Goal: Task Accomplishment & Management: Manage account settings

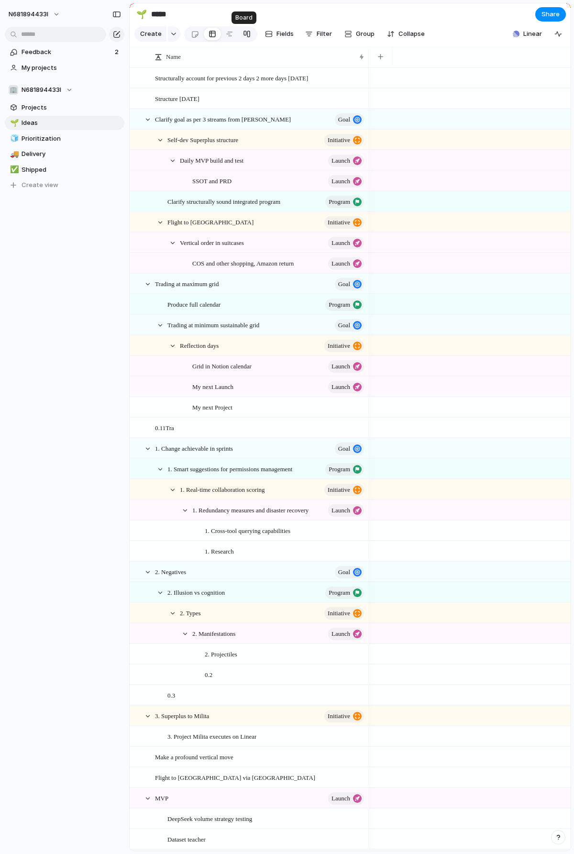
click at [243, 34] on div at bounding box center [247, 33] width 8 height 15
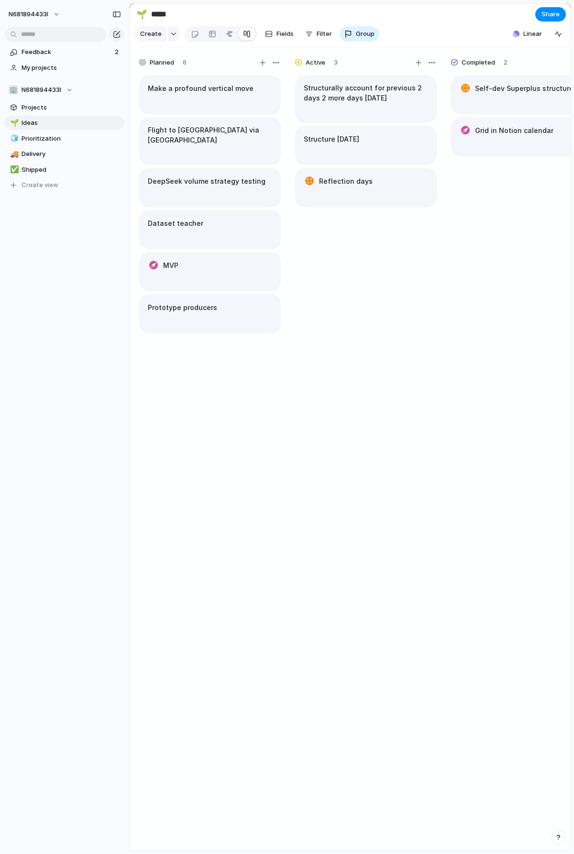
click at [226, 36] on div at bounding box center [230, 33] width 8 height 15
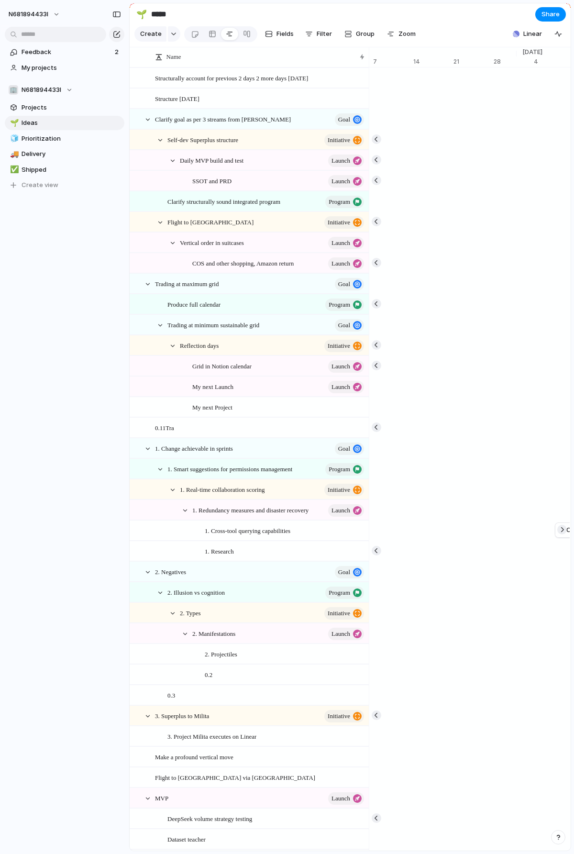
scroll to position [0, 6241]
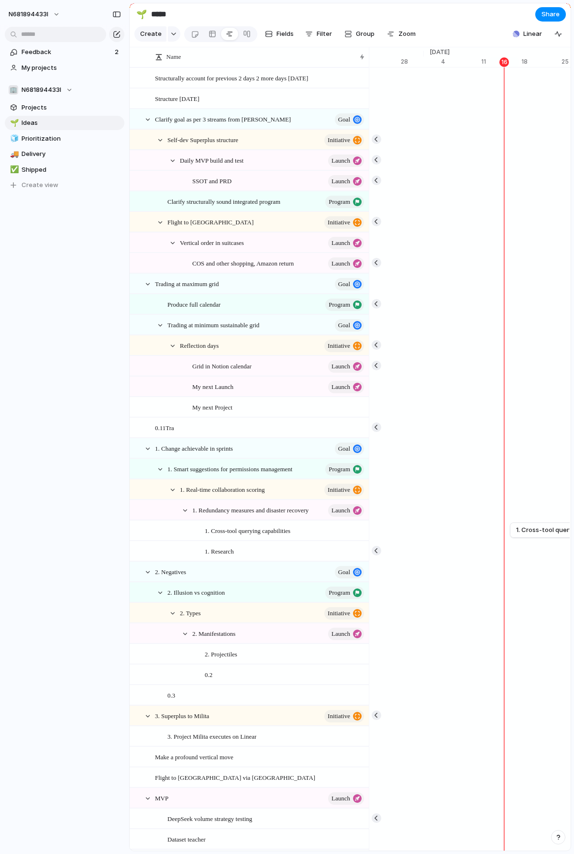
click at [159, 16] on input "*****" at bounding box center [205, 14] width 112 height 17
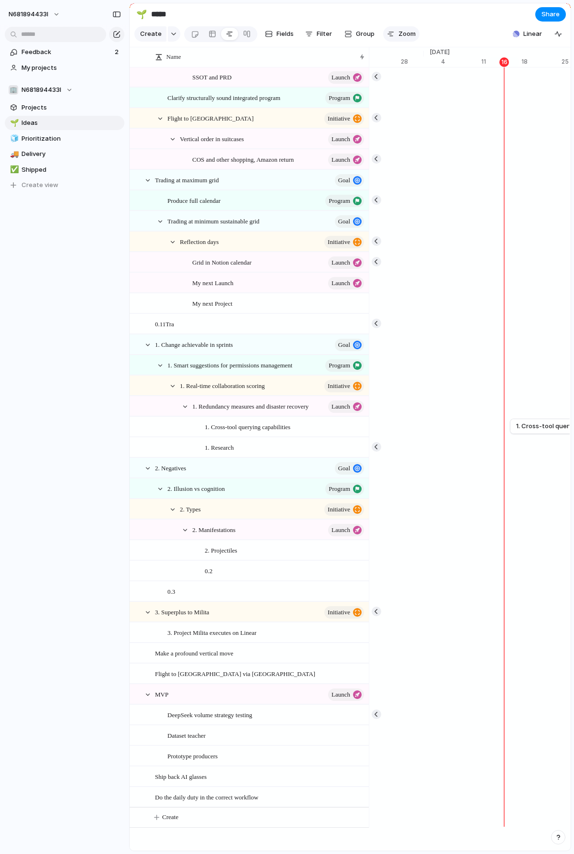
click at [388, 35] on button "Zoom" at bounding box center [401, 33] width 36 height 15
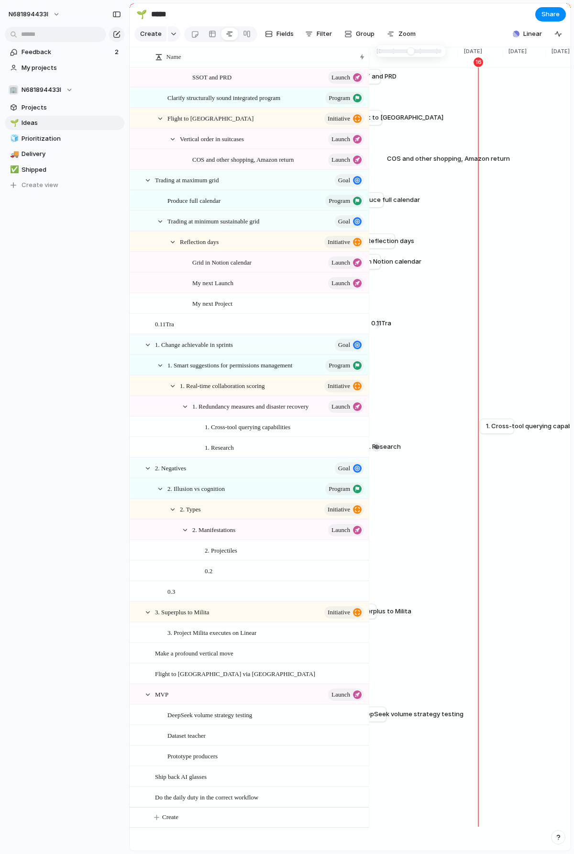
type input "*"
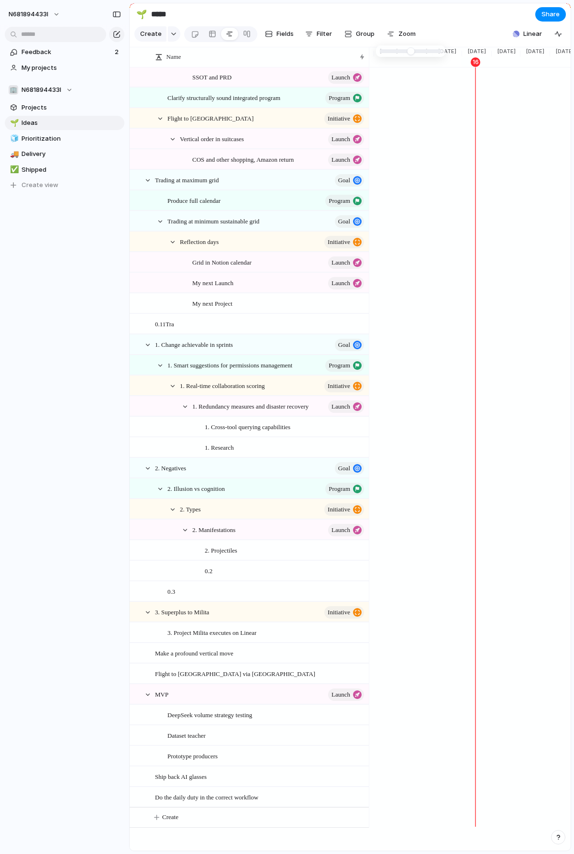
scroll to position [0, 956]
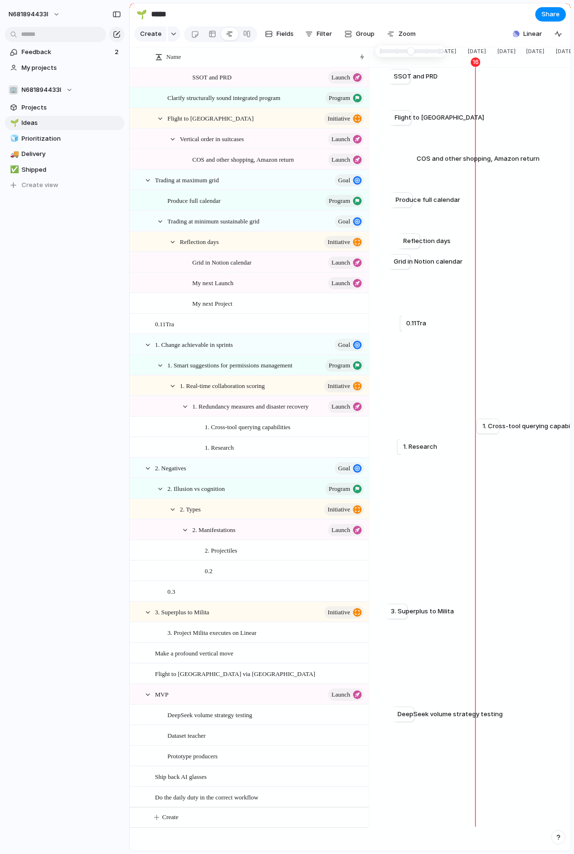
drag, startPoint x: 408, startPoint y: 51, endPoint x: 361, endPoint y: 55, distance: 47.1
click at [155, 820] on button "Create" at bounding box center [261, 818] width 245 height 20
type textarea "*"
type textarea "**********"
click at [354, 819] on div at bounding box center [356, 818] width 16 height 12
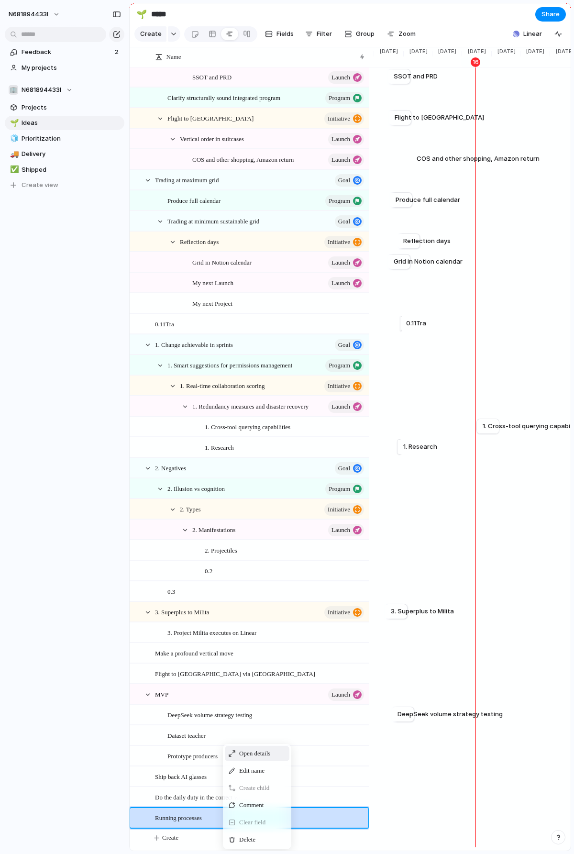
click at [280, 759] on div "Open details" at bounding box center [257, 753] width 65 height 15
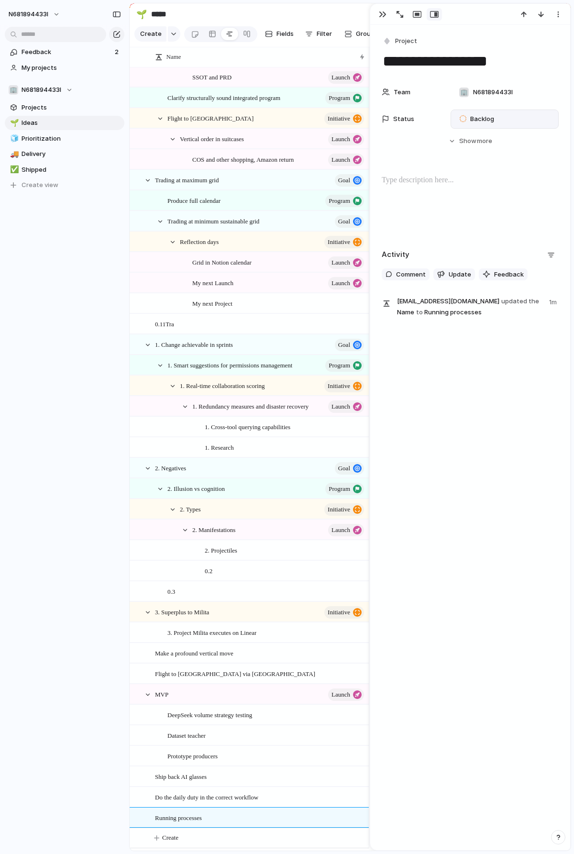
click at [483, 119] on span "Backlog" at bounding box center [483, 119] width 24 height 10
click at [482, 189] on span "In Progress" at bounding box center [488, 193] width 34 height 10
click at [482, 135] on button "Hide Show more" at bounding box center [470, 141] width 177 height 17
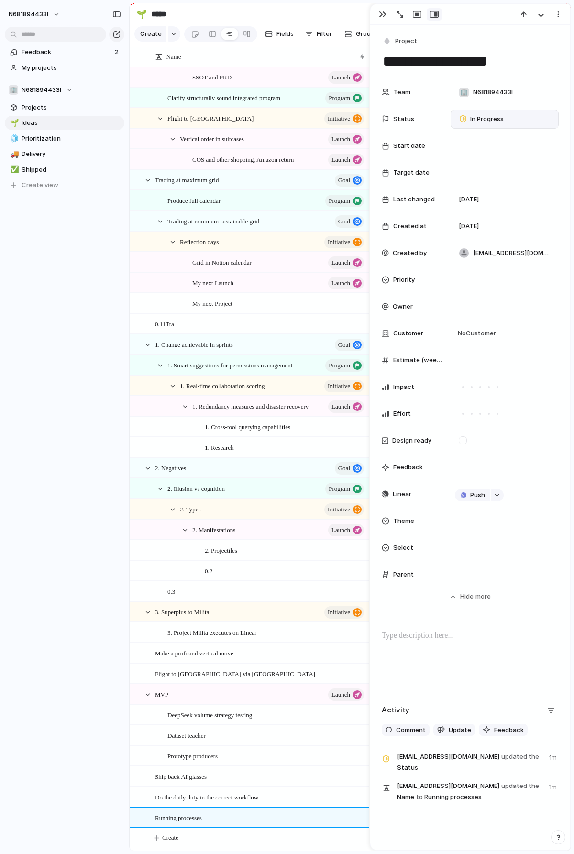
click at [397, 576] on span "Parent" at bounding box center [403, 575] width 21 height 10
click at [413, 38] on span "Project" at bounding box center [406, 41] width 22 height 10
click at [427, 85] on li "Goal" at bounding box center [433, 81] width 99 height 15
click at [381, 16] on div "button" at bounding box center [383, 15] width 8 height 8
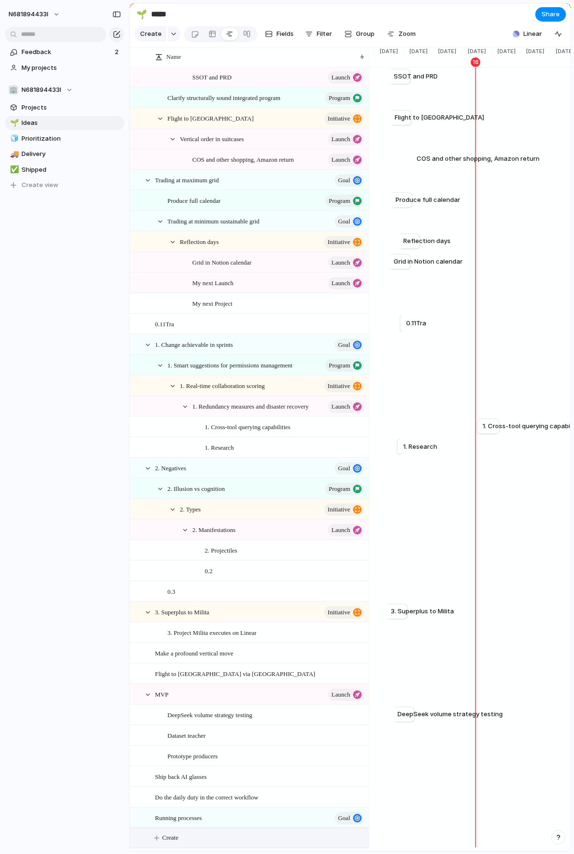
click at [171, 840] on span "Create" at bounding box center [170, 838] width 16 height 10
type textarea "**********"
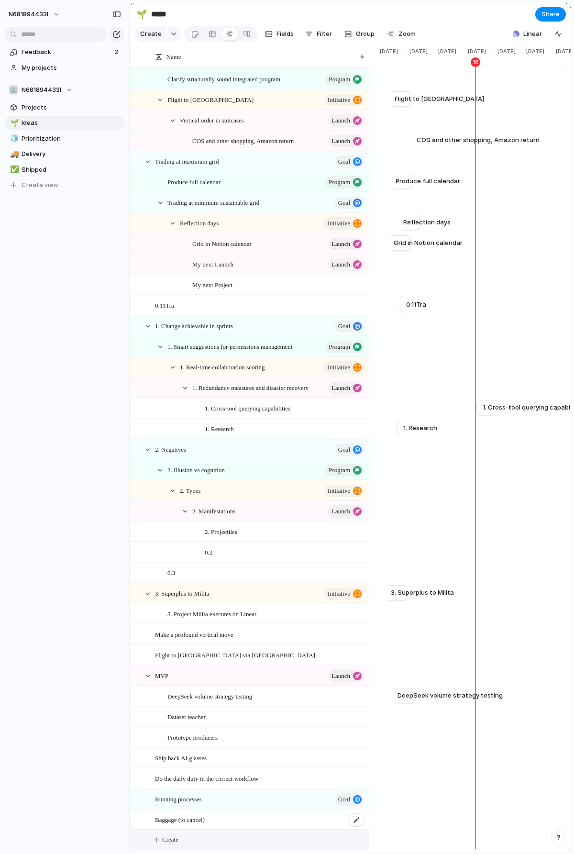
click at [314, 818] on div "Baggage (to cancel)" at bounding box center [260, 820] width 211 height 20
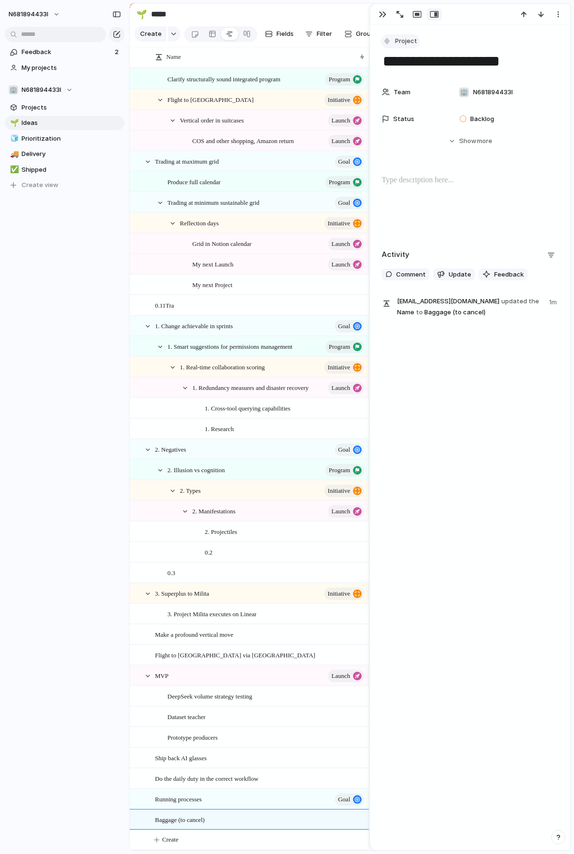
click at [400, 35] on button "Project" at bounding box center [400, 41] width 39 height 14
click at [422, 97] on span "Program" at bounding box center [412, 97] width 25 height 10
click at [393, 42] on button "Program" at bounding box center [402, 41] width 43 height 14
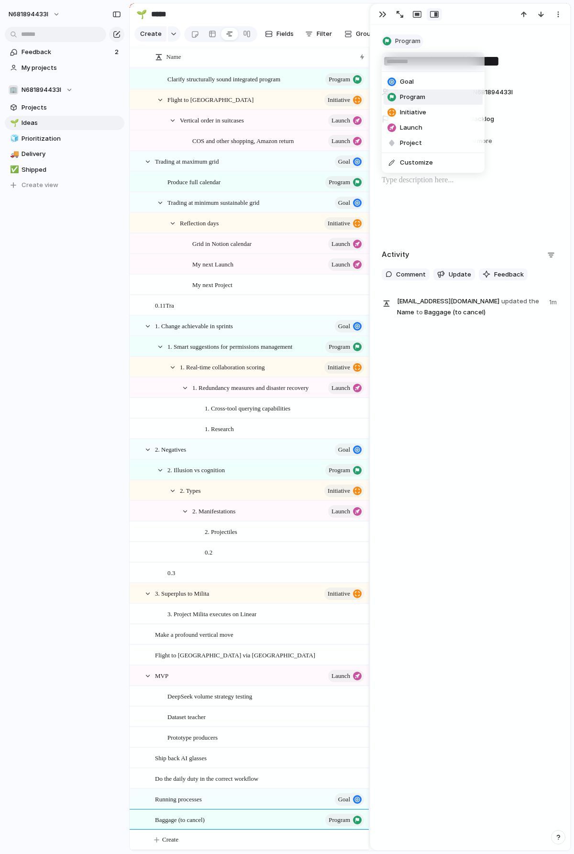
click at [393, 42] on div "Goal Program Initiative Launch Project Customize" at bounding box center [287, 427] width 574 height 854
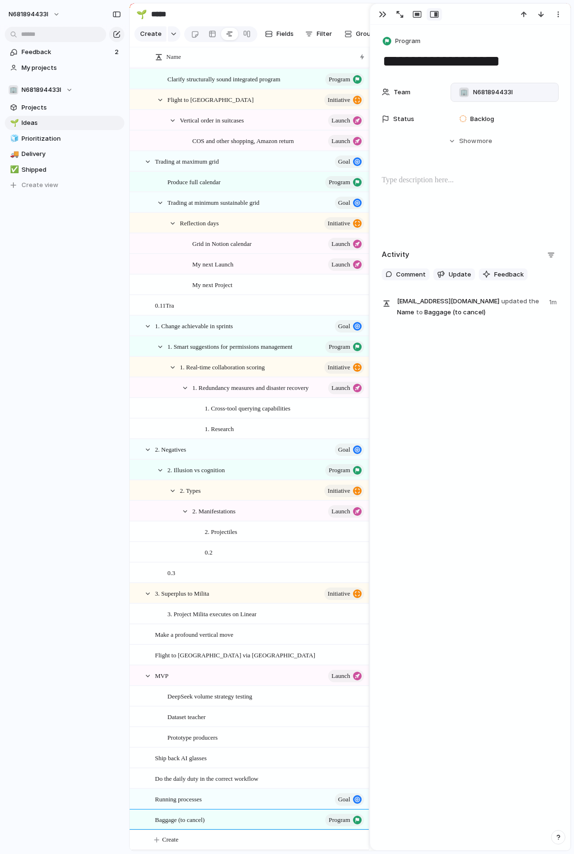
click at [480, 94] on span "N681894433l" at bounding box center [493, 93] width 40 height 10
click at [480, 94] on div "🏢 N681894433l ⚡ .dev ⚡ Asset Management ⚡ Vertical AI Agent" at bounding box center [287, 427] width 574 height 854
click at [481, 119] on span "Backlog" at bounding box center [483, 119] width 24 height 10
click at [481, 180] on span "Planned" at bounding box center [483, 176] width 24 height 10
click at [378, 11] on button "button" at bounding box center [382, 14] width 15 height 12
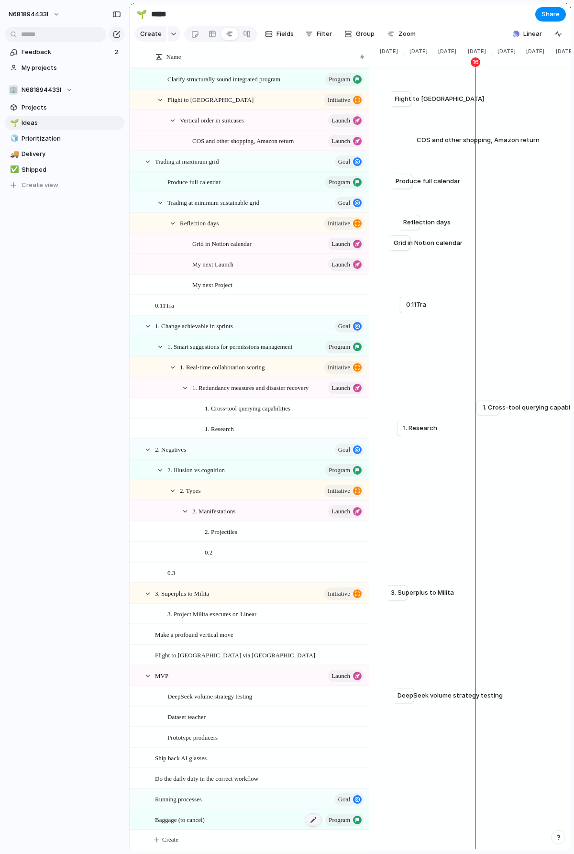
click at [313, 820] on div at bounding box center [313, 820] width 16 height 12
click at [343, 823] on span "program" at bounding box center [339, 821] width 25 height 8
click at [348, 821] on span "program" at bounding box center [340, 820] width 22 height 13
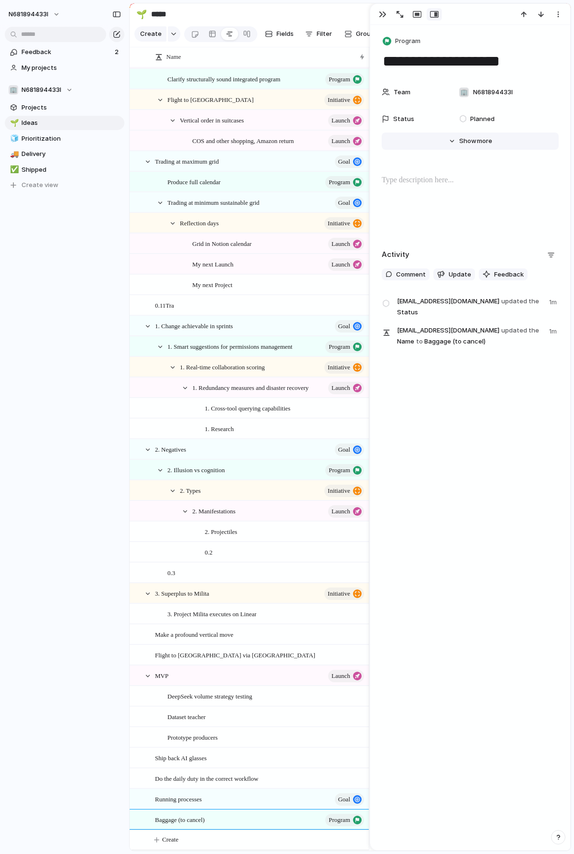
click at [472, 137] on span "Show" at bounding box center [468, 141] width 17 height 10
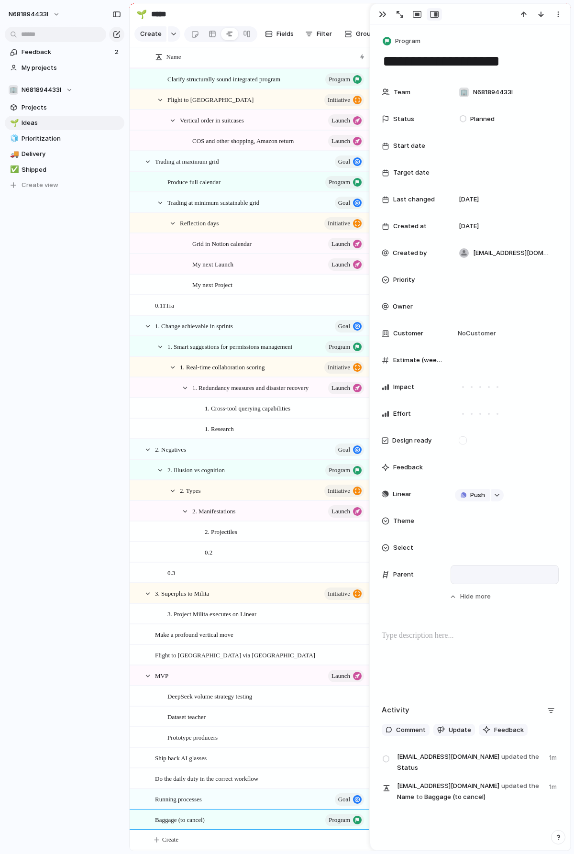
click at [466, 574] on div at bounding box center [505, 575] width 100 height 11
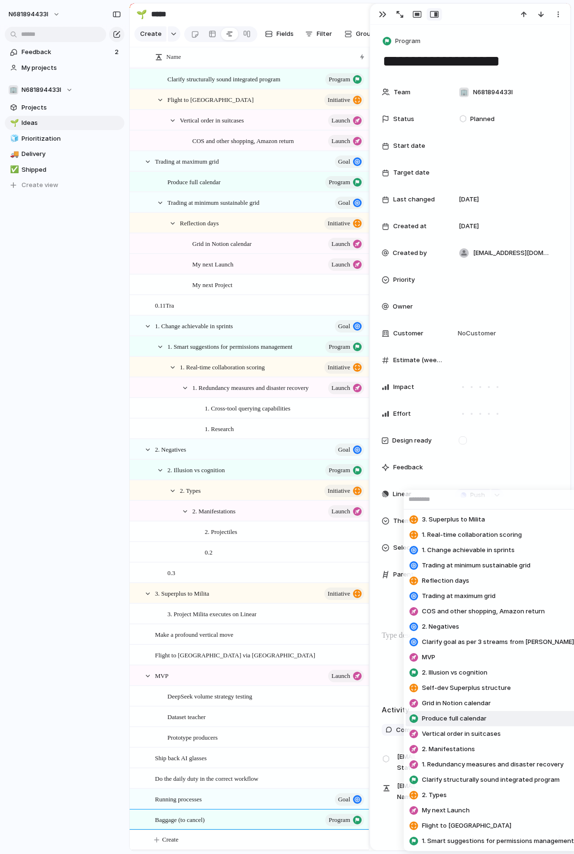
scroll to position [46, 0]
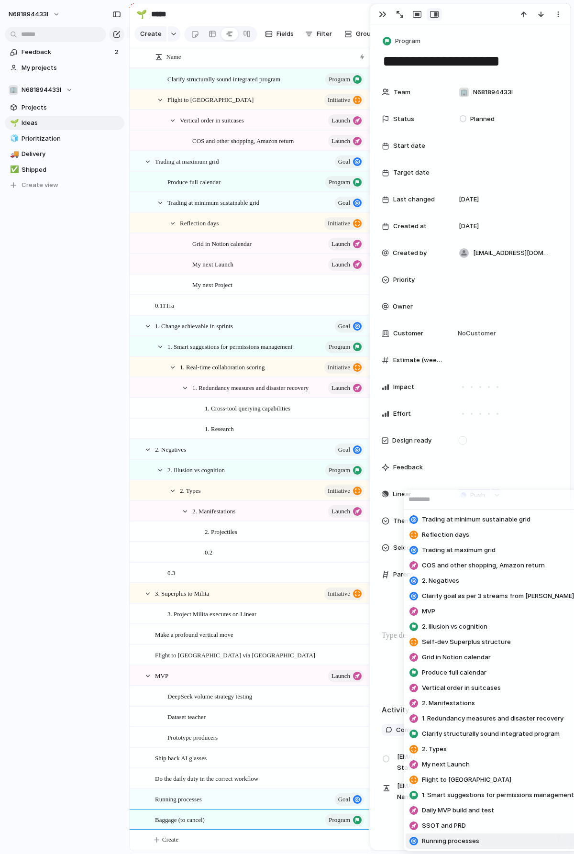
click at [488, 837] on li "Running processes" at bounding box center [492, 841] width 172 height 15
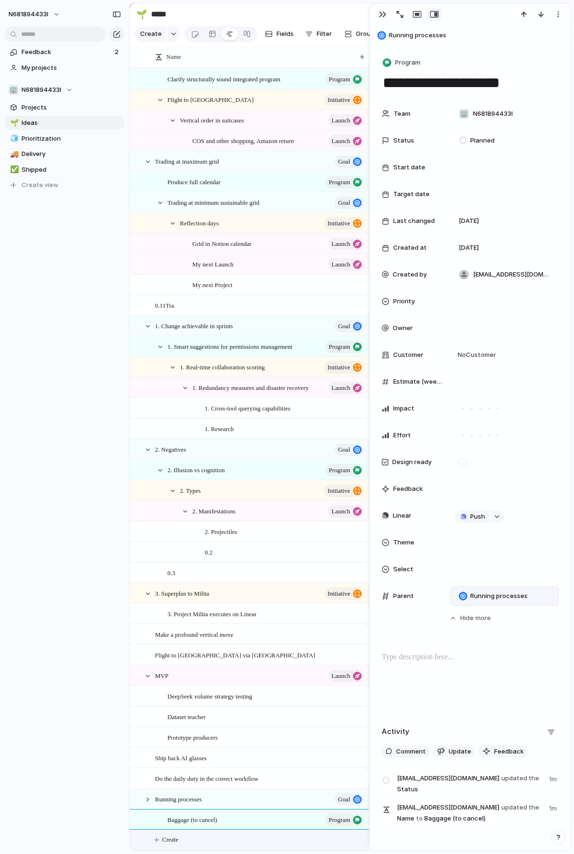
click at [170, 840] on span "Create" at bounding box center [170, 840] width 16 height 10
type textarea "**********"
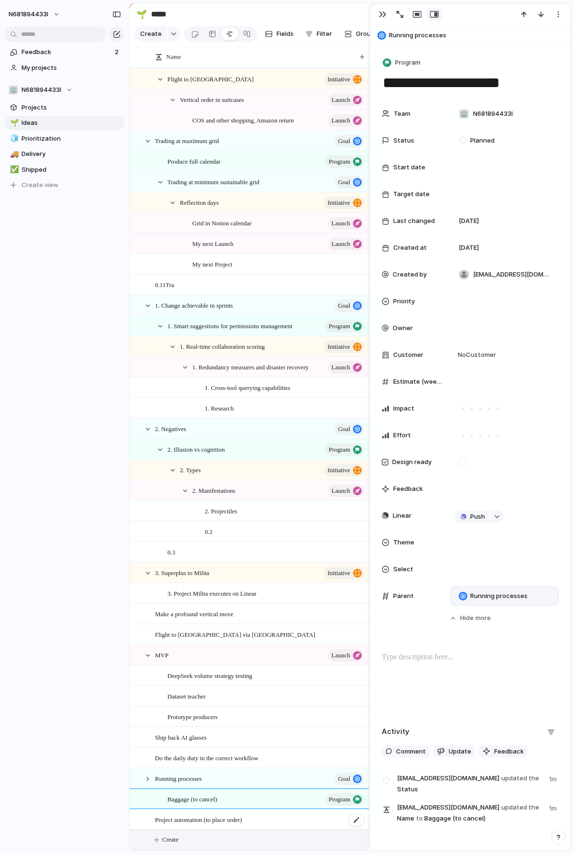
click at [242, 820] on span "Project automation (to place order)" at bounding box center [198, 819] width 87 height 11
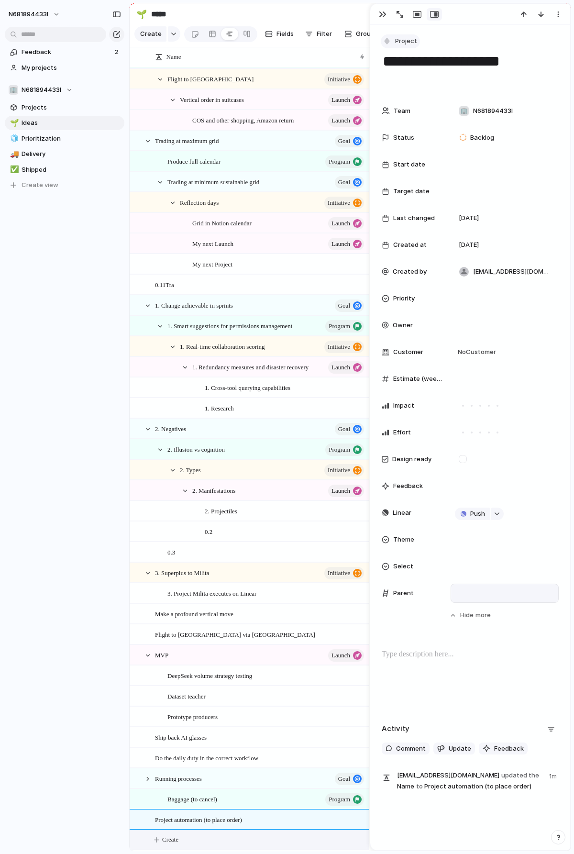
click at [407, 39] on span "Project" at bounding box center [406, 41] width 22 height 10
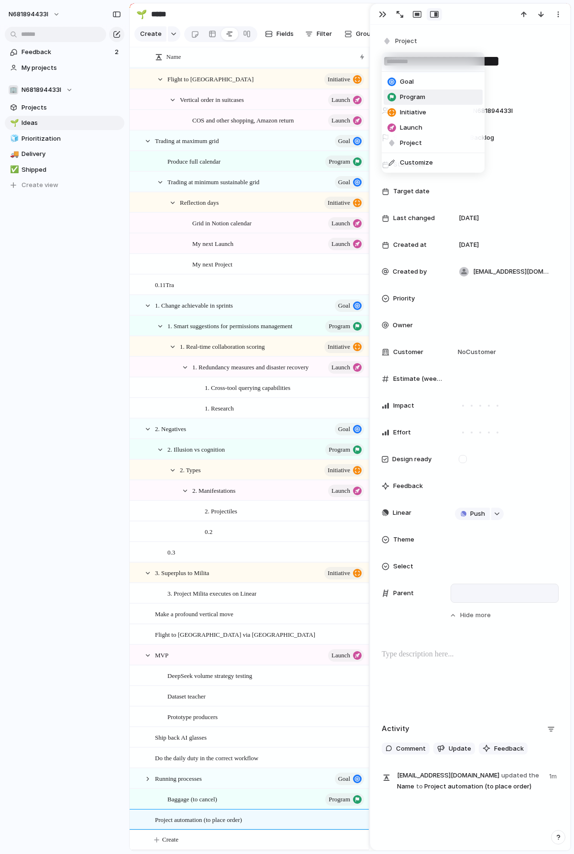
click at [415, 103] on li "Program" at bounding box center [433, 97] width 99 height 15
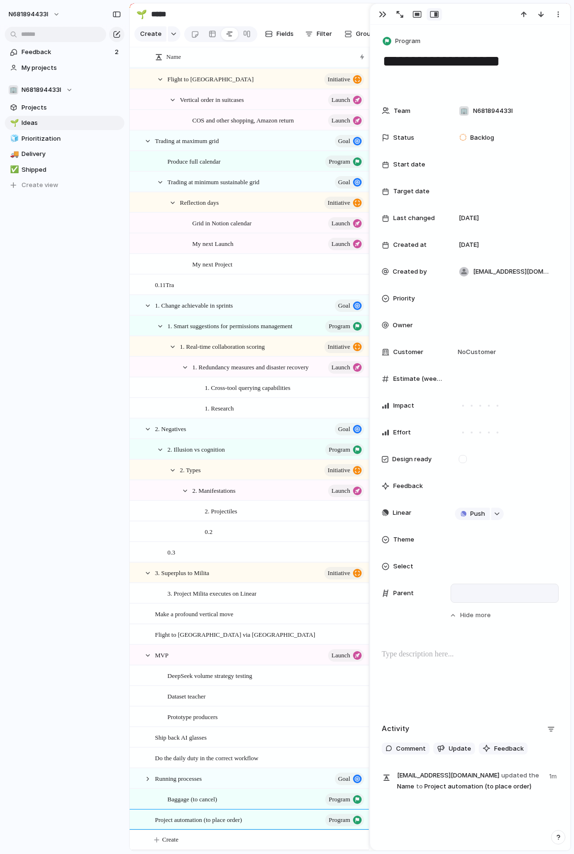
click at [448, 603] on div "Team 🏢 N681894433l Status Backlog Start date Target date Last changed [DATE] Cr…" at bounding box center [470, 360] width 177 height 519
click at [445, 592] on div "Parent" at bounding box center [470, 593] width 177 height 19
click at [397, 592] on span "Parent" at bounding box center [403, 594] width 21 height 10
click at [418, 591] on div "Parent" at bounding box center [412, 594] width 61 height 10
click at [476, 591] on div at bounding box center [505, 593] width 100 height 11
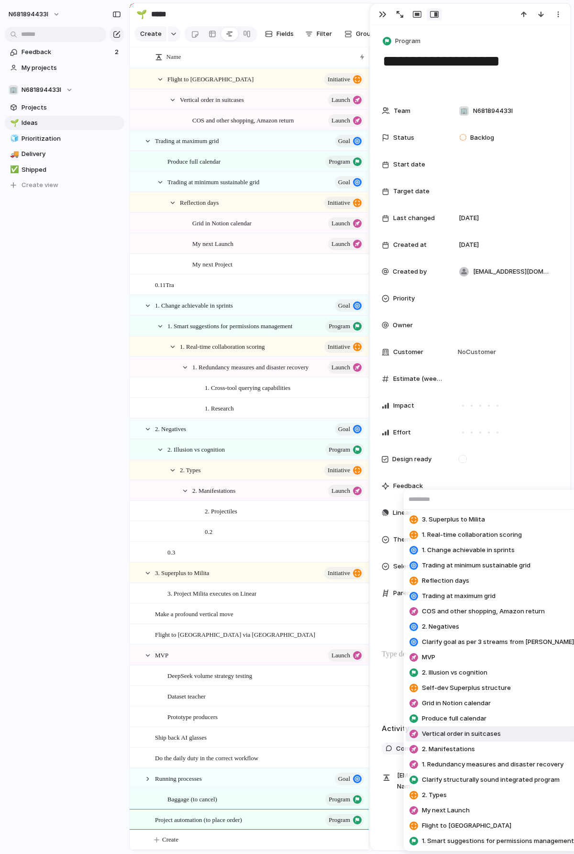
scroll to position [61, 0]
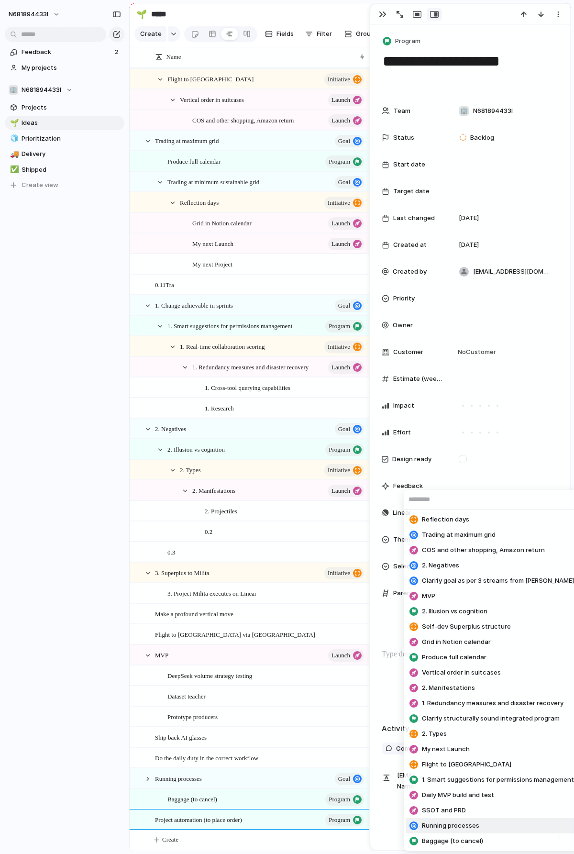
click at [463, 829] on span "Running processes" at bounding box center [450, 826] width 57 height 10
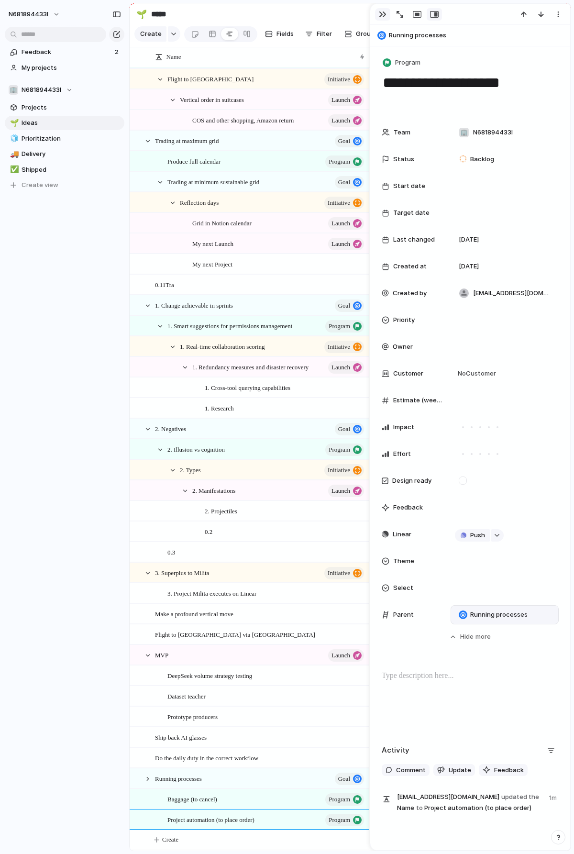
click at [381, 12] on div "button" at bounding box center [383, 15] width 8 height 8
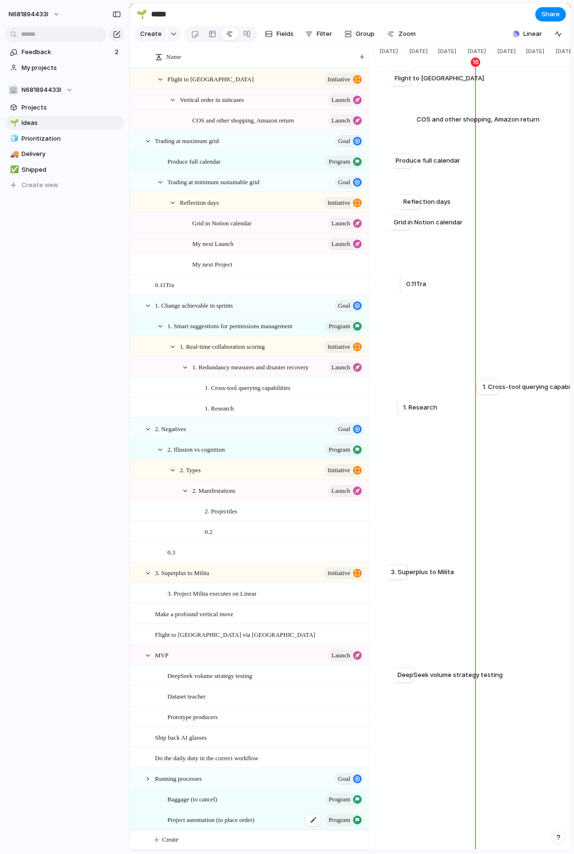
click at [263, 819] on div "Project automation (to place order) program" at bounding box center [267, 820] width 198 height 20
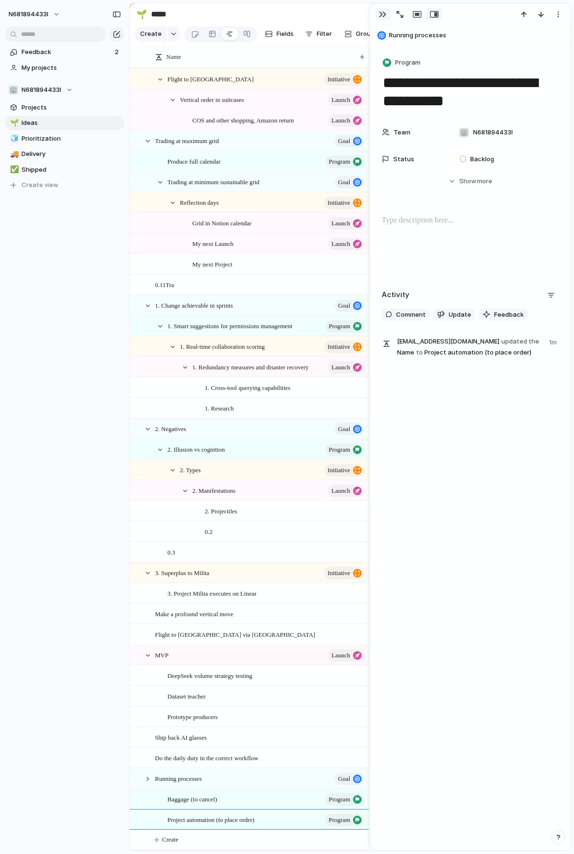
click at [382, 13] on div "button" at bounding box center [383, 15] width 8 height 8
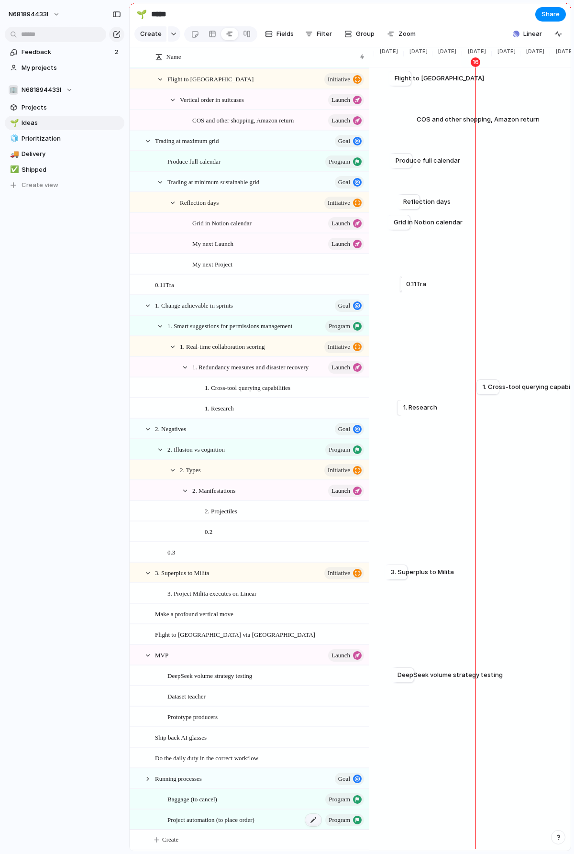
click at [312, 822] on div at bounding box center [313, 820] width 16 height 12
click at [321, 820] on div "program" at bounding box center [335, 820] width 60 height 12
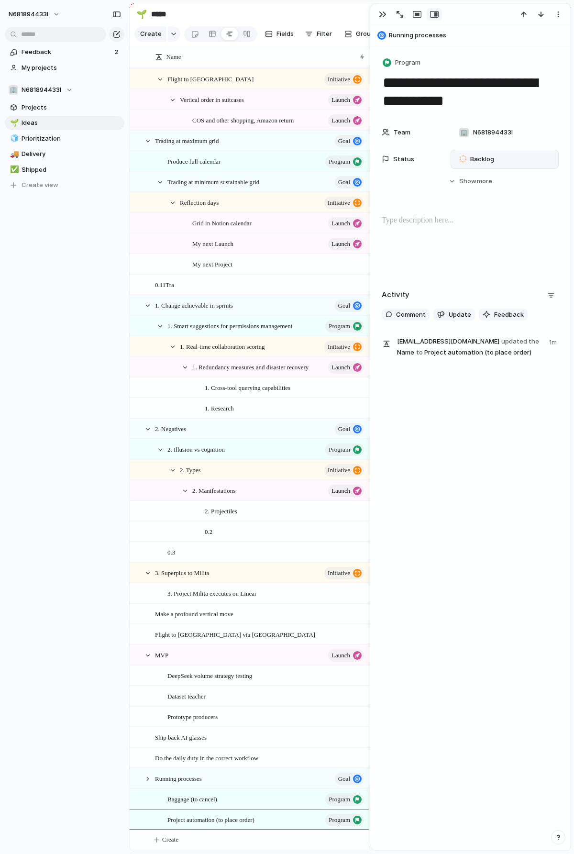
click at [475, 157] on span "Backlog" at bounding box center [483, 160] width 24 height 10
click at [491, 217] on span "Planned" at bounding box center [483, 217] width 24 height 10
click at [278, 801] on div "Baggage (to cancel) program" at bounding box center [267, 800] width 198 height 20
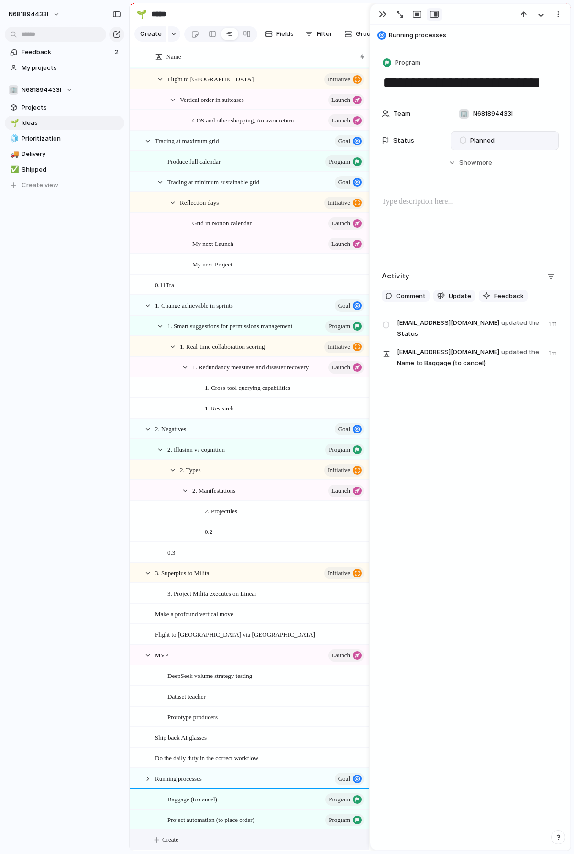
click at [167, 840] on span "Create" at bounding box center [170, 840] width 16 height 10
click at [226, 838] on textarea "******" at bounding box center [258, 841] width 207 height 11
type textarea "**********"
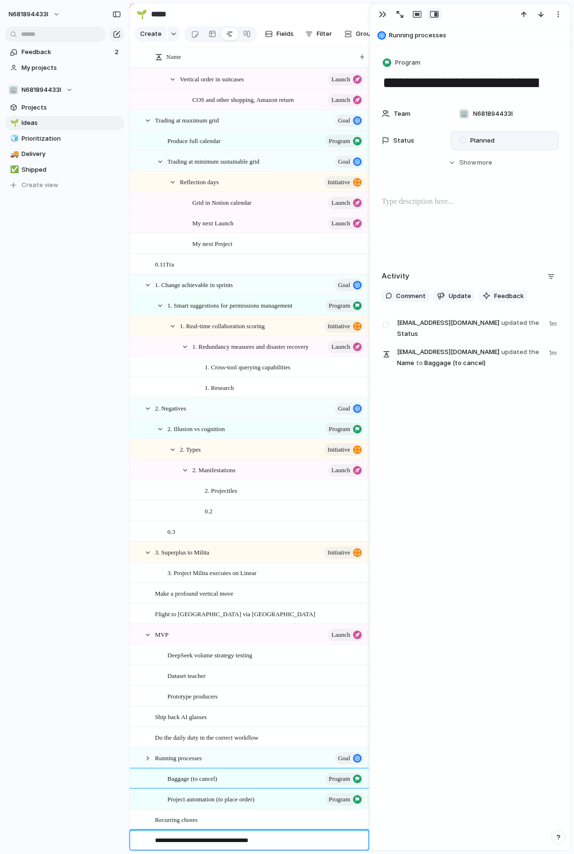
type textarea "**********"
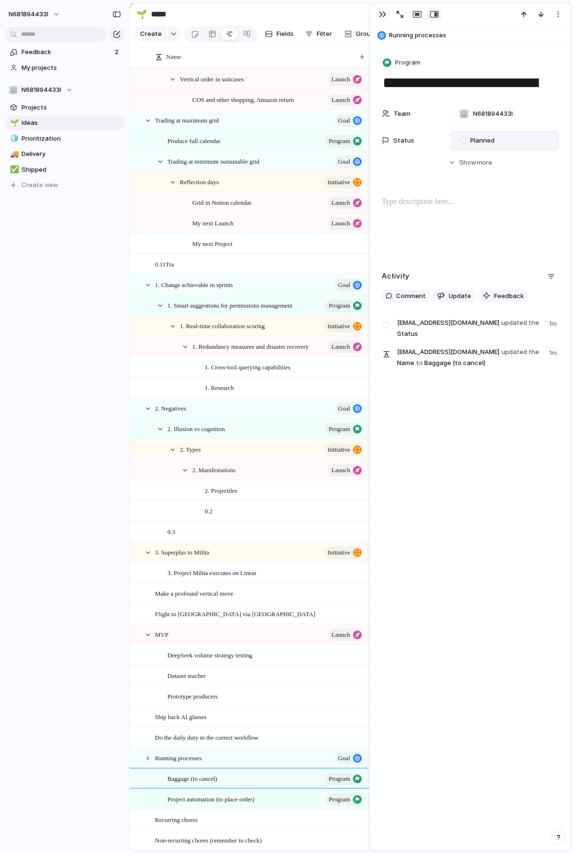
scroll to position [184, 0]
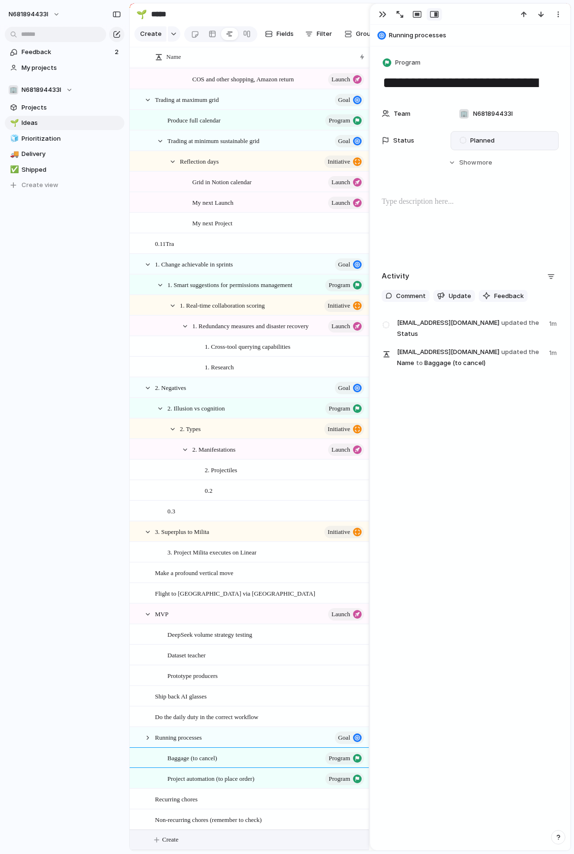
click at [187, 804] on span "Recurring chores" at bounding box center [176, 799] width 43 height 11
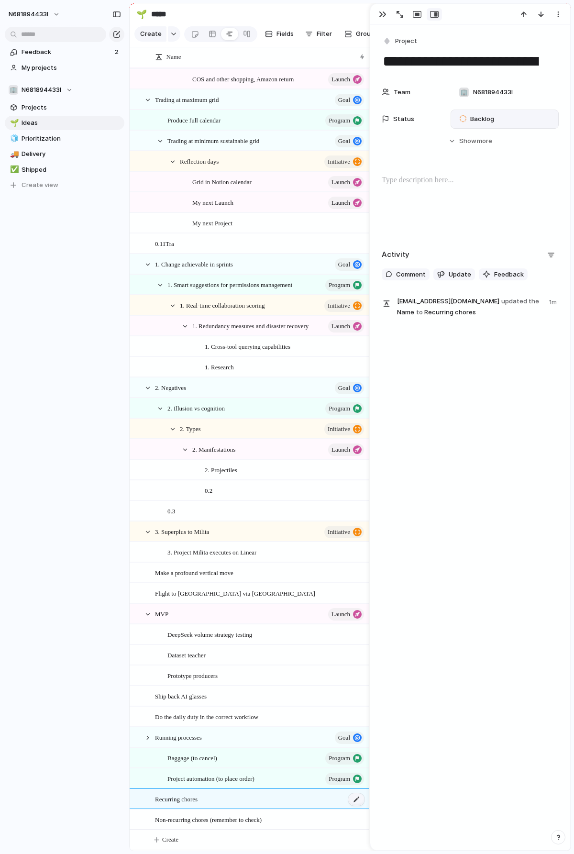
click at [360, 801] on div at bounding box center [356, 800] width 16 height 12
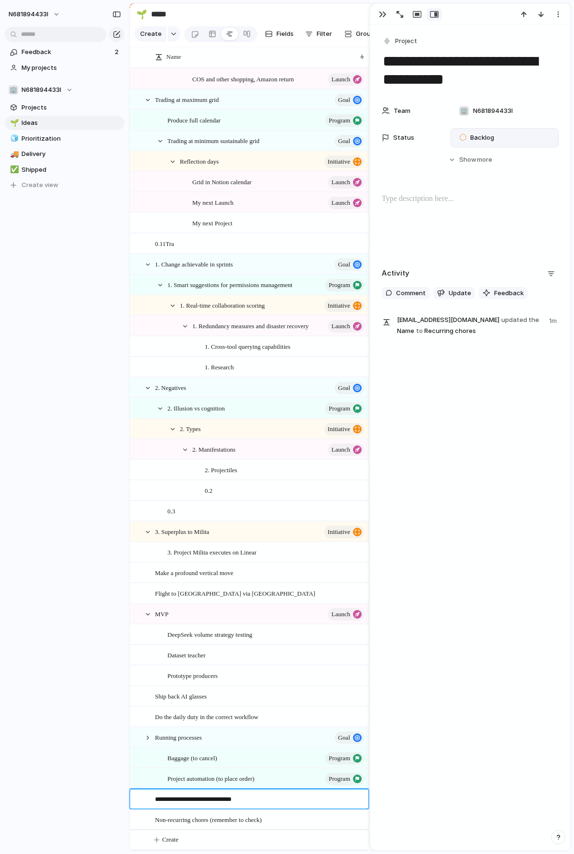
type textarea "**********"
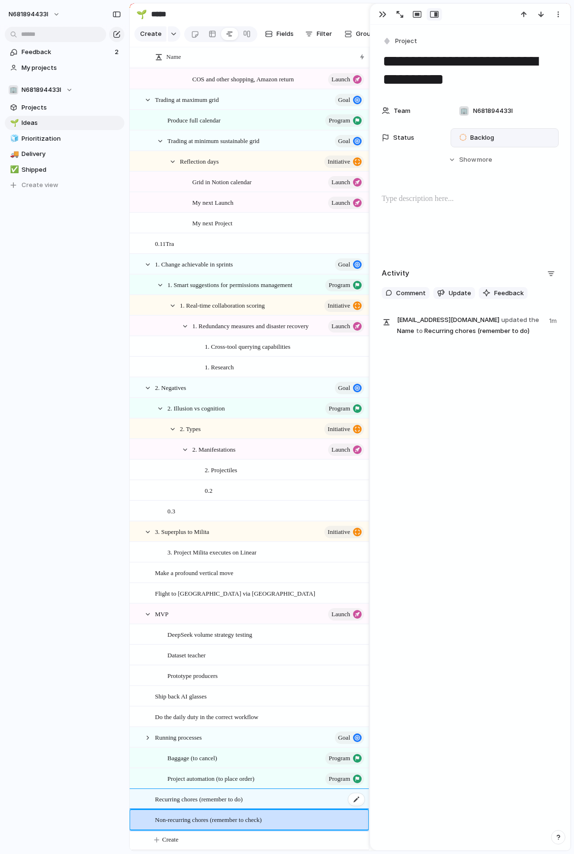
click at [243, 797] on span "Recurring chores (remember to do)" at bounding box center [199, 799] width 88 height 11
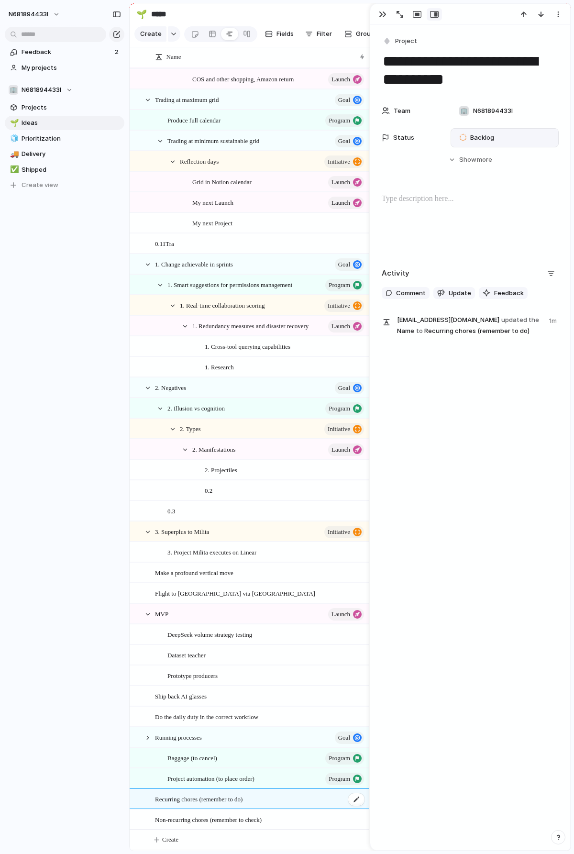
click at [297, 801] on div "Recurring chores (remember to do)" at bounding box center [260, 800] width 211 height 20
click at [392, 42] on button "Project" at bounding box center [400, 41] width 39 height 14
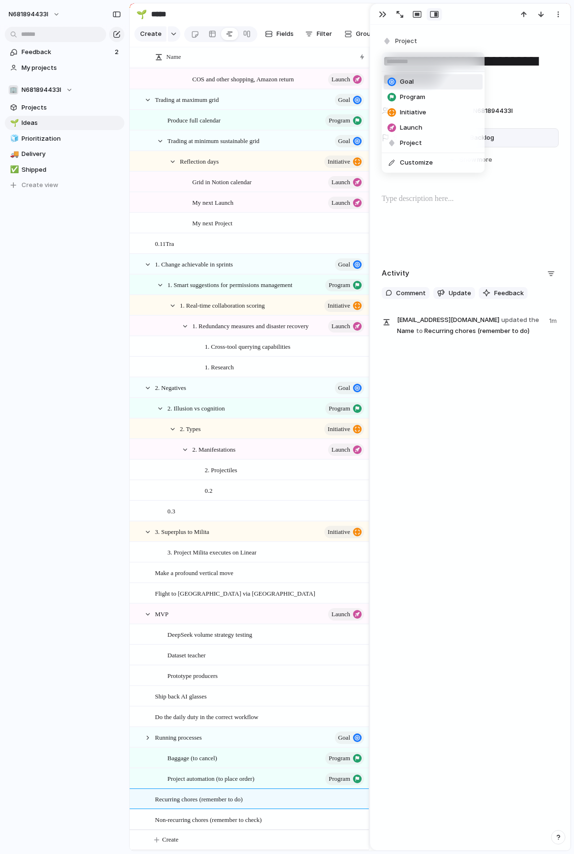
click at [412, 92] on span "Program" at bounding box center [412, 97] width 25 height 10
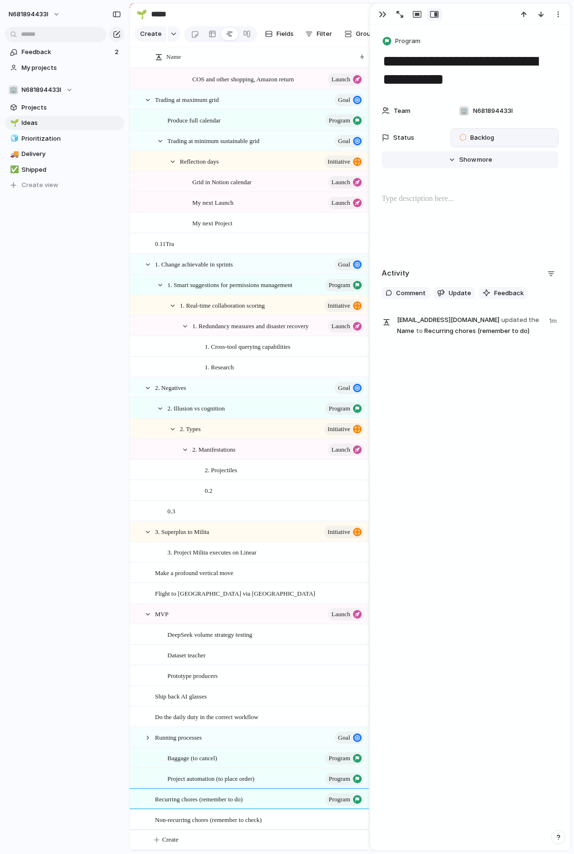
click at [481, 163] on span "more" at bounding box center [484, 160] width 15 height 10
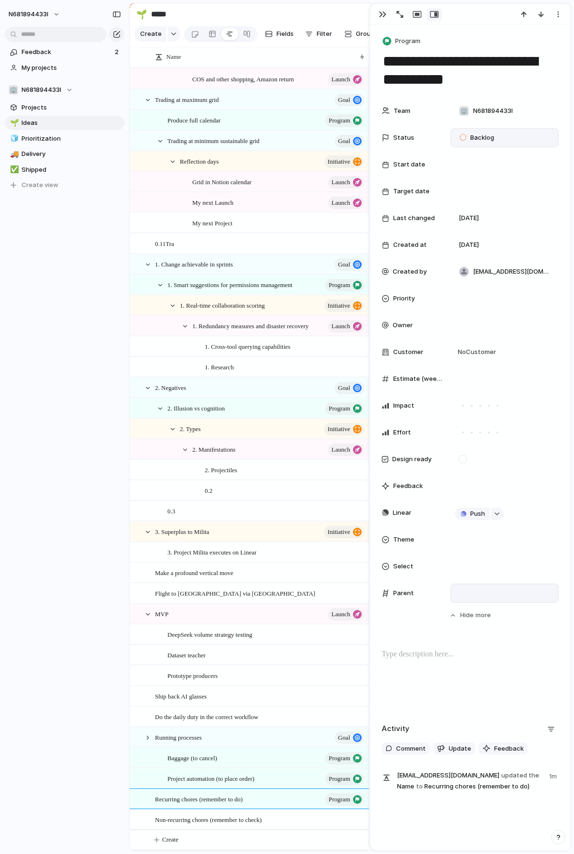
click at [496, 595] on div at bounding box center [505, 593] width 100 height 11
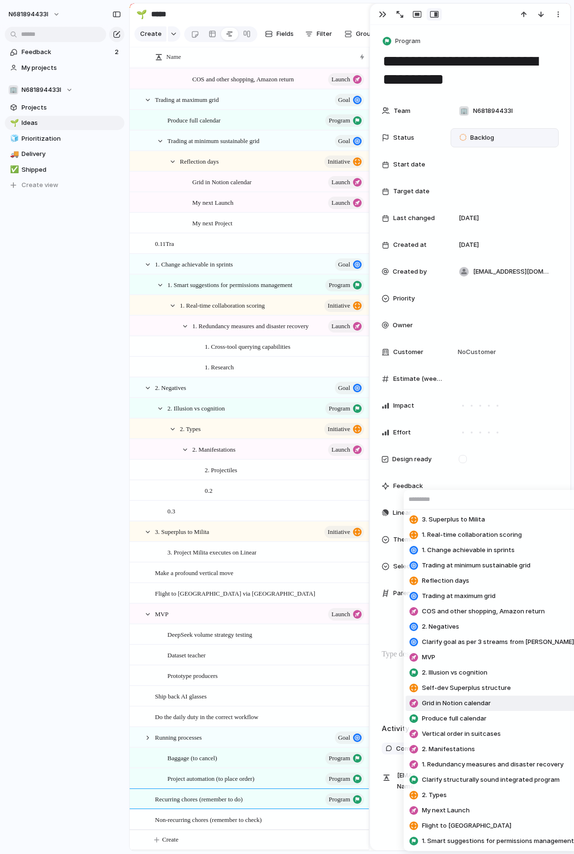
scroll to position [77, 0]
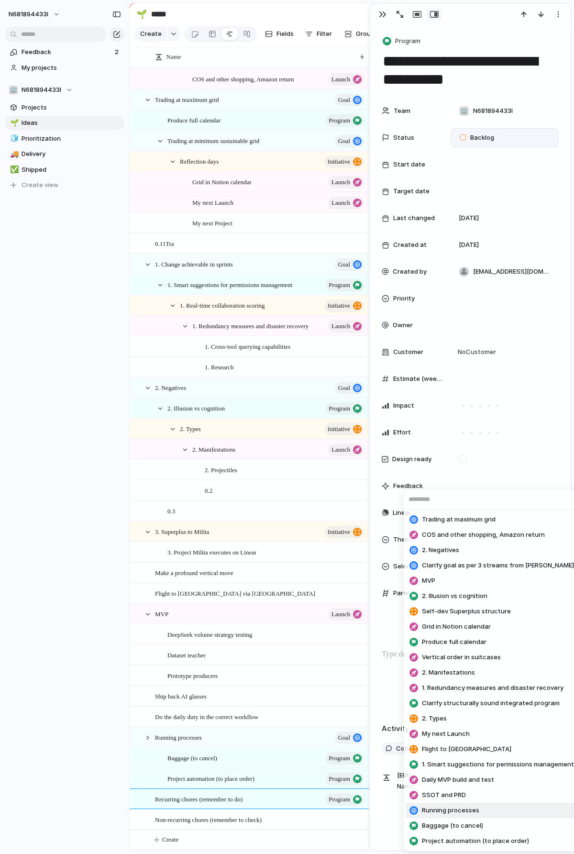
click at [461, 816] on li "Running processes" at bounding box center [492, 810] width 172 height 15
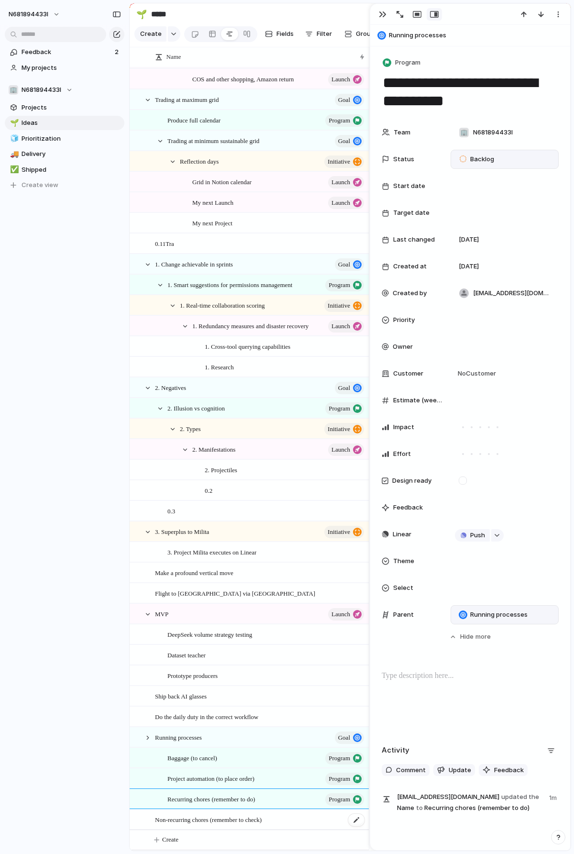
click at [247, 820] on span "Non-recurring chores (remember to check)" at bounding box center [208, 819] width 107 height 11
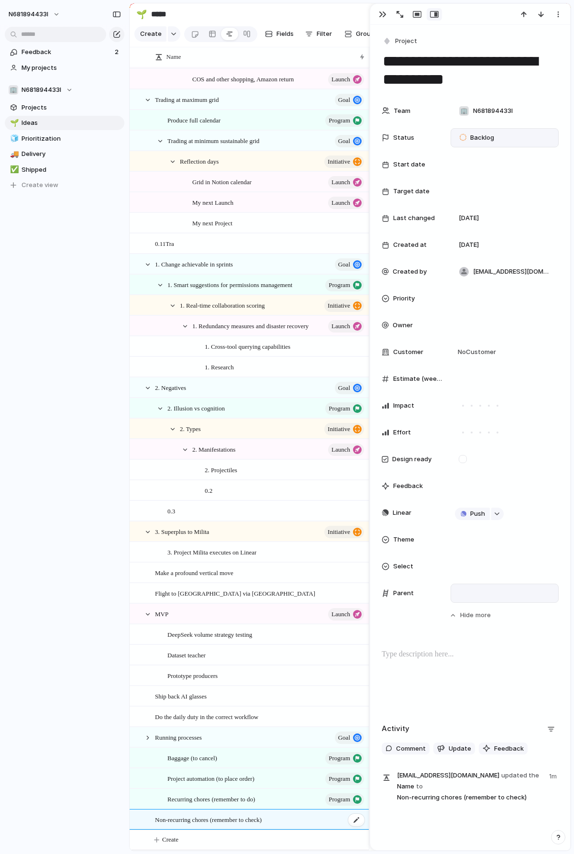
click at [335, 820] on div "Non-recurring chores (remember to check)" at bounding box center [260, 820] width 211 height 20
click at [478, 135] on span "Backlog" at bounding box center [483, 138] width 24 height 10
click at [483, 201] on li "Planned" at bounding box center [506, 195] width 99 height 16
click at [397, 43] on span "Project" at bounding box center [406, 41] width 22 height 10
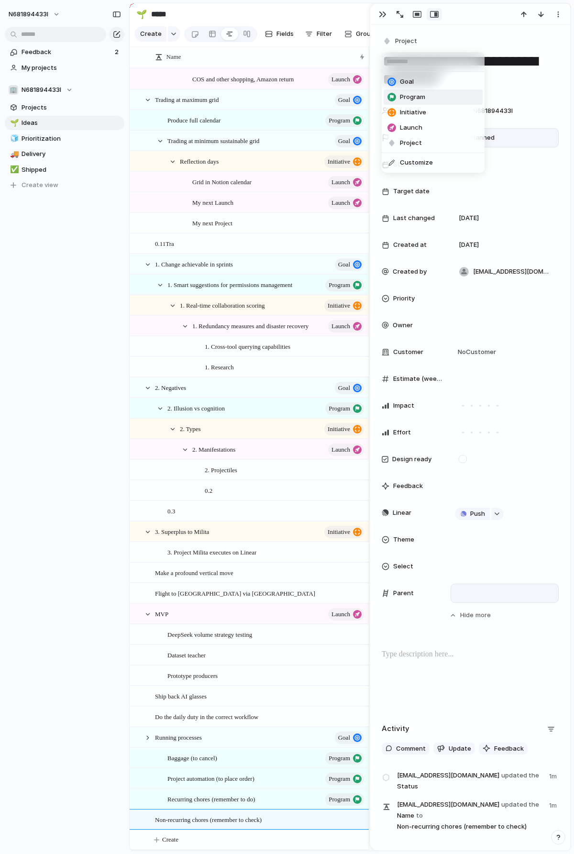
click at [413, 97] on span "Program" at bounding box center [412, 97] width 25 height 10
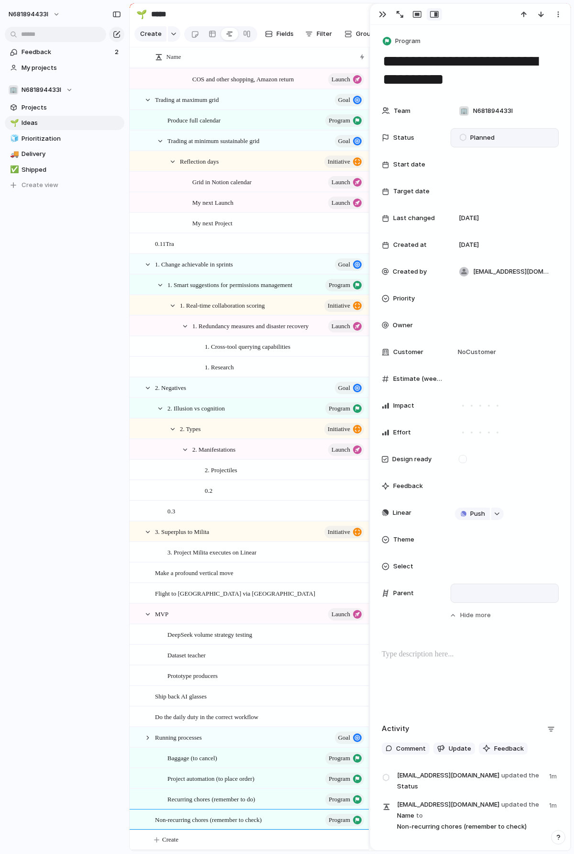
click at [481, 594] on div at bounding box center [505, 593] width 100 height 11
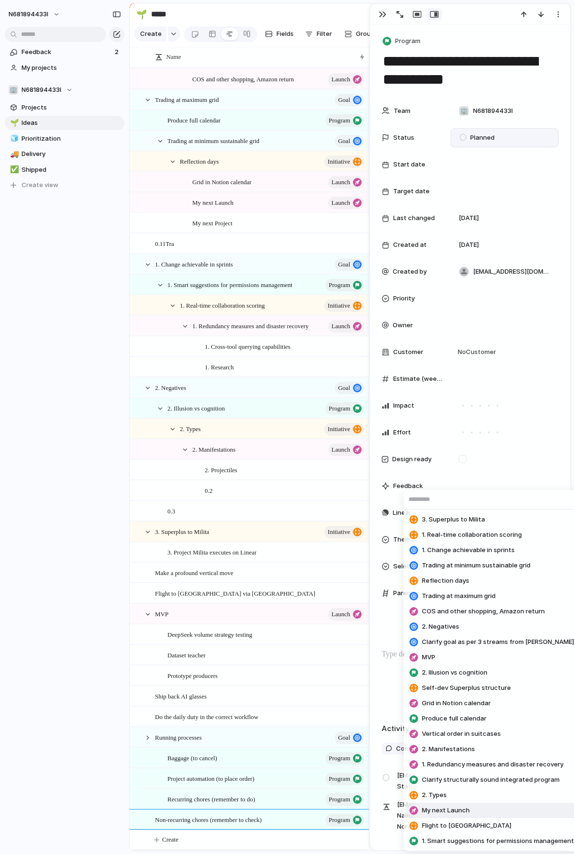
scroll to position [92, 0]
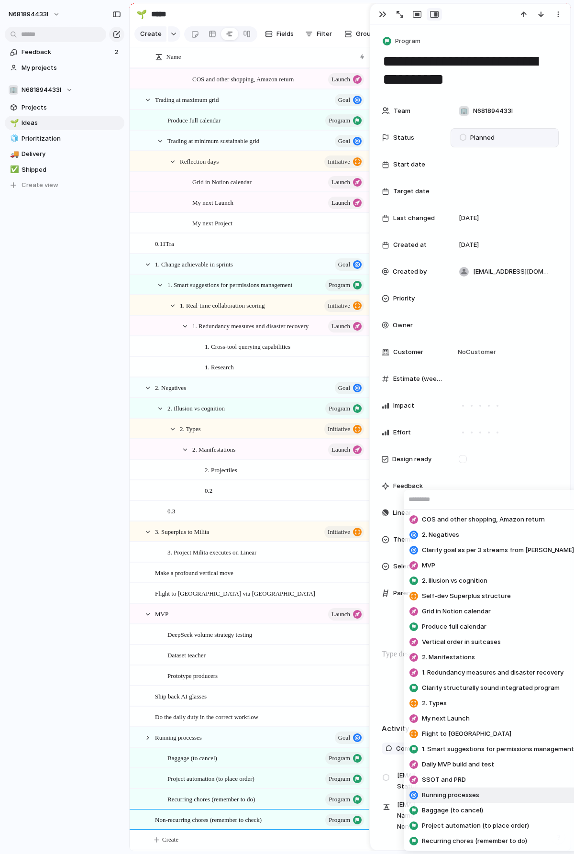
click at [462, 796] on span "Running processes" at bounding box center [450, 796] width 57 height 10
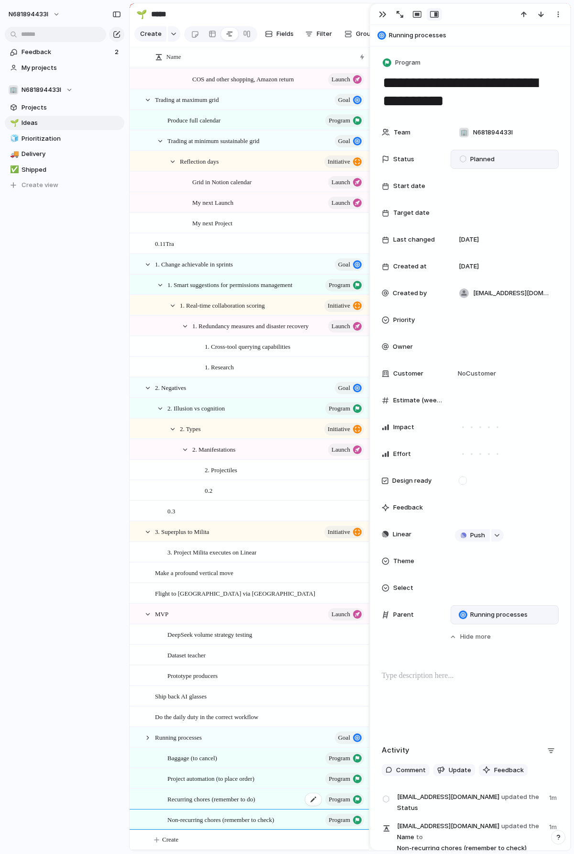
click at [300, 802] on div "Recurring chores (remember to do) program" at bounding box center [267, 800] width 198 height 20
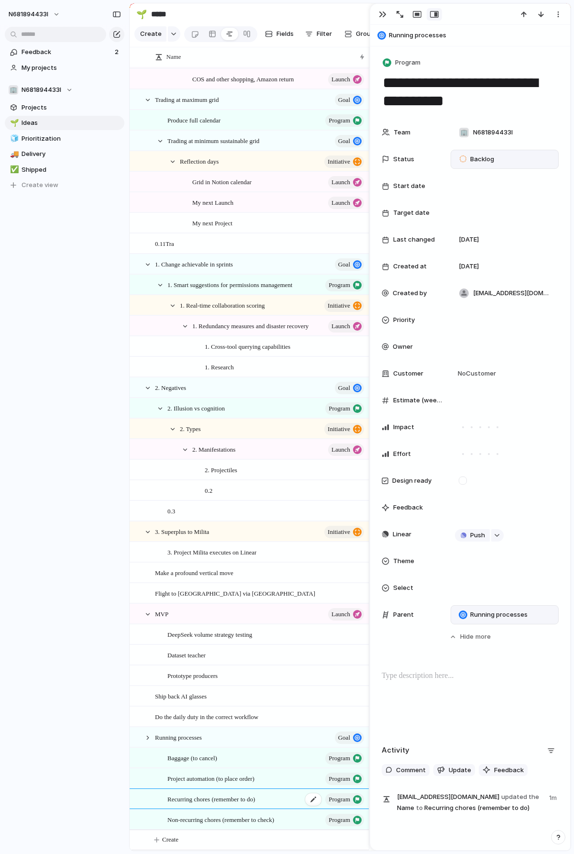
click at [272, 802] on div "Recurring chores (remember to do) program" at bounding box center [267, 800] width 198 height 20
click at [481, 157] on span "Backlog" at bounding box center [483, 160] width 24 height 10
click at [481, 215] on span "Planned" at bounding box center [483, 217] width 24 height 10
click at [381, 16] on div "button" at bounding box center [383, 15] width 8 height 8
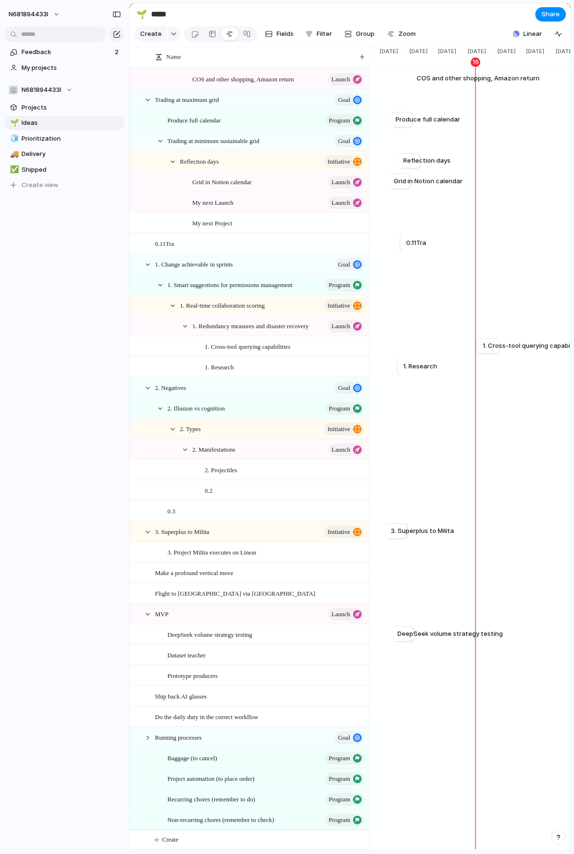
scroll to position [207, 0]
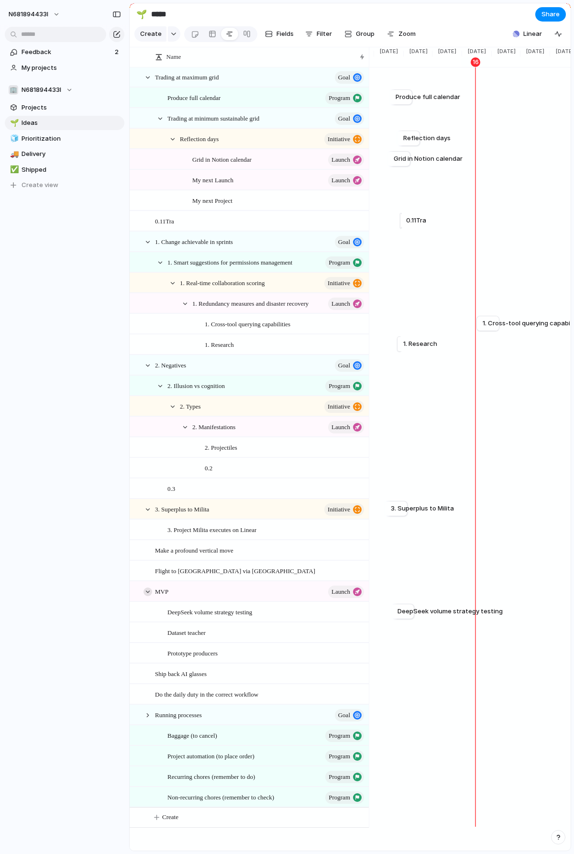
click at [147, 594] on div at bounding box center [148, 592] width 9 height 9
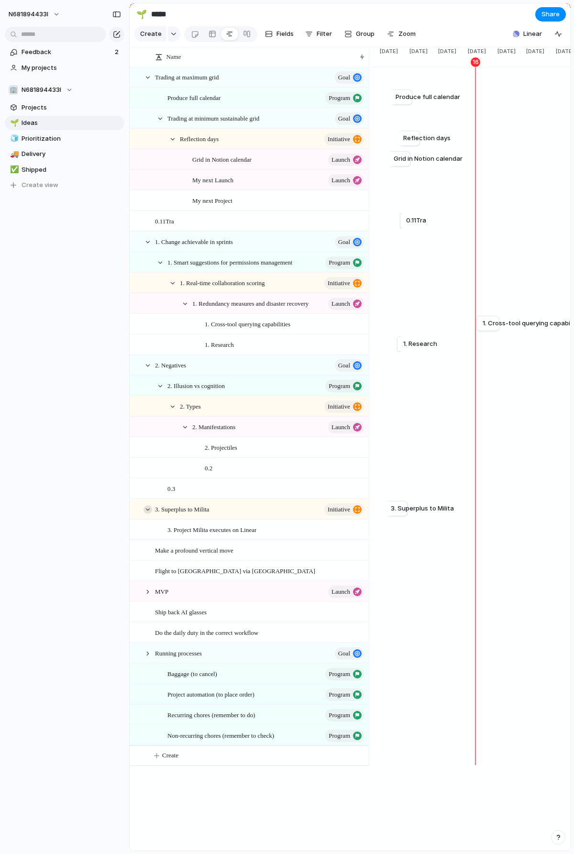
click at [145, 511] on div at bounding box center [148, 509] width 9 height 9
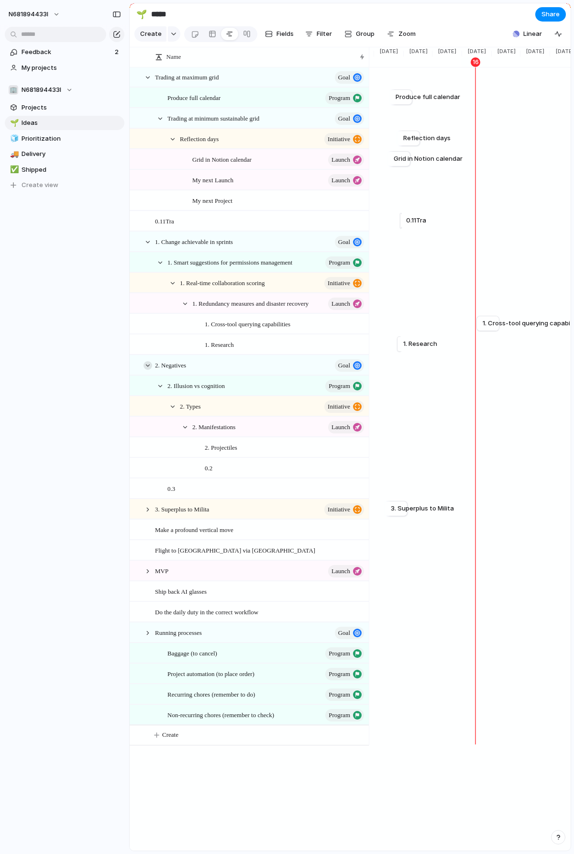
click at [147, 366] on div at bounding box center [148, 365] width 9 height 9
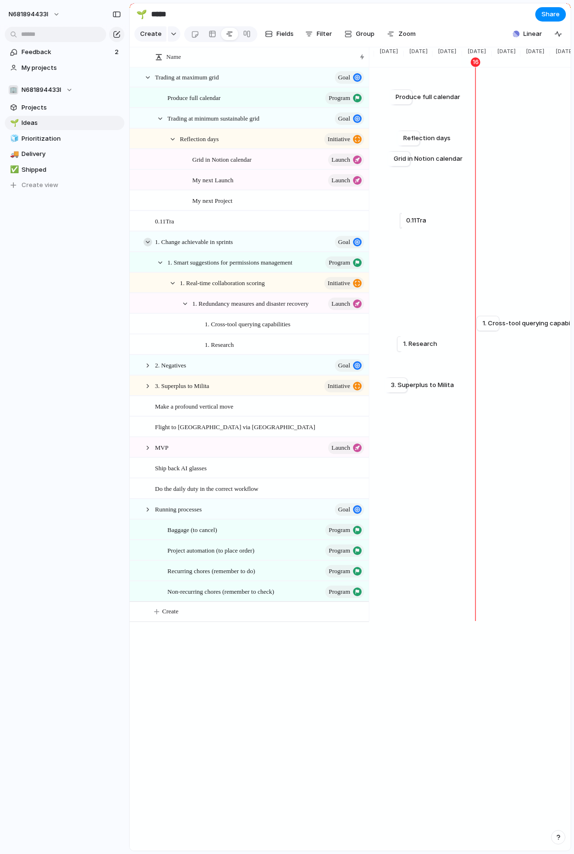
click at [146, 242] on div at bounding box center [148, 242] width 9 height 9
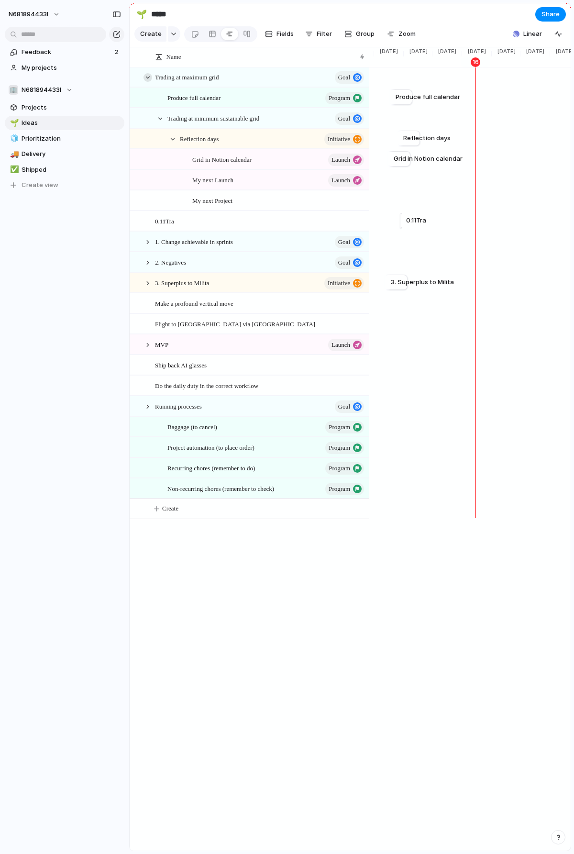
click at [146, 79] on div at bounding box center [148, 77] width 9 height 9
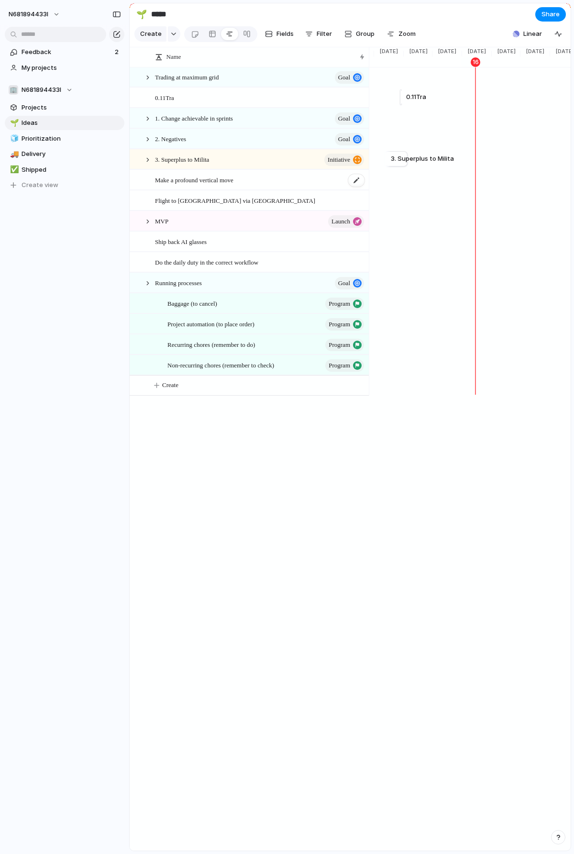
click at [208, 179] on span "Make a profound vertical move" at bounding box center [194, 179] width 79 height 11
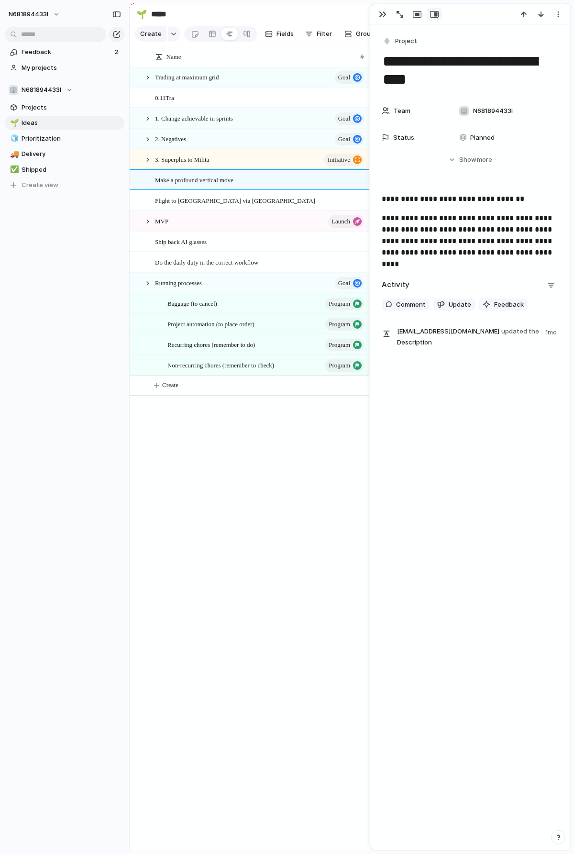
click at [494, 245] on p "**********" at bounding box center [470, 236] width 177 height 46
click at [494, 249] on p "**********" at bounding box center [470, 236] width 177 height 46
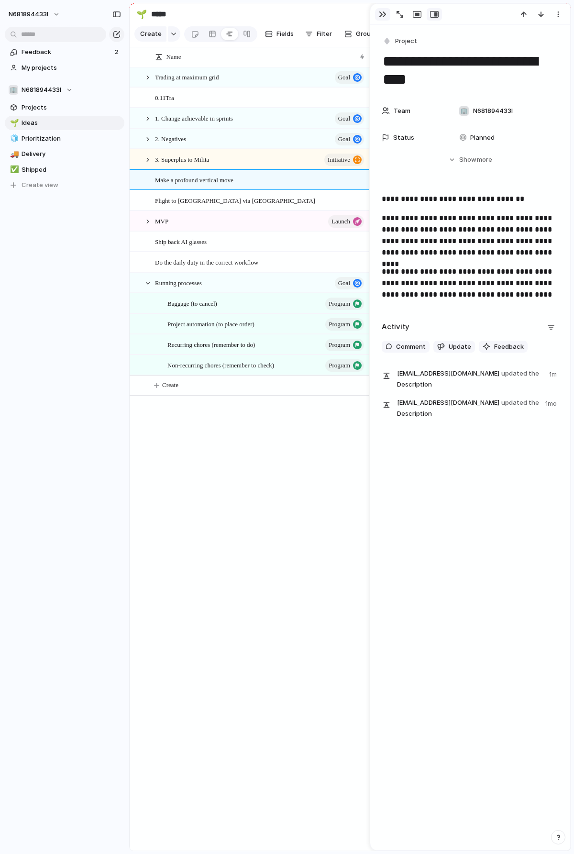
click at [380, 16] on div "button" at bounding box center [383, 15] width 8 height 8
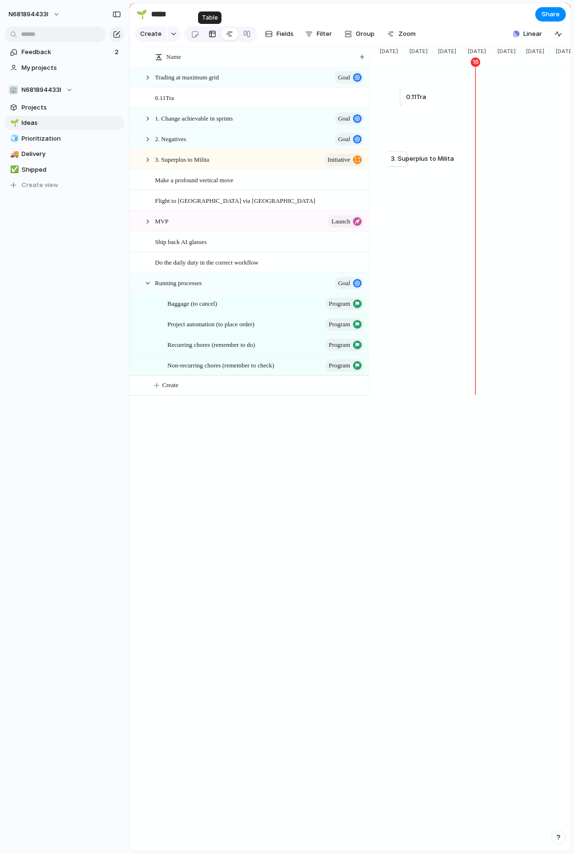
click at [209, 35] on div at bounding box center [213, 33] width 8 height 15
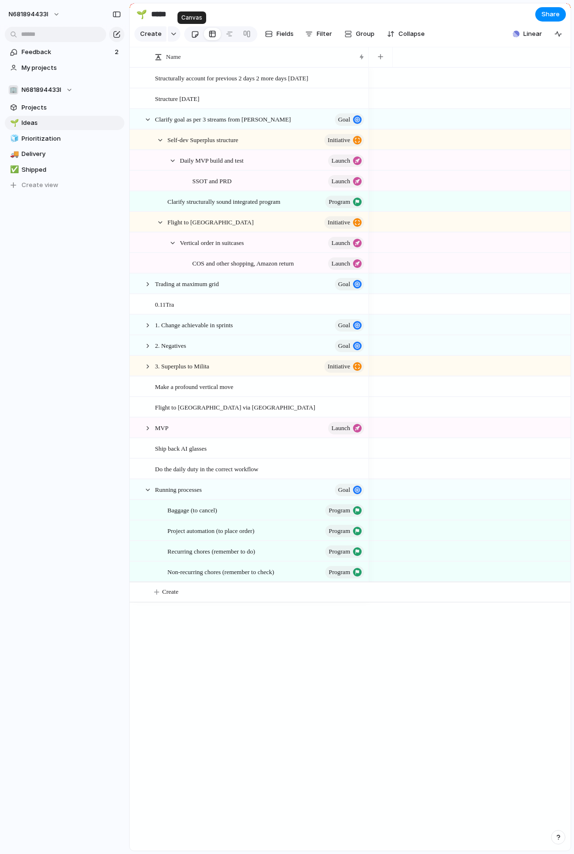
click at [191, 35] on div at bounding box center [195, 34] width 8 height 16
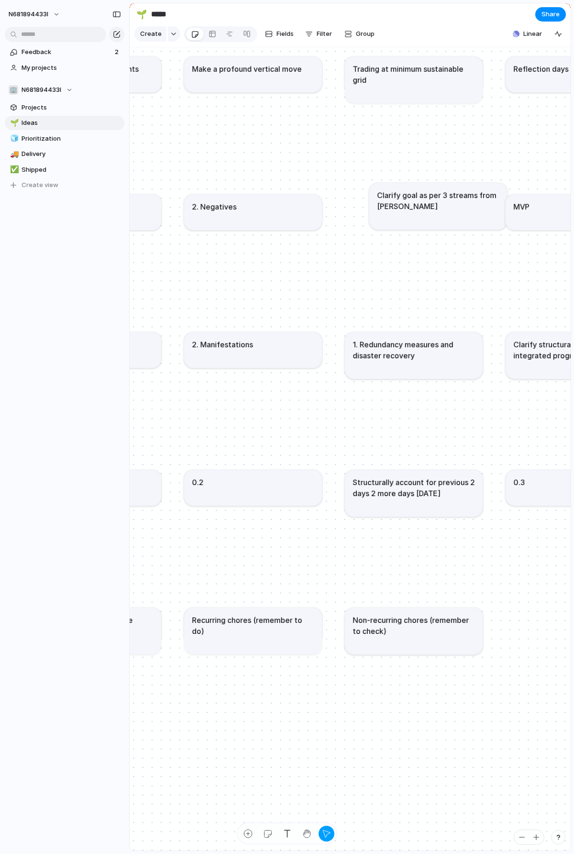
drag, startPoint x: 420, startPoint y: 221, endPoint x: 439, endPoint y: 210, distance: 21.4
click at [443, 209] on h1 "Clarify goal as per 3 streams from [PERSON_NAME]" at bounding box center [438, 201] width 122 height 22
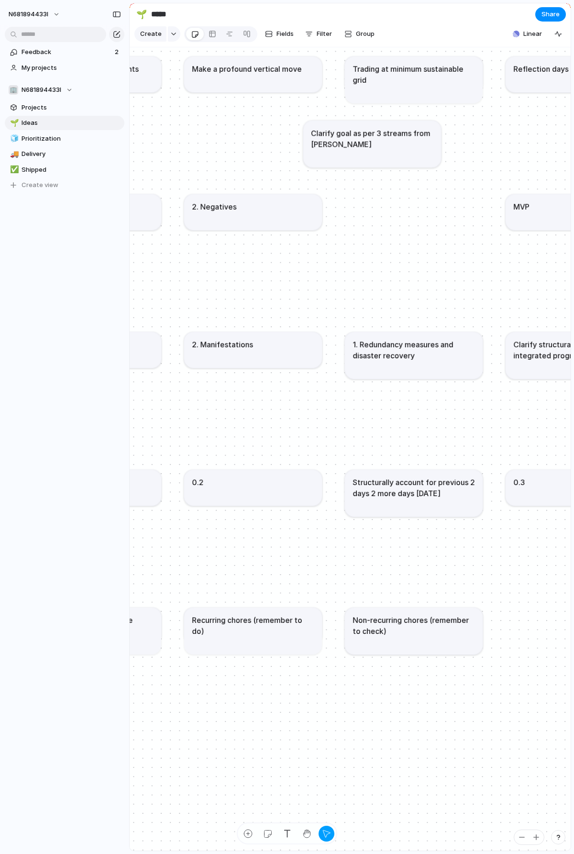
drag, startPoint x: 438, startPoint y: 210, endPoint x: 374, endPoint y: 147, distance: 89.7
click at [374, 147] on h1 "Clarify goal as per 3 streams from [PERSON_NAME]" at bounding box center [372, 138] width 122 height 22
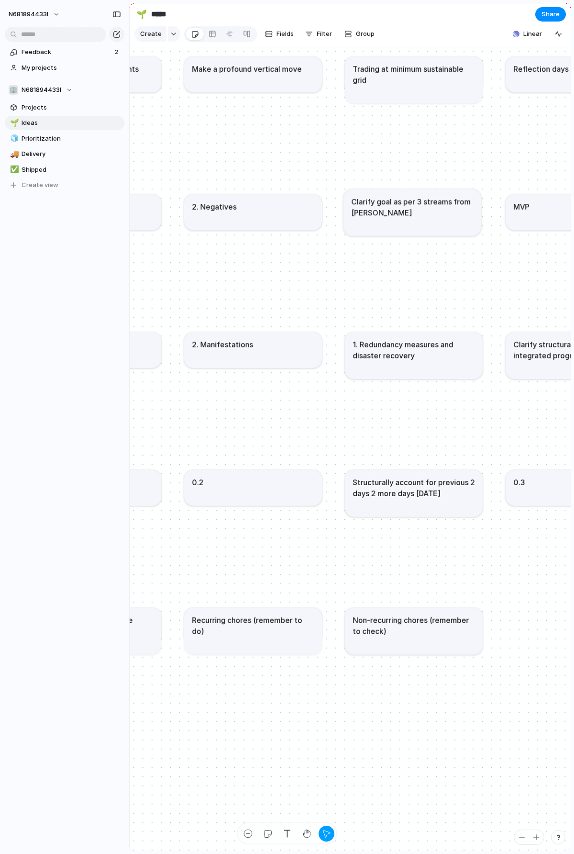
drag, startPoint x: 374, startPoint y: 147, endPoint x: 414, endPoint y: 215, distance: 79.4
click at [414, 215] on h1 "Clarify goal as per 3 streams from [PERSON_NAME]" at bounding box center [412, 207] width 122 height 22
click at [356, 33] on span "Group" at bounding box center [365, 34] width 19 height 10
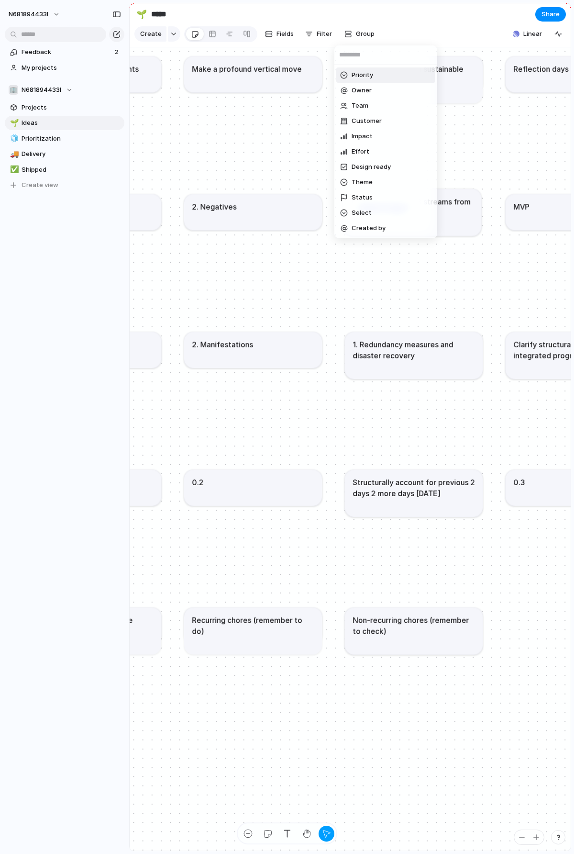
click at [199, 34] on div "Priority Owner Team Customer Impact Effort Design ready Theme Status Select Cre…" at bounding box center [287, 427] width 574 height 854
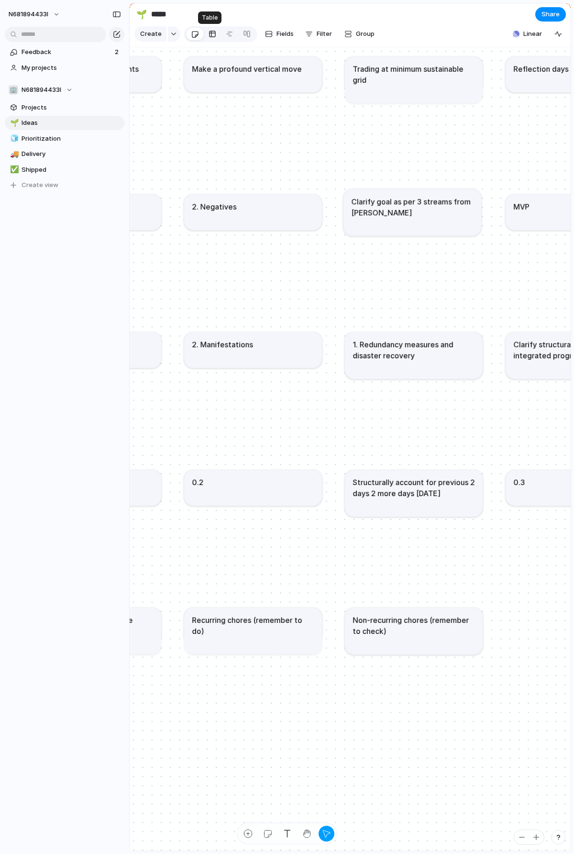
click at [213, 32] on link at bounding box center [212, 33] width 17 height 15
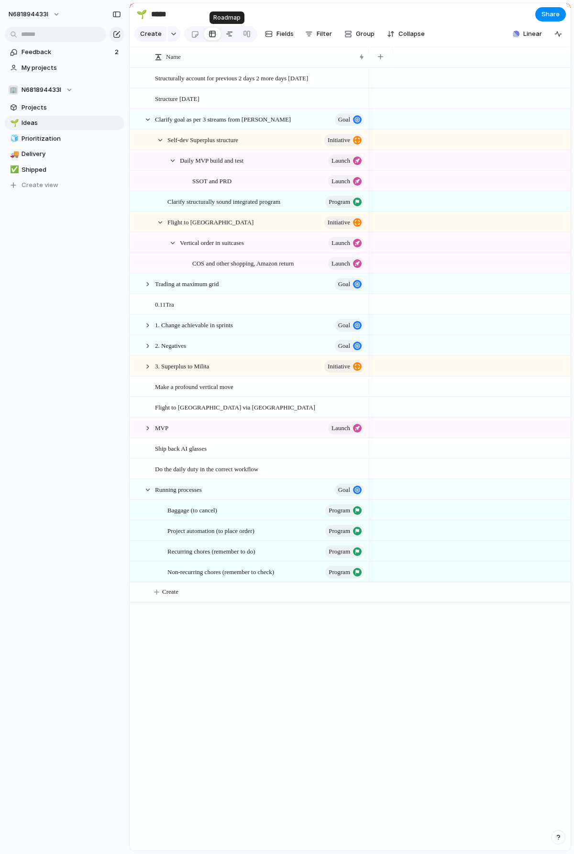
click at [226, 34] on div at bounding box center [230, 33] width 8 height 15
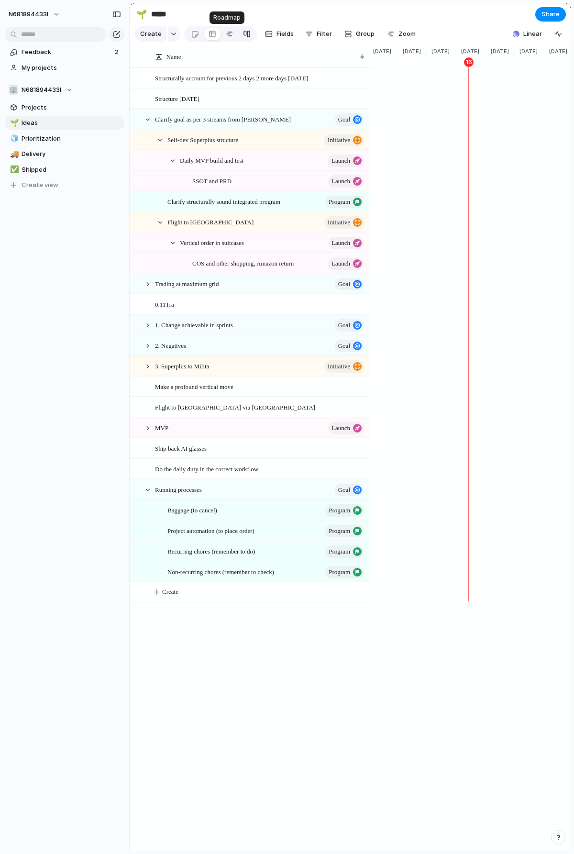
scroll to position [0, 963]
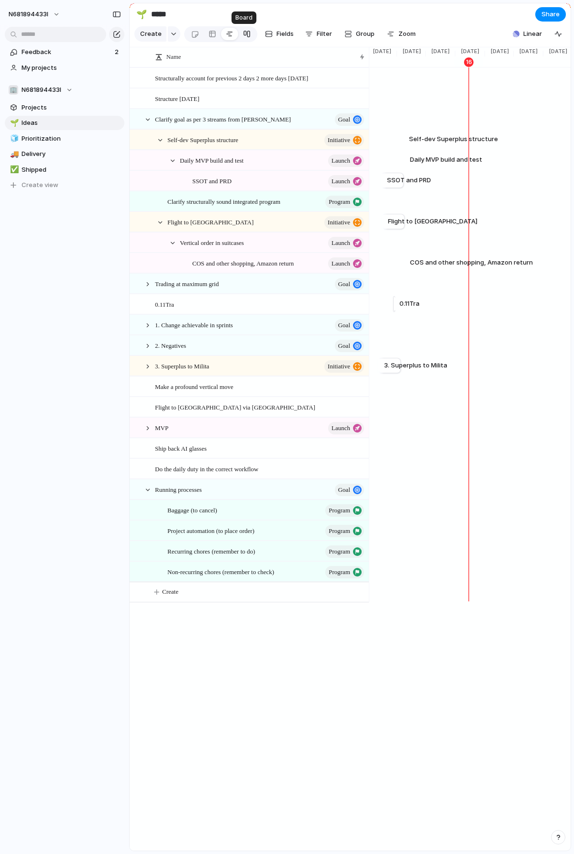
click at [251, 33] on link at bounding box center [246, 33] width 17 height 15
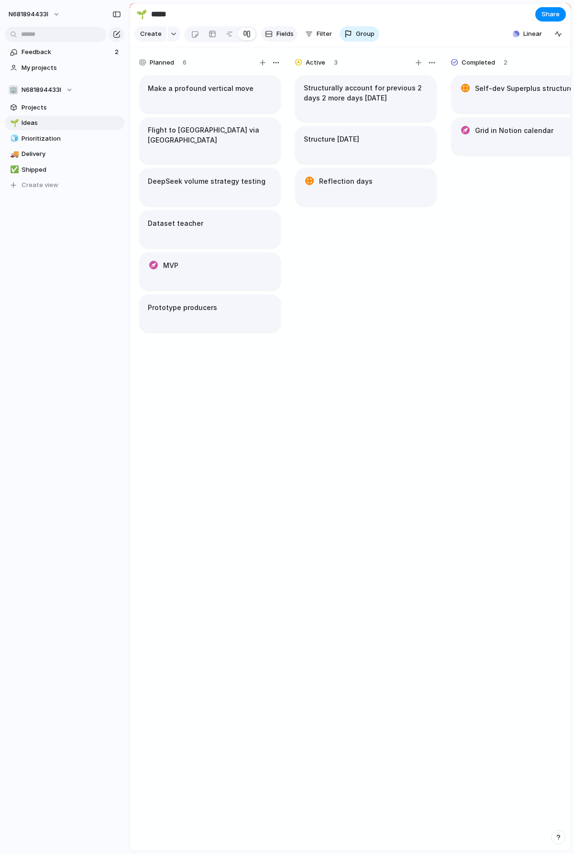
click at [261, 35] on button "Fields" at bounding box center [279, 33] width 36 height 15
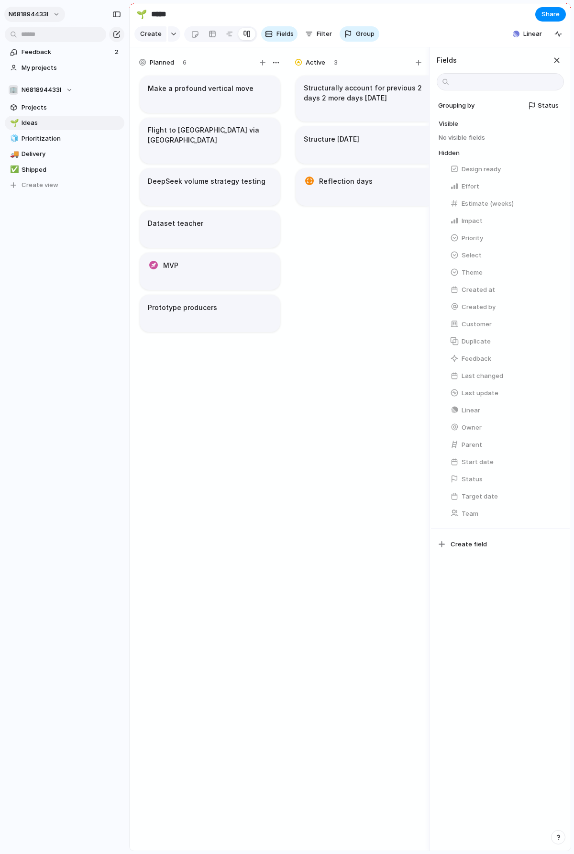
click at [41, 16] on span "n681894433l" at bounding box center [29, 15] width 40 height 10
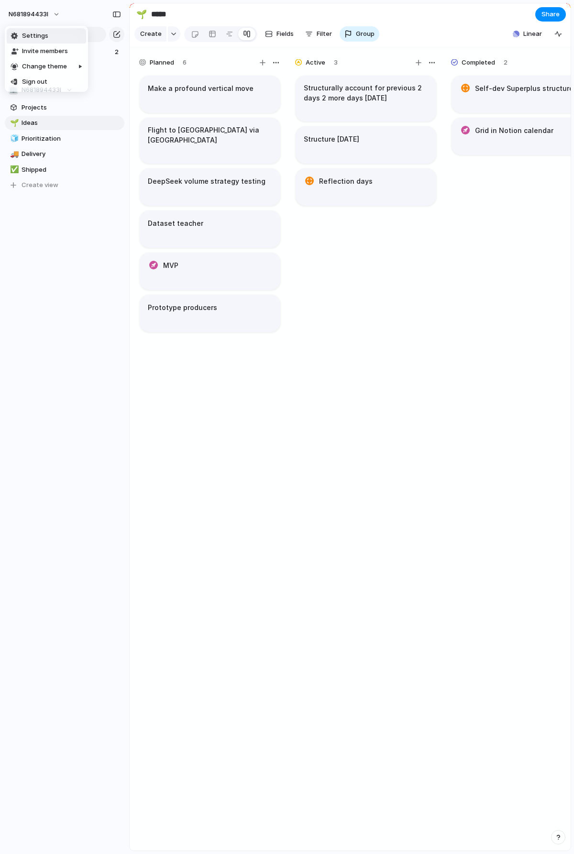
click at [40, 37] on span "Settings" at bounding box center [35, 36] width 26 height 10
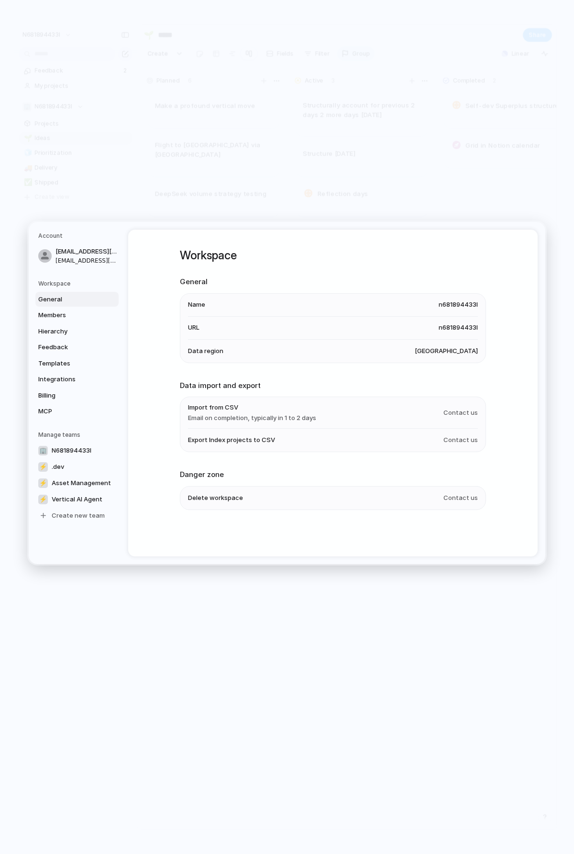
click at [61, 296] on span "General" at bounding box center [68, 299] width 61 height 10
click at [67, 319] on span "Members" at bounding box center [68, 316] width 61 height 10
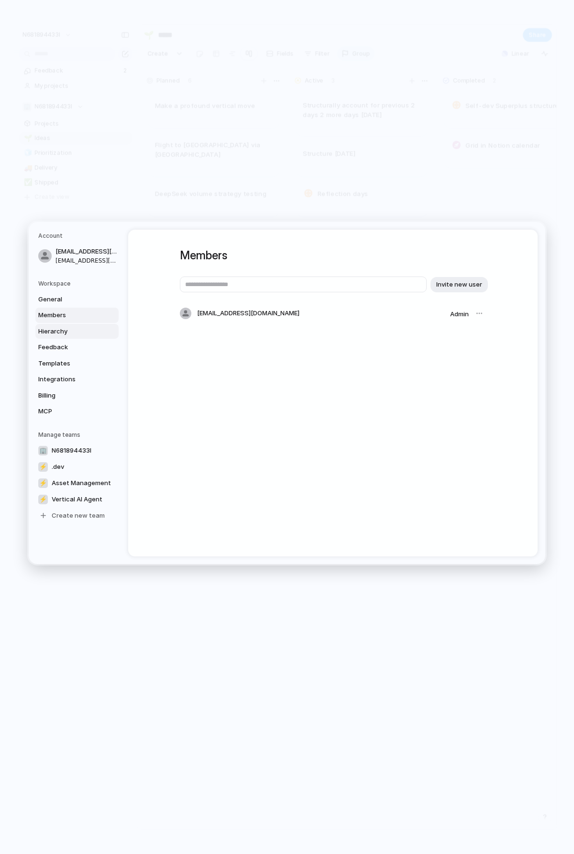
click at [69, 330] on span "Hierarchy" at bounding box center [68, 331] width 61 height 10
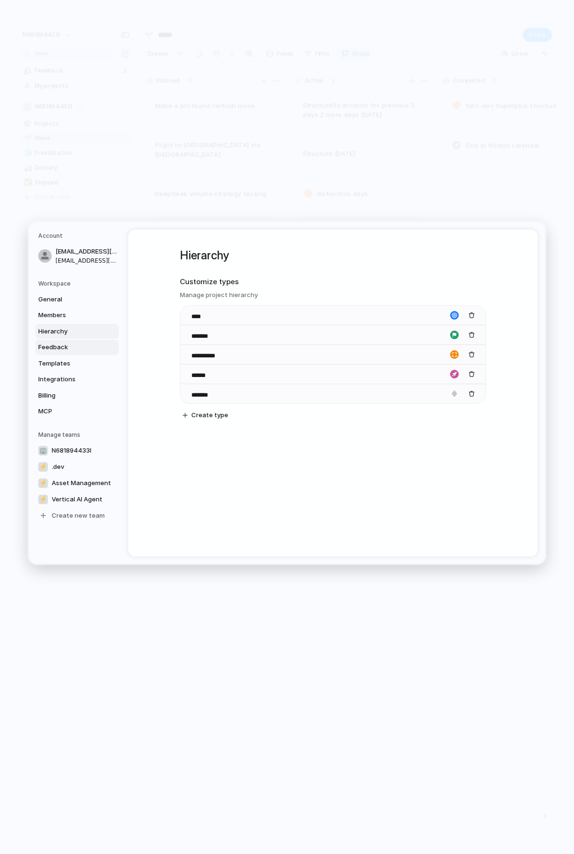
click at [60, 349] on span "Feedback" at bounding box center [68, 348] width 61 height 10
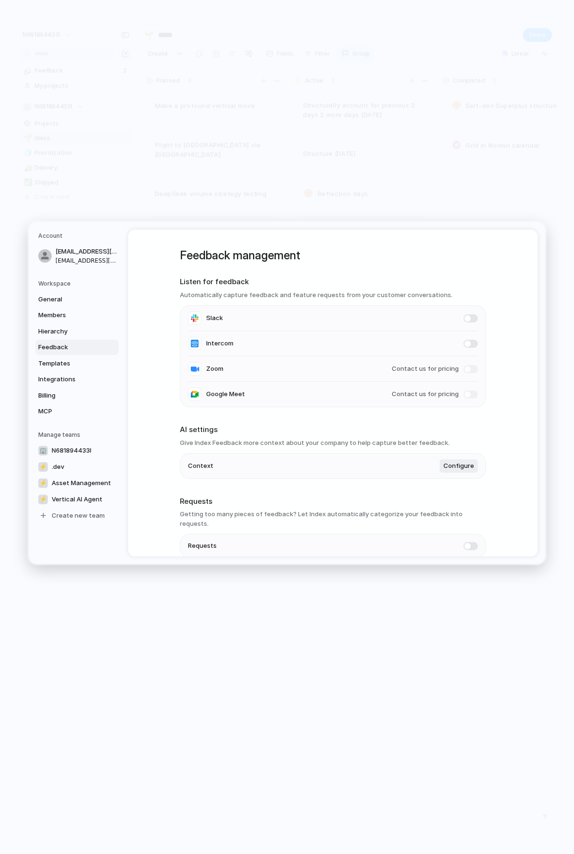
scroll to position [35, 0]
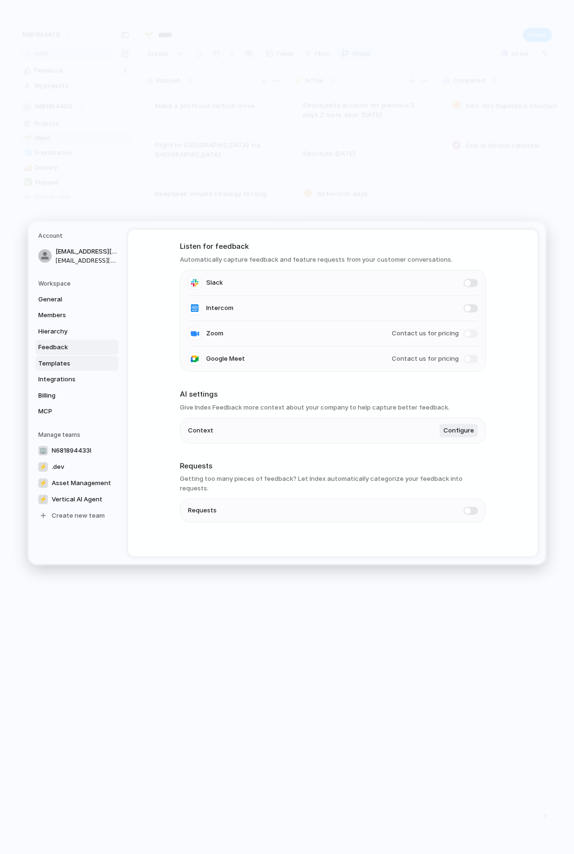
click at [68, 365] on span "Templates" at bounding box center [68, 364] width 61 height 10
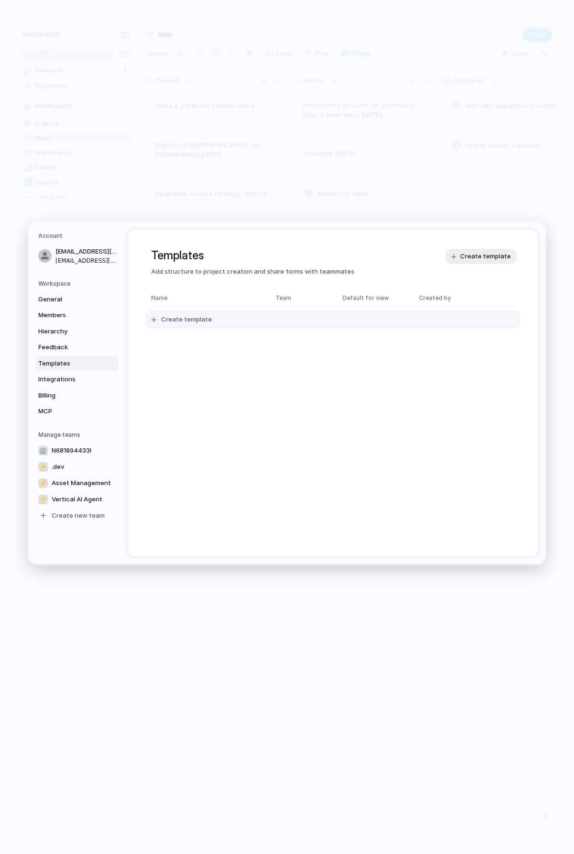
click at [166, 320] on span "Create template" at bounding box center [186, 320] width 51 height 10
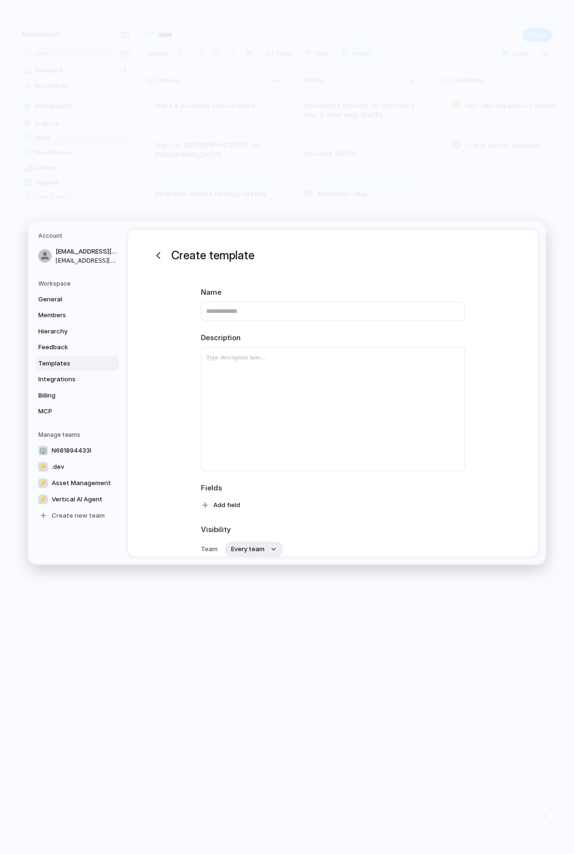
scroll to position [83, 0]
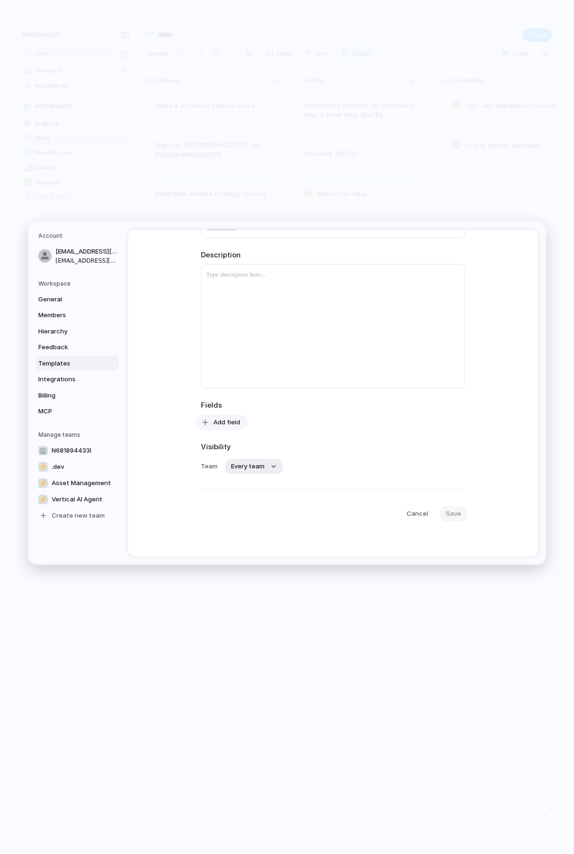
click at [207, 423] on div "button" at bounding box center [205, 422] width 9 height 9
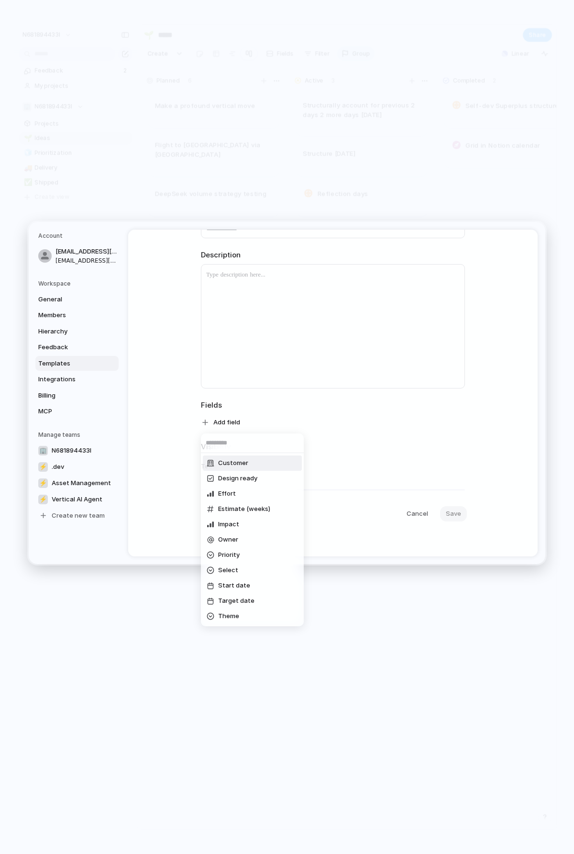
click at [368, 441] on div "Customer Design ready Effort Estimate (weeks) Impact Owner Priority Select Star…" at bounding box center [287, 427] width 574 height 854
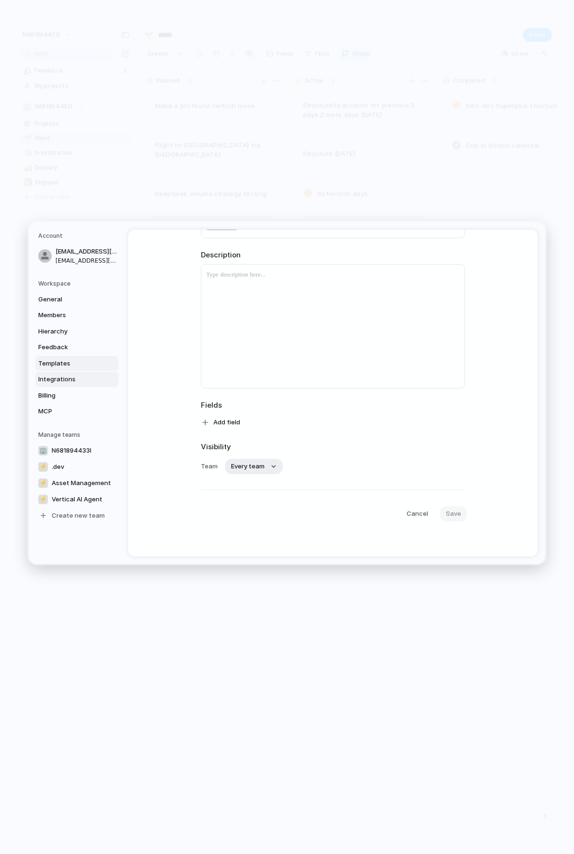
click at [68, 372] on link "Integrations" at bounding box center [76, 379] width 83 height 15
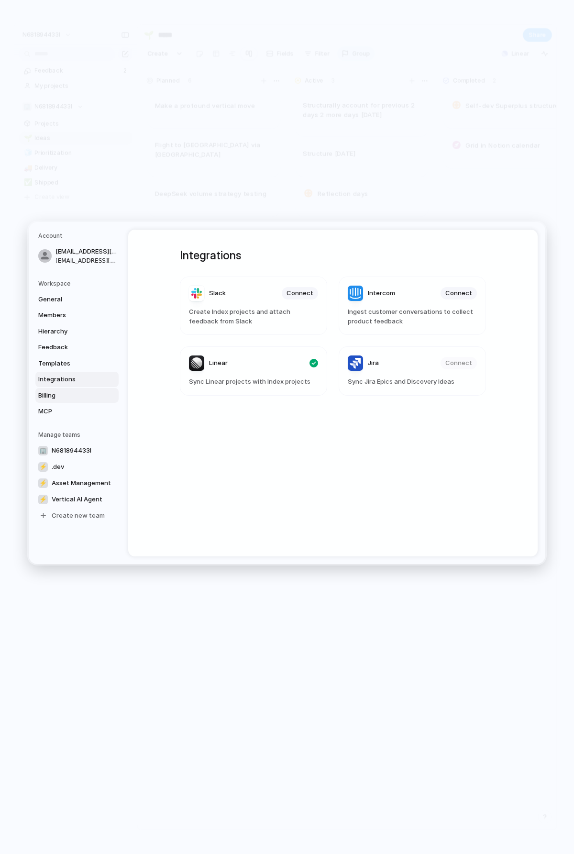
click at [69, 390] on link "Billing" at bounding box center [76, 395] width 83 height 15
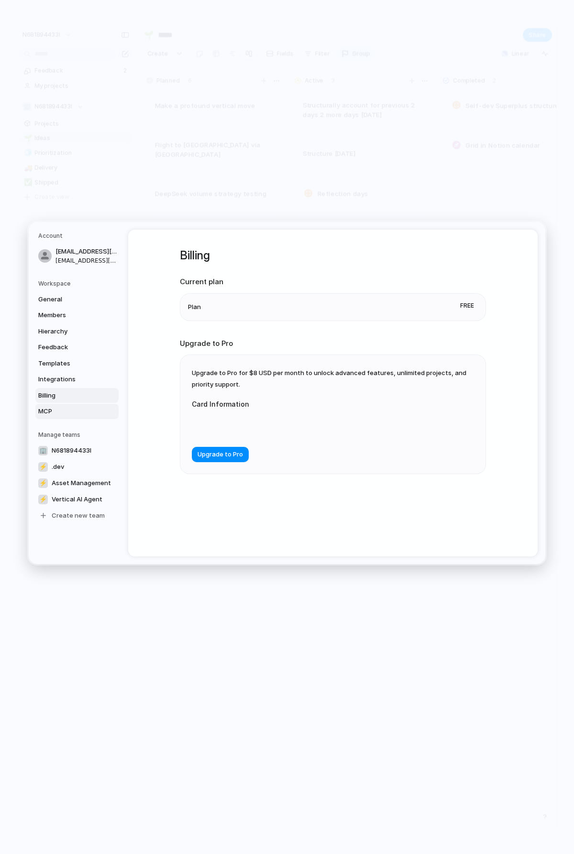
click at [81, 413] on span "MCP" at bounding box center [68, 412] width 61 height 10
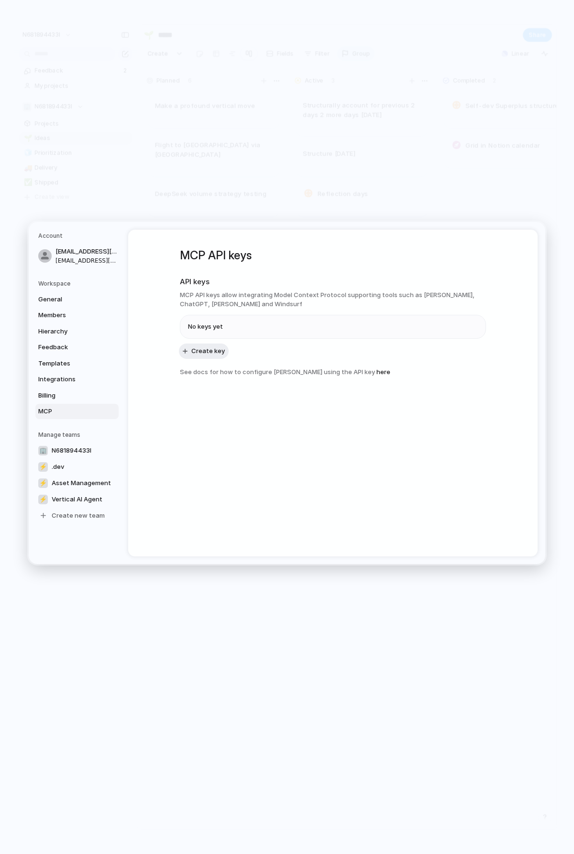
click at [425, 292] on h3 "MCP API keys allow integrating Model Context Protocol supporting tools such as …" at bounding box center [333, 299] width 306 height 19
click at [61, 223] on nav "Account [EMAIL_ADDRESS][DOMAIN_NAME] [EMAIL_ADDRESS][DOMAIN_NAME] Workspace Gen…" at bounding box center [79, 393] width 100 height 342
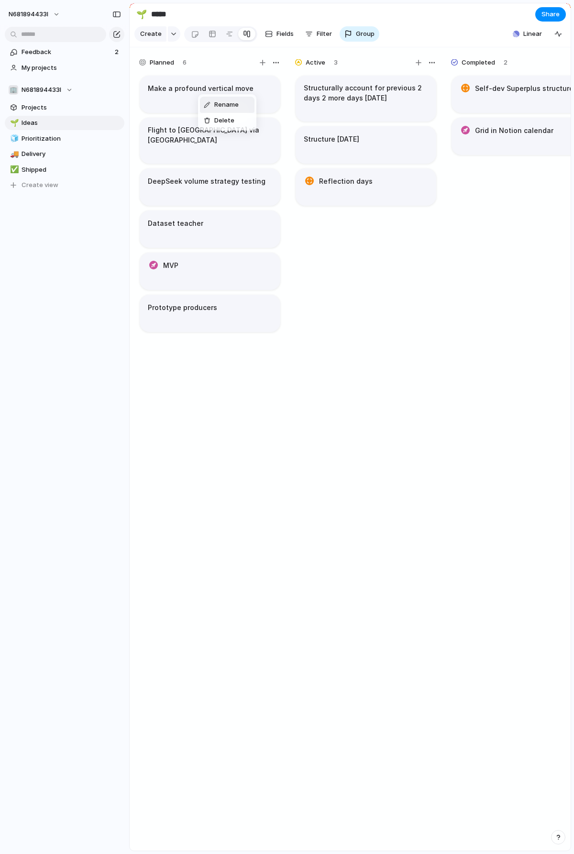
click at [233, 101] on span "Rename" at bounding box center [226, 105] width 24 height 10
click at [227, 90] on textarea "**********" at bounding box center [210, 88] width 124 height 10
type textarea "**********"
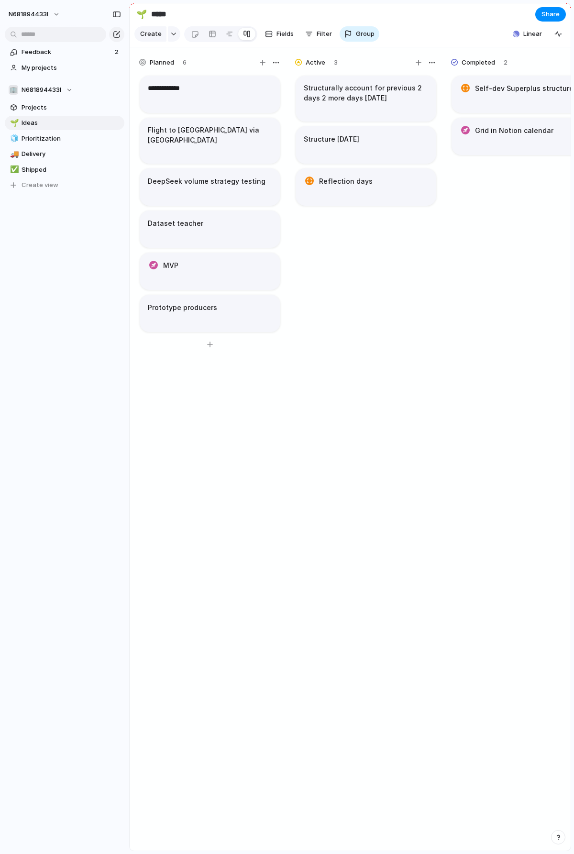
click at [175, 130] on h1 "Flight to [GEOGRAPHIC_DATA] via [GEOGRAPHIC_DATA]" at bounding box center [210, 135] width 124 height 20
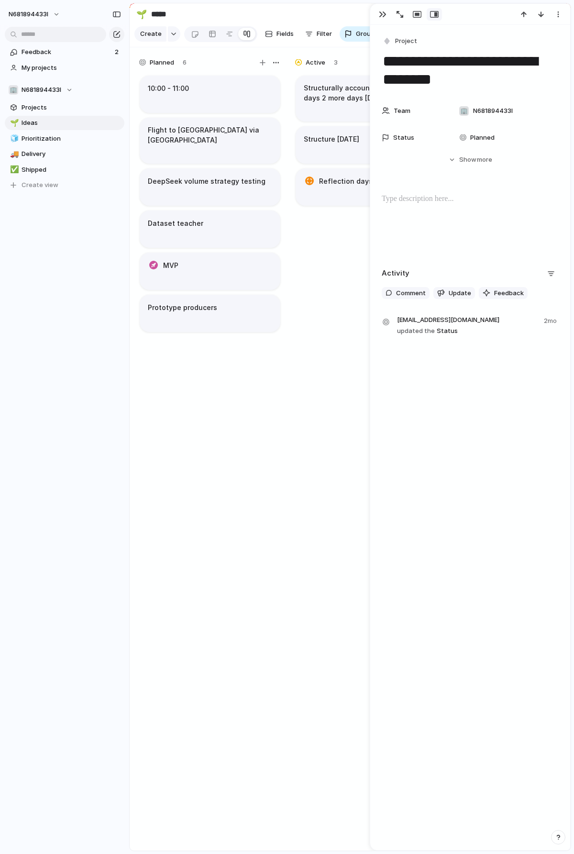
click at [445, 74] on textarea "**********" at bounding box center [470, 70] width 177 height 39
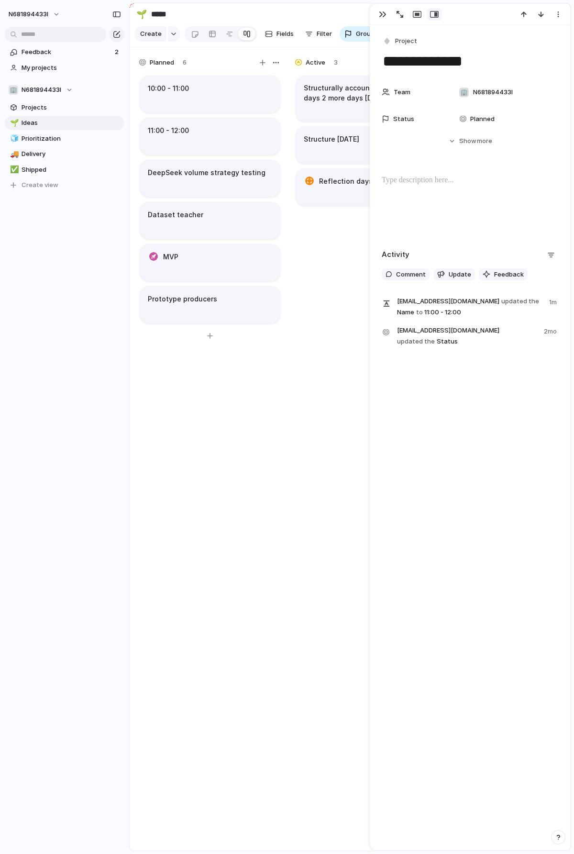
click at [206, 177] on h1 "DeepSeek volume strategy testing" at bounding box center [207, 173] width 118 height 11
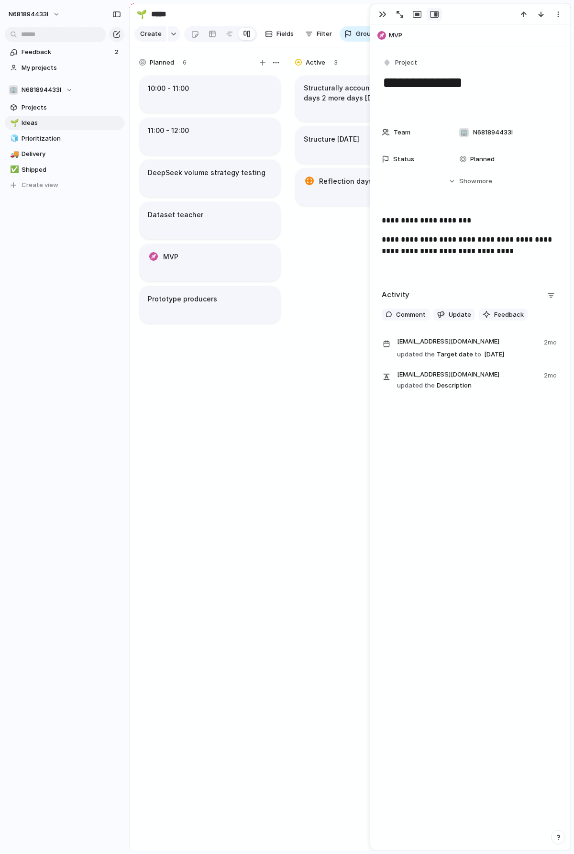
click at [425, 90] on textarea "**********" at bounding box center [470, 92] width 177 height 39
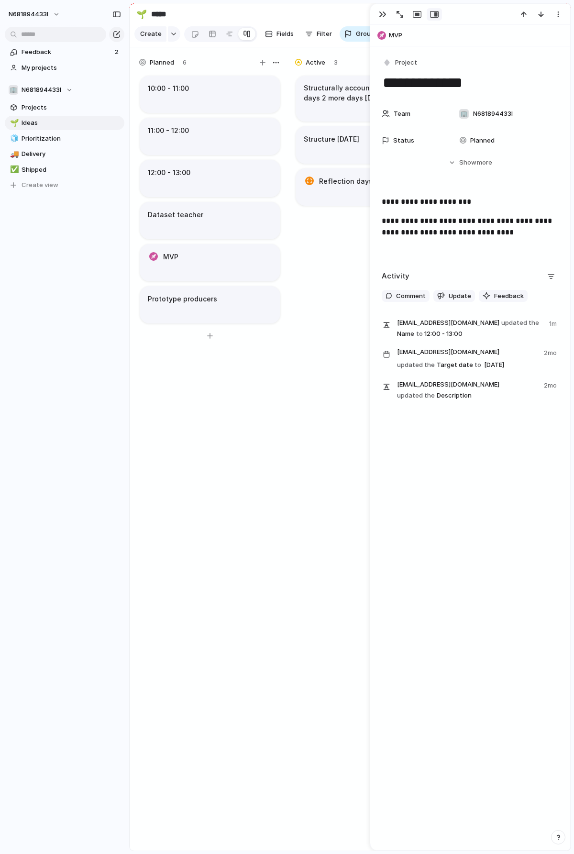
click at [192, 219] on h1 "Dataset teacher" at bounding box center [176, 215] width 56 height 11
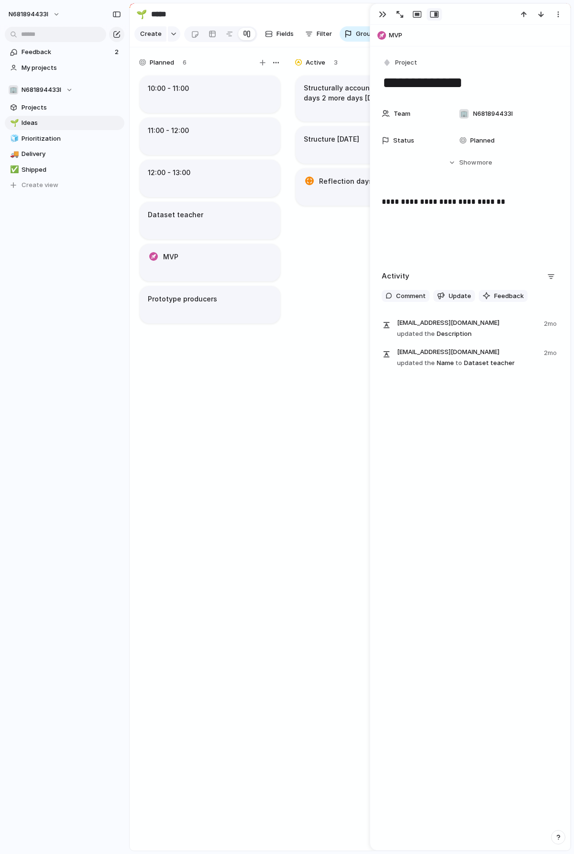
click at [427, 82] on textarea "**********" at bounding box center [470, 83] width 177 height 20
click at [188, 255] on div "MVP" at bounding box center [210, 257] width 124 height 11
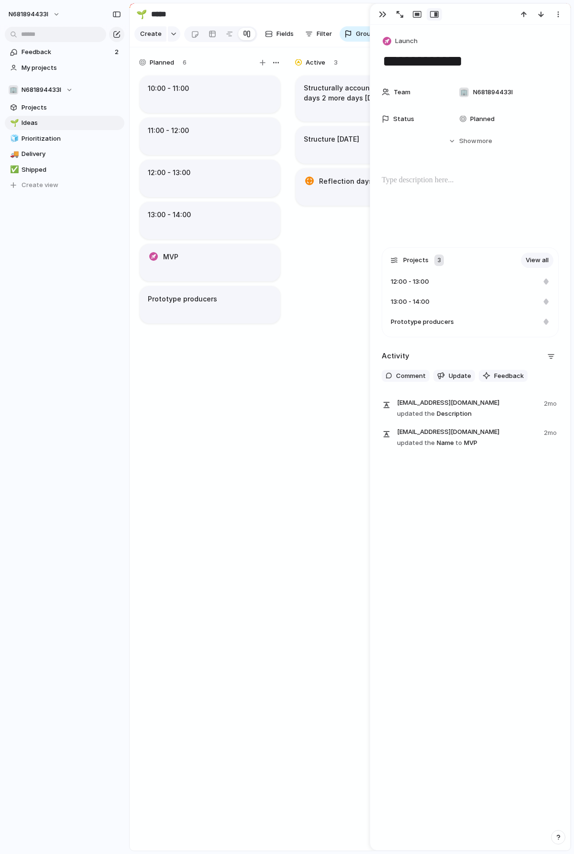
click at [391, 54] on textarea "***" at bounding box center [470, 61] width 177 height 20
click at [214, 314] on article "Prototype producers" at bounding box center [210, 304] width 141 height 37
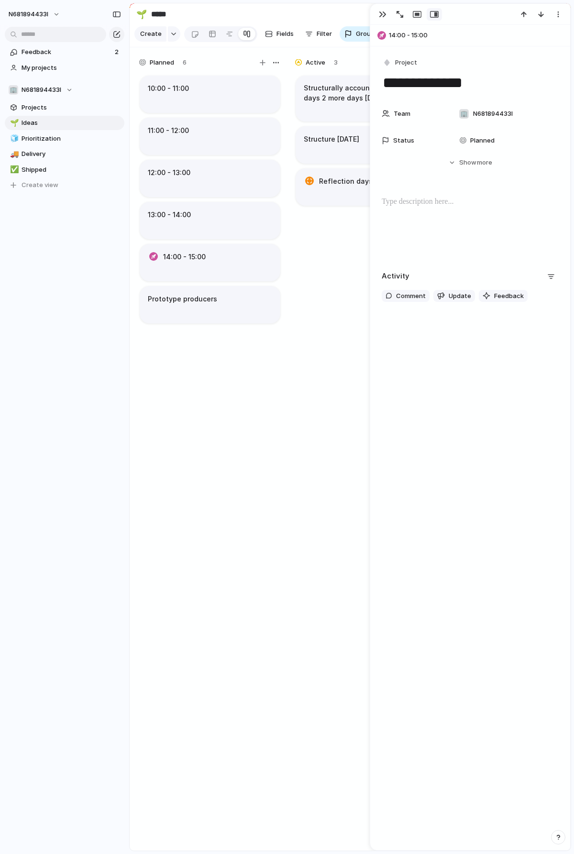
click at [418, 83] on textarea "**********" at bounding box center [470, 83] width 177 height 20
type textarea "**********"
click at [346, 353] on div "Structurally account for previous 2 days 2 more days [DATE] Structure [DATE] Re…" at bounding box center [366, 467] width 144 height 786
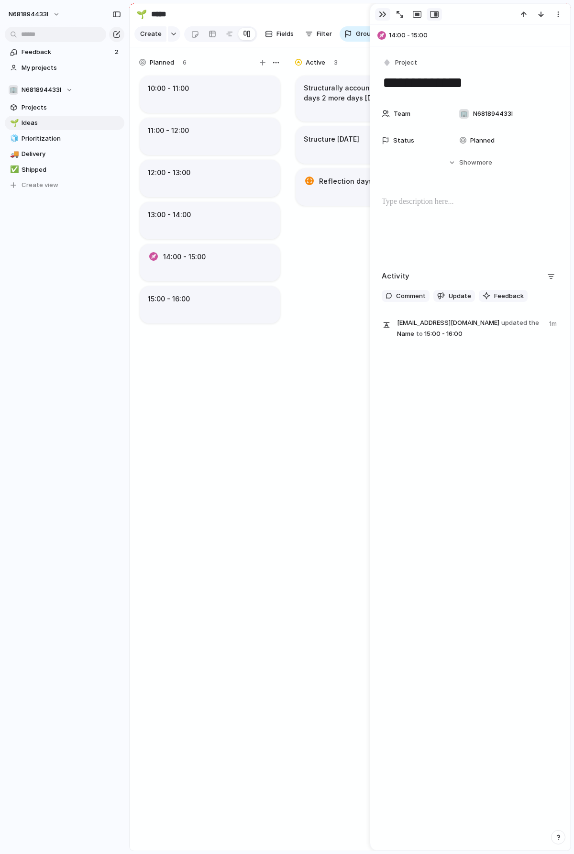
click at [381, 11] on div "button" at bounding box center [383, 15] width 8 height 8
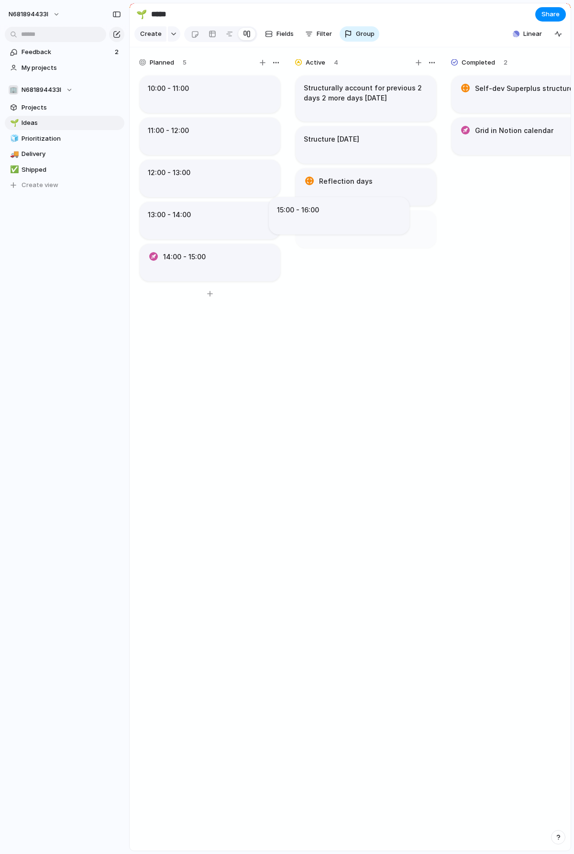
drag, startPoint x: 194, startPoint y: 305, endPoint x: 347, endPoint y: 232, distance: 168.9
drag, startPoint x: 356, startPoint y: 225, endPoint x: 169, endPoint y: 316, distance: 207.9
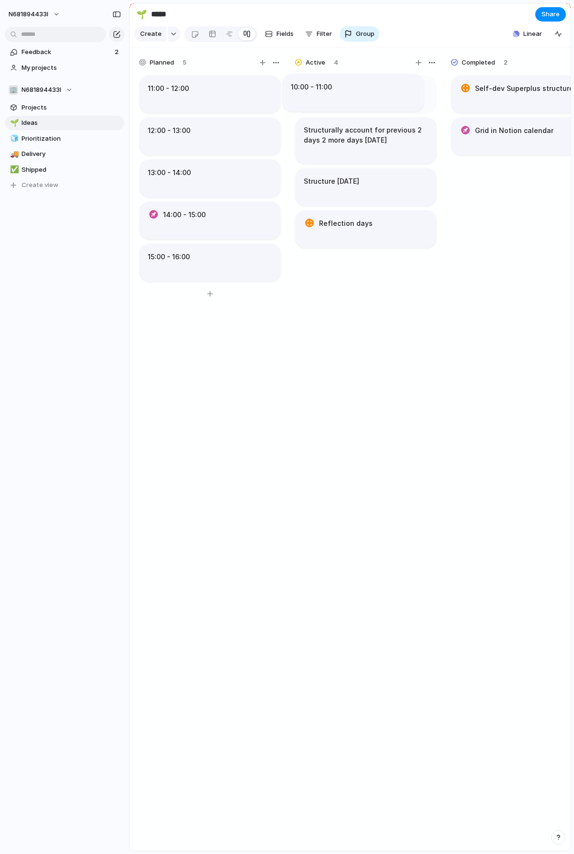
drag, startPoint x: 218, startPoint y: 90, endPoint x: 358, endPoint y: 89, distance: 139.8
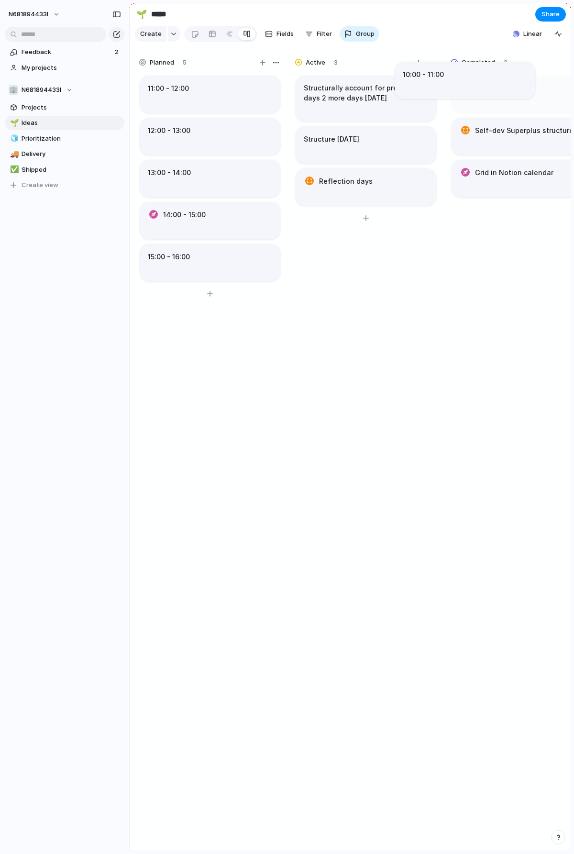
drag, startPoint x: 383, startPoint y: 102, endPoint x: 489, endPoint y: 92, distance: 106.7
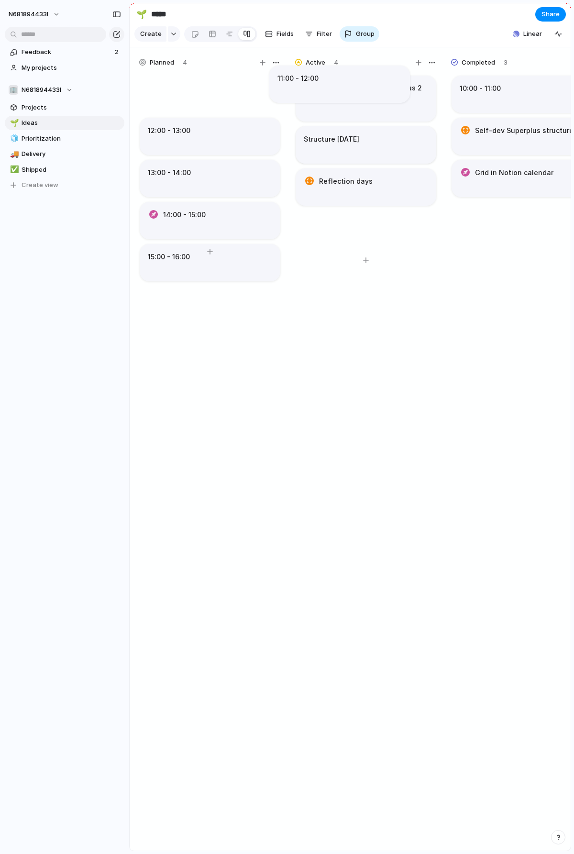
drag, startPoint x: 242, startPoint y: 104, endPoint x: 375, endPoint y: 95, distance: 132.9
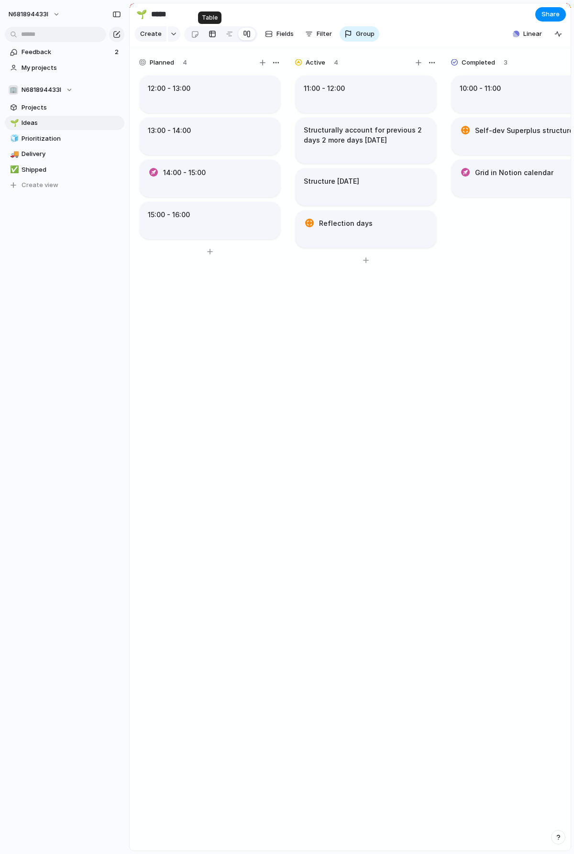
click at [209, 35] on div at bounding box center [213, 33] width 8 height 15
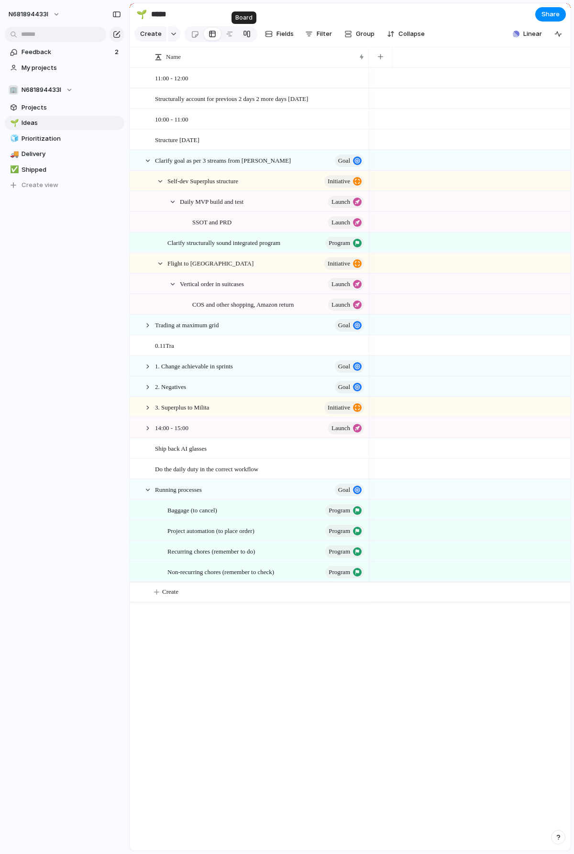
click at [249, 34] on link at bounding box center [246, 33] width 17 height 15
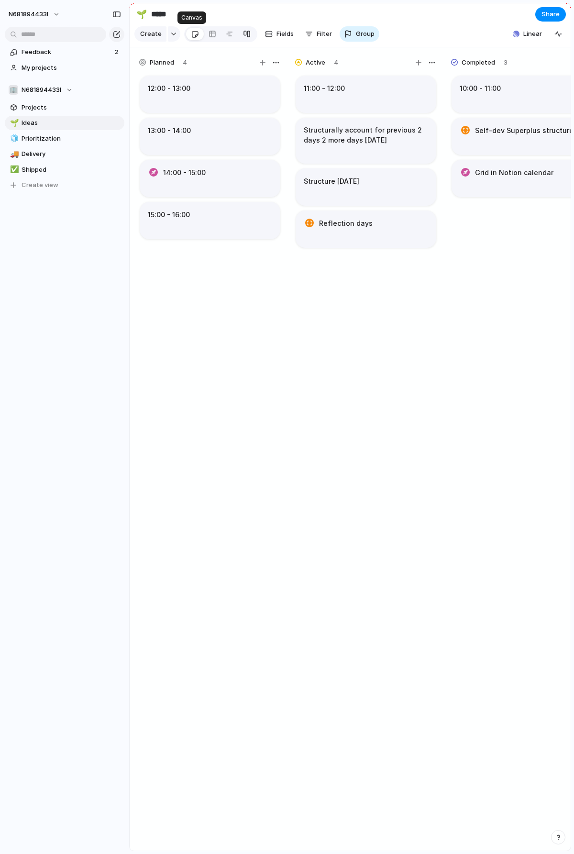
click at [195, 37] on div at bounding box center [195, 34] width 8 height 16
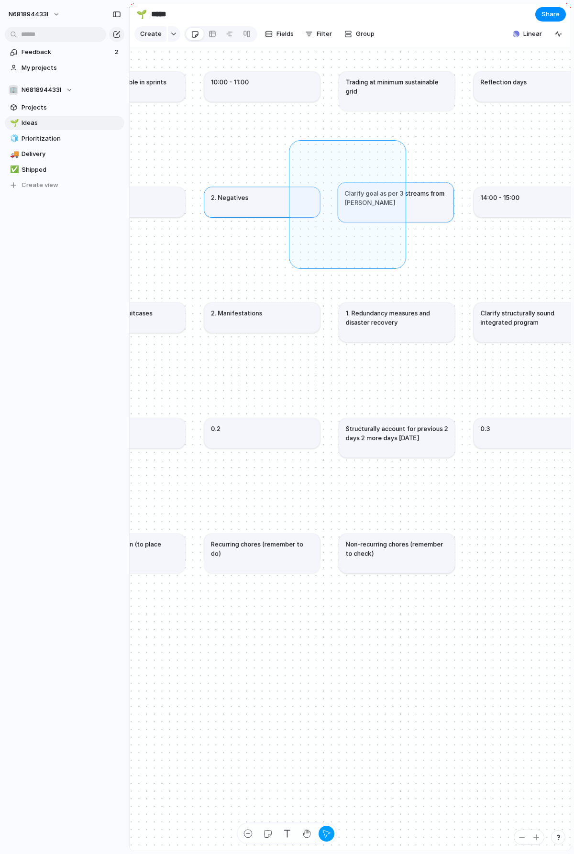
drag, startPoint x: 294, startPoint y: 145, endPoint x: 481, endPoint y: 350, distance: 277.5
click at [482, 351] on div "3. Superplus to Milita Ship back AI glasses 1. Real-time collaboration scoring …" at bounding box center [350, 449] width 441 height 804
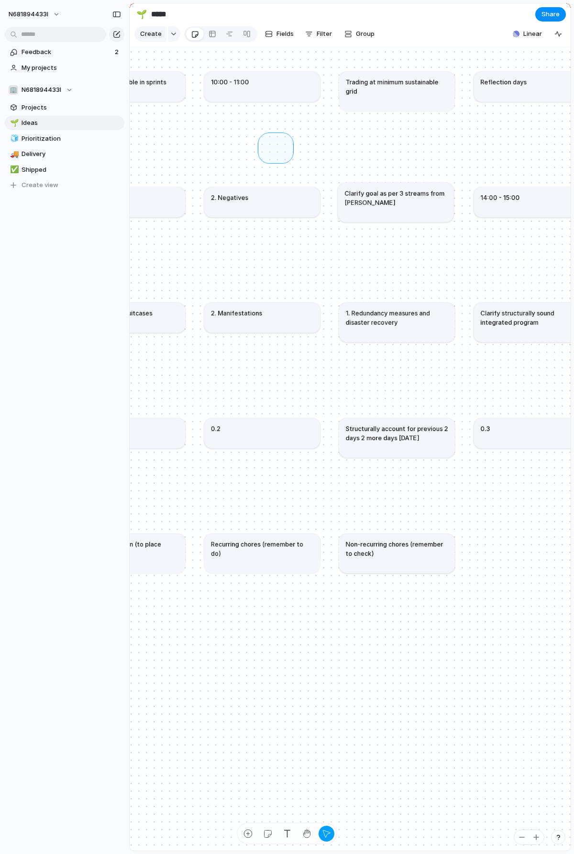
drag, startPoint x: 263, startPoint y: 137, endPoint x: 289, endPoint y: 158, distance: 33.3
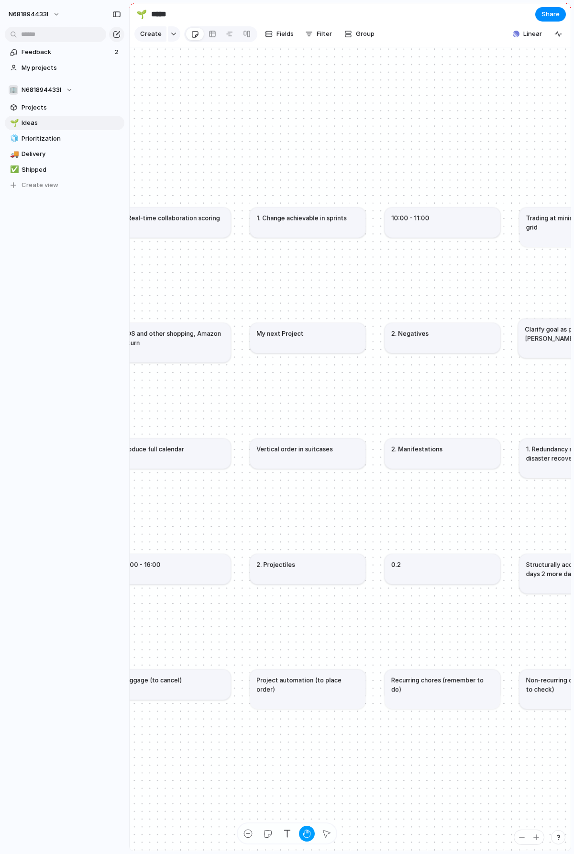
drag, startPoint x: 256, startPoint y: 140, endPoint x: 437, endPoint y: 276, distance: 225.9
click at [437, 276] on div "3. Superplus to Milita Ship back AI glasses 1. Real-time collaboration scoring …" at bounding box center [350, 449] width 441 height 804
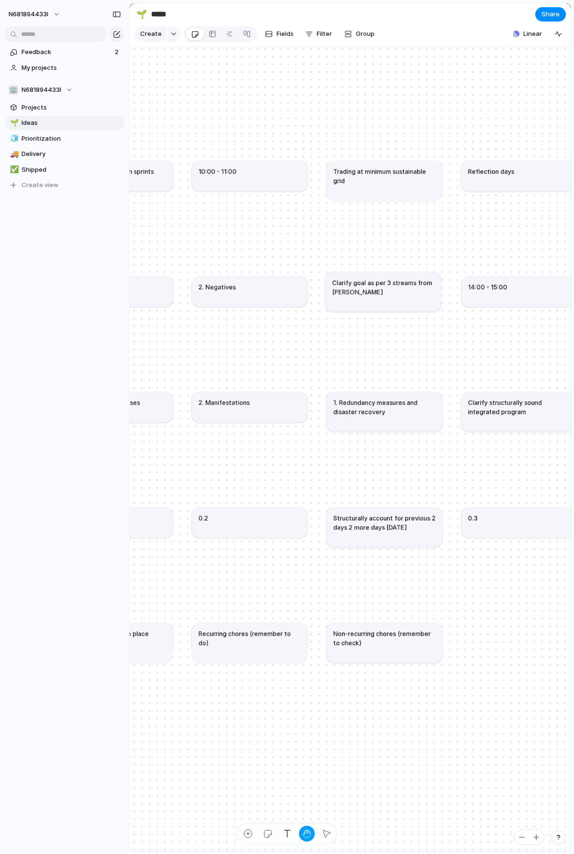
drag, startPoint x: 193, startPoint y: 129, endPoint x: 0, endPoint y: 83, distance: 198.4
click at [0, 83] on div "n681894433l Feedback 2 My projects 🏢 N681894433l Projects 🌱 Ideas 🧊 Prioritizat…" at bounding box center [287, 427] width 574 height 854
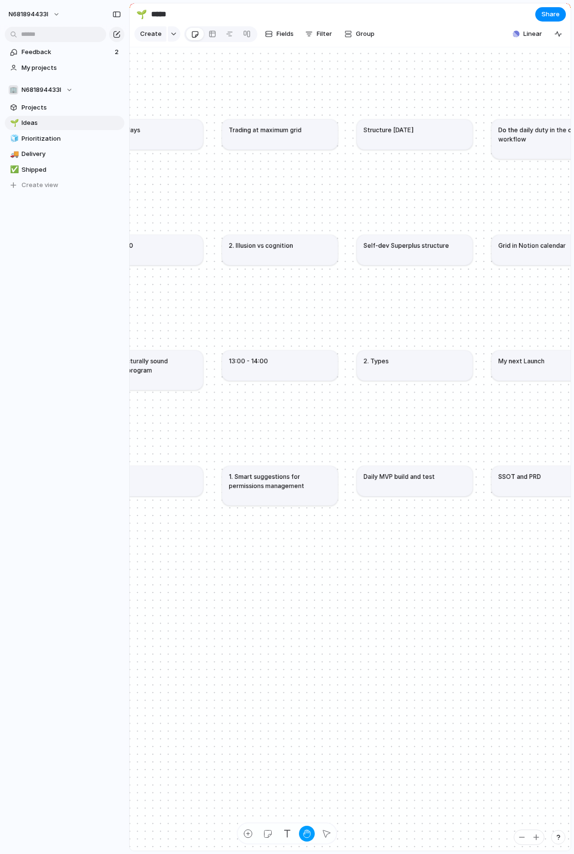
drag, startPoint x: 513, startPoint y: 236, endPoint x: 137, endPoint y: 194, distance: 377.6
click at [137, 194] on div "3. Superplus to Milita Ship back AI glasses 1. Real-time collaboration scoring …" at bounding box center [350, 449] width 441 height 804
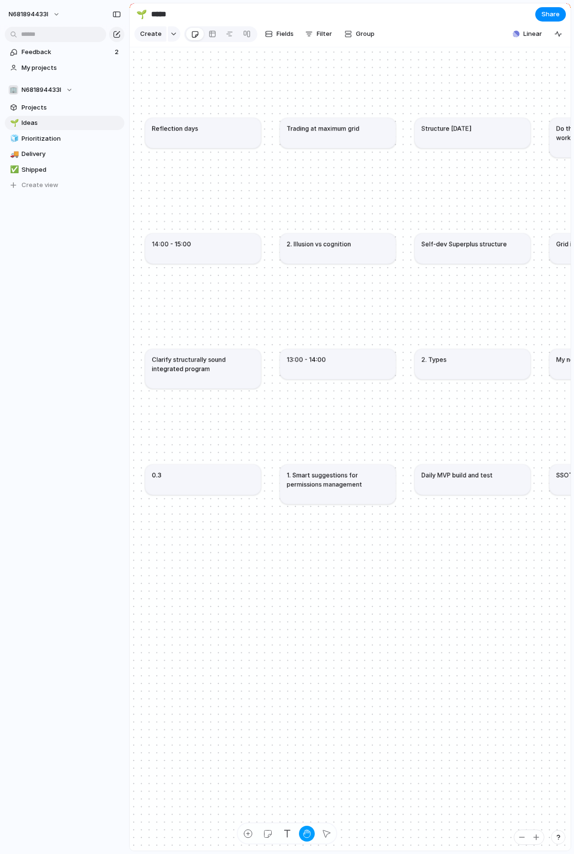
drag, startPoint x: 509, startPoint y: 208, endPoint x: 574, endPoint y: 207, distance: 65.6
click at [574, 207] on html "n681894433l Feedback 2 My projects 🏢 N681894433l Projects 🌱 Ideas 🧊 Prioritizat…" at bounding box center [287, 427] width 574 height 854
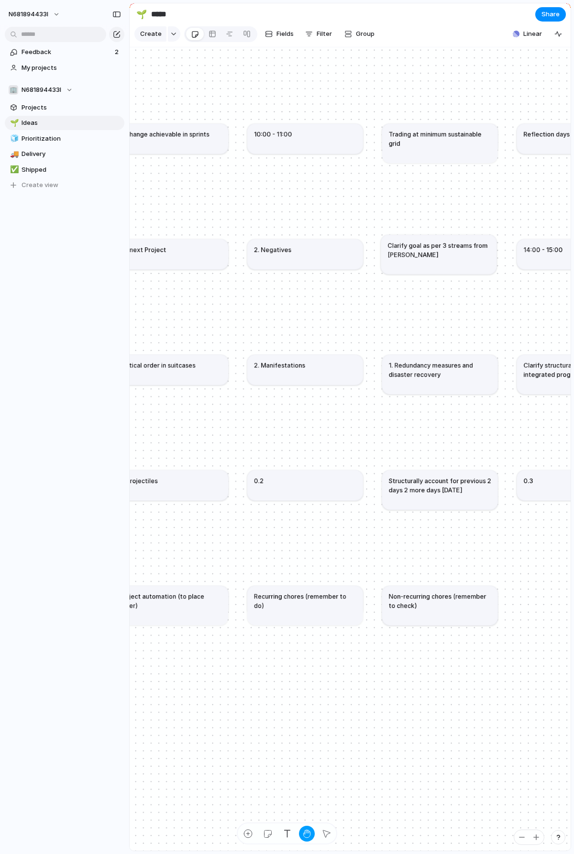
drag, startPoint x: 206, startPoint y: 191, endPoint x: 574, endPoint y: 196, distance: 368.1
click at [574, 196] on html "n681894433l Feedback 2 My projects 🏢 N681894433l Projects 🌱 Ideas 🧊 Prioritizat…" at bounding box center [287, 427] width 574 height 854
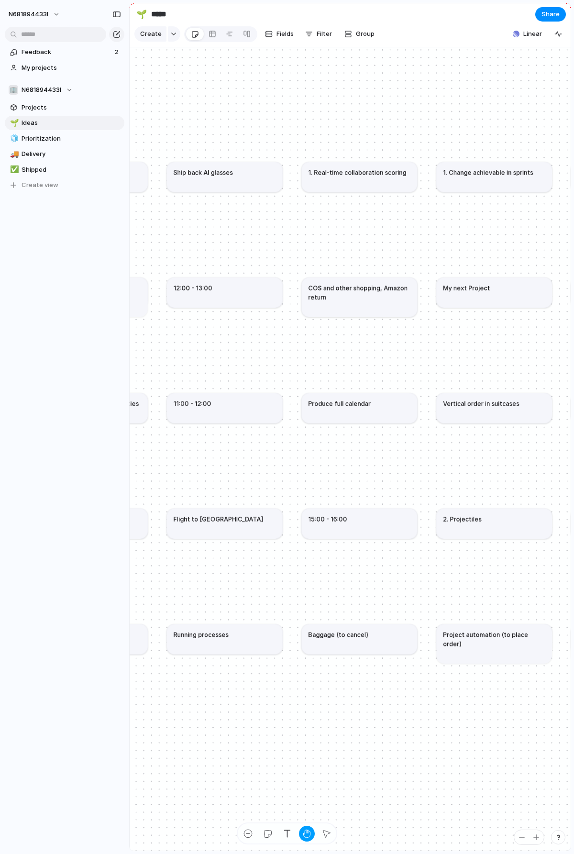
drag, startPoint x: 250, startPoint y: 166, endPoint x: 574, endPoint y: 204, distance: 326.3
click at [574, 204] on html "n681894433l Feedback 2 My projects 🏢 N681894433l Projects 🌱 Ideas 🧊 Prioritizat…" at bounding box center [287, 427] width 574 height 854
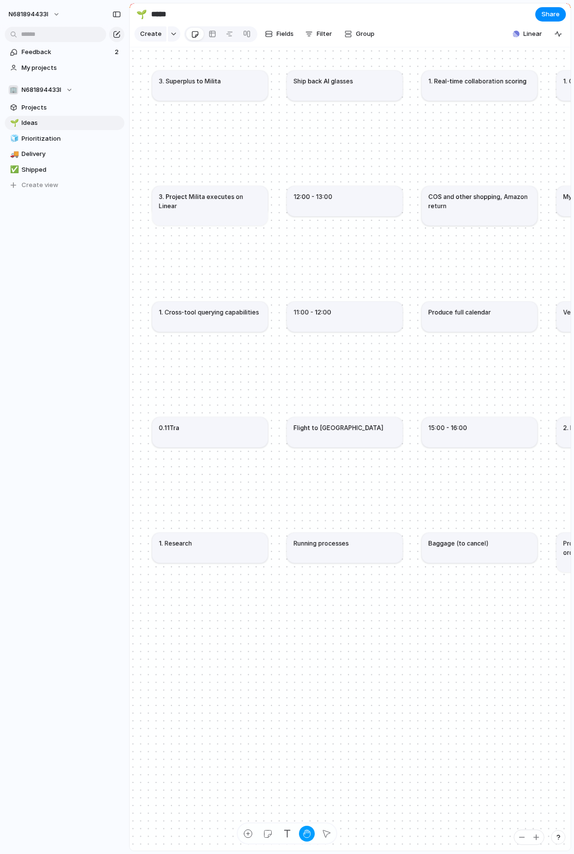
drag, startPoint x: 239, startPoint y: 223, endPoint x: 359, endPoint y: 131, distance: 151.0
click at [359, 131] on div "3. Superplus to Milita Ship back AI glasses 1. Real-time collaboration scoring …" at bounding box center [329, 393] width 355 height 647
click at [115, 17] on div "button" at bounding box center [116, 14] width 9 height 7
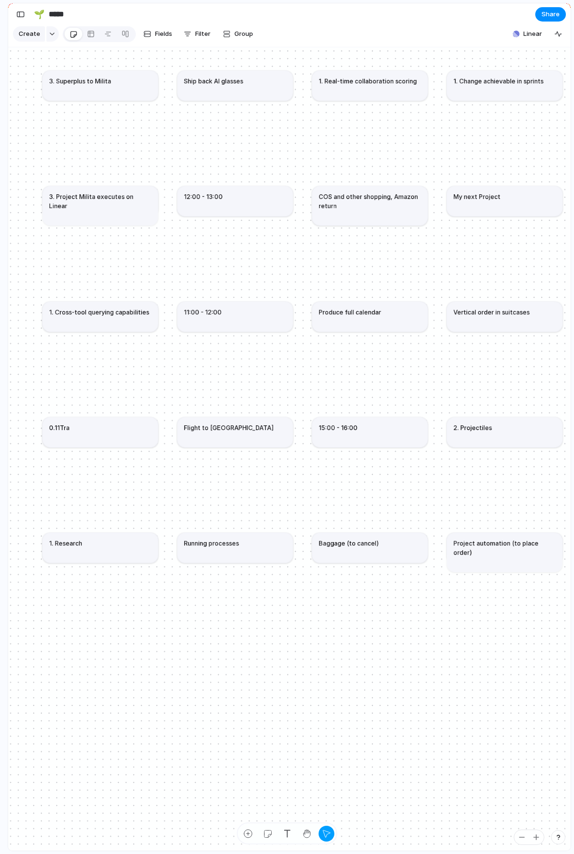
click at [80, 195] on h1 "3. Project Milita executes on Linear" at bounding box center [100, 201] width 102 height 19
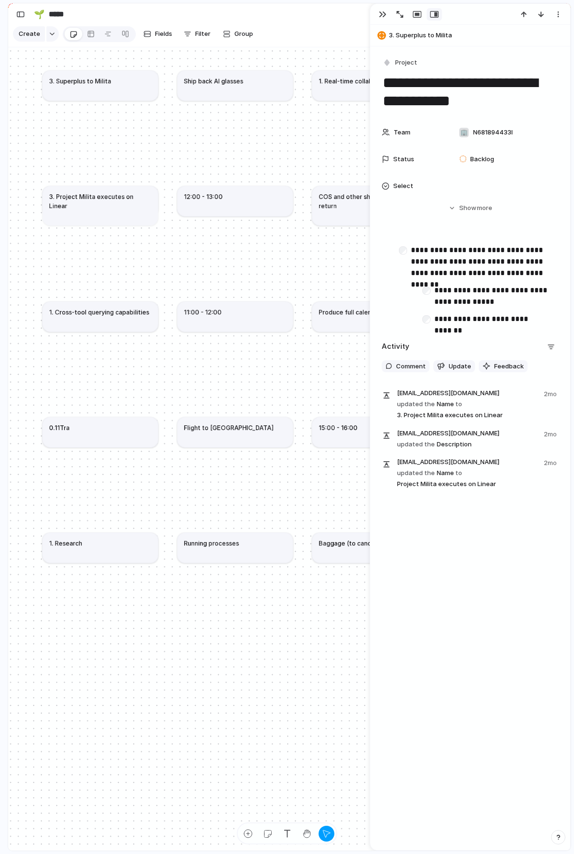
click at [80, 195] on h1 "3. Project Milita executes on Linear" at bounding box center [100, 201] width 102 height 19
click at [383, 14] on div "button" at bounding box center [383, 15] width 8 height 8
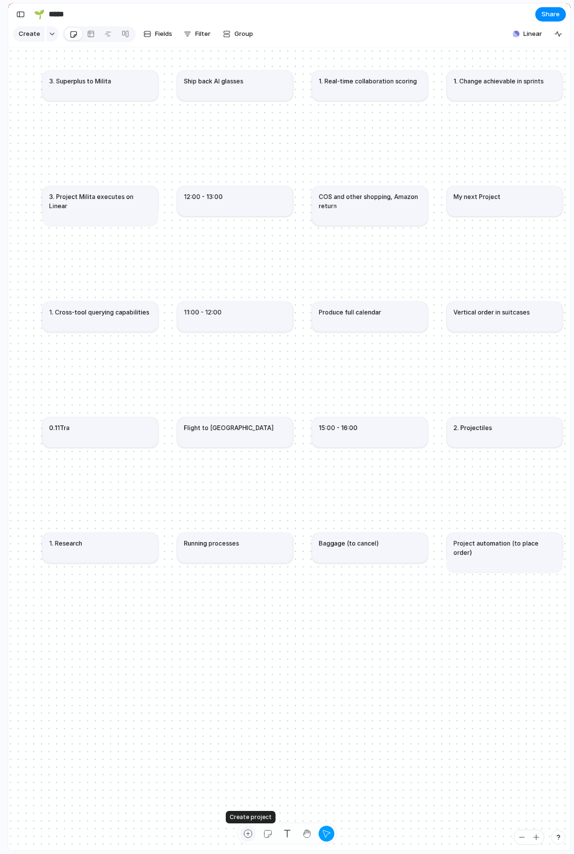
click at [246, 833] on div "button" at bounding box center [248, 834] width 10 height 10
type textarea "*"
type textarea "**********"
click at [248, 833] on div "button" at bounding box center [248, 834] width 10 height 10
type textarea "**********"
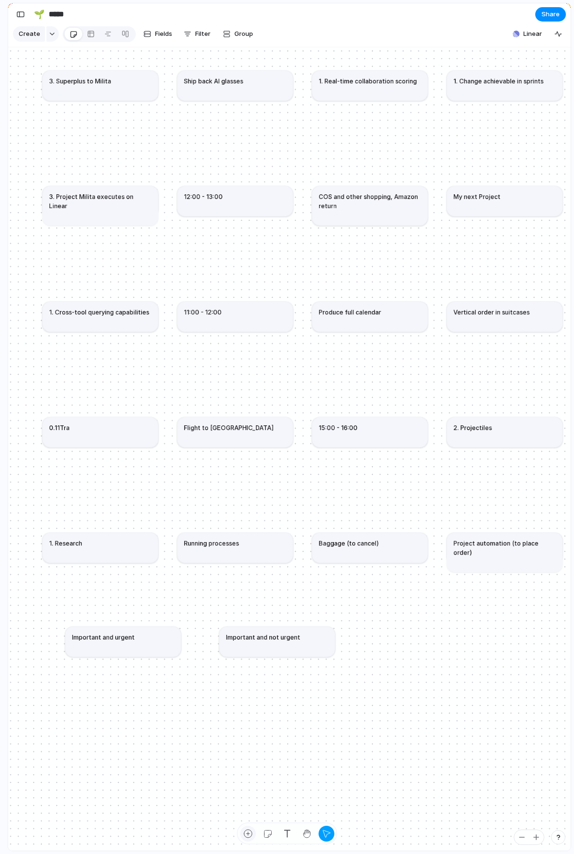
click at [248, 838] on div "button" at bounding box center [248, 834] width 10 height 10
click at [98, 595] on textarea at bounding box center [124, 590] width 102 height 9
type textarea "*"
drag, startPoint x: 136, startPoint y: 594, endPoint x: 134, endPoint y: 685, distance: 91.5
click at [134, 685] on textarea at bounding box center [122, 682] width 102 height 9
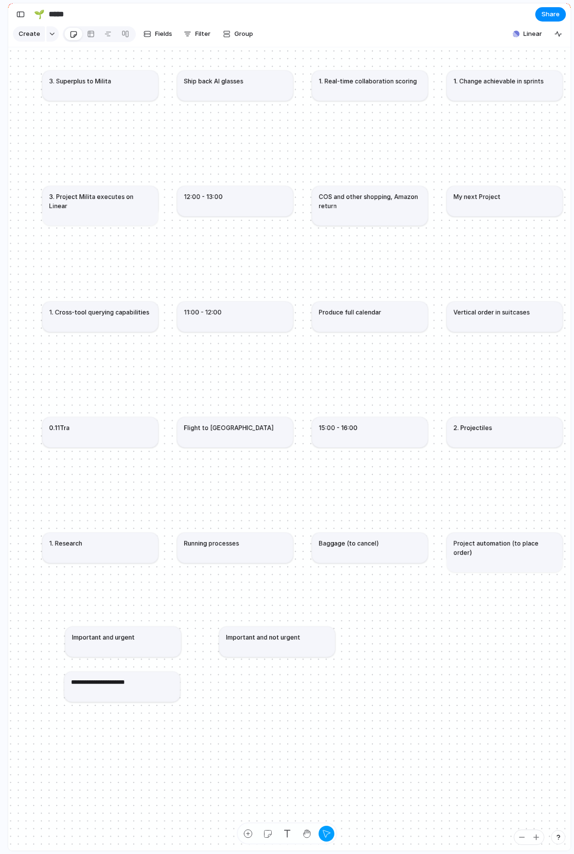
type textarea "**********"
click at [246, 834] on div "button" at bounding box center [248, 834] width 10 height 10
type textarea "**********"
drag, startPoint x: 277, startPoint y: 685, endPoint x: 275, endPoint y: 690, distance: 5.5
click at [275, 690] on article "Not urgent or important" at bounding box center [272, 688] width 115 height 30
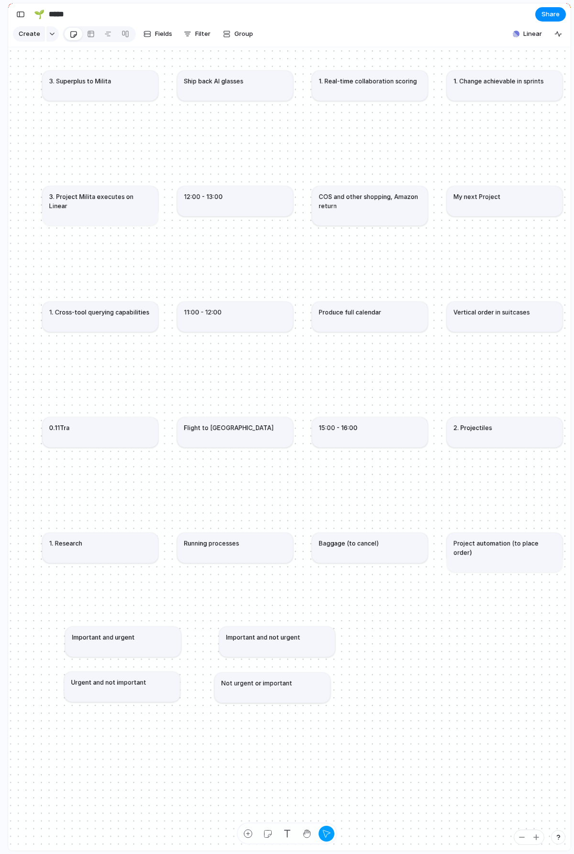
click at [285, 695] on article "Not urgent or important" at bounding box center [272, 688] width 115 height 30
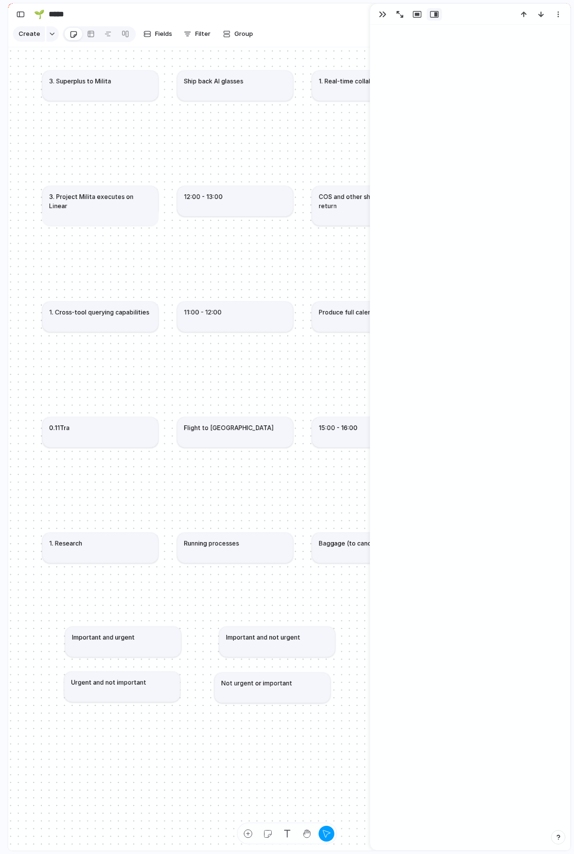
click at [284, 695] on article "Not urgent or important" at bounding box center [272, 688] width 115 height 30
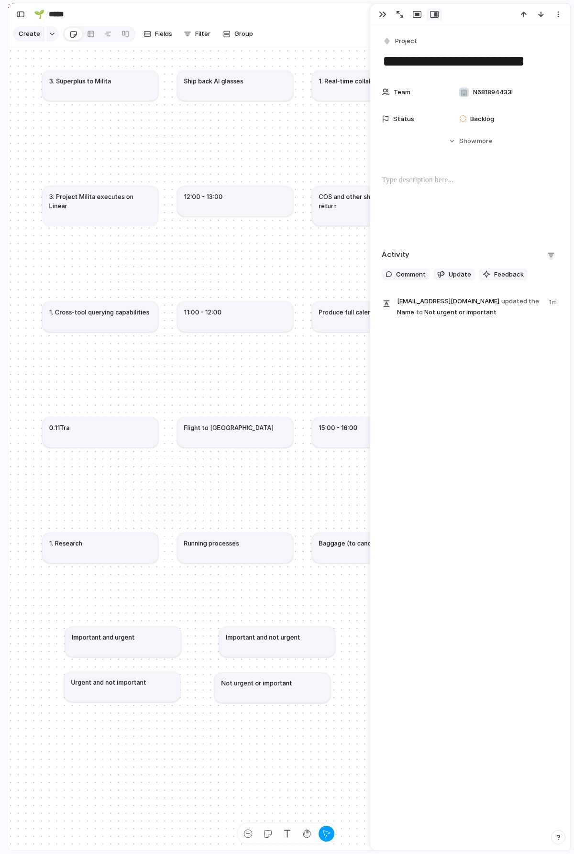
click at [290, 691] on article "Not urgent or important" at bounding box center [272, 688] width 115 height 30
click at [289, 682] on div "Not urgent or important" at bounding box center [272, 683] width 102 height 9
click at [442, 192] on div at bounding box center [470, 205] width 177 height 61
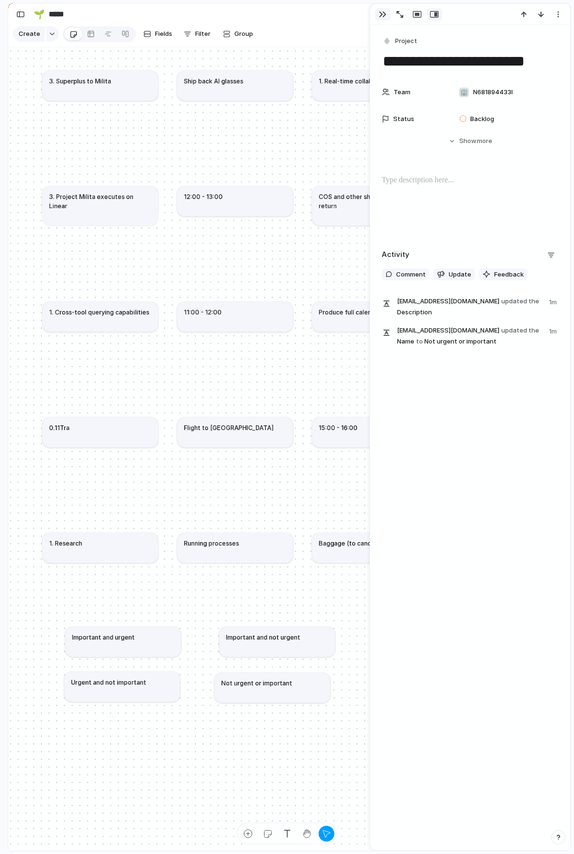
click at [377, 10] on button "button" at bounding box center [382, 14] width 15 height 12
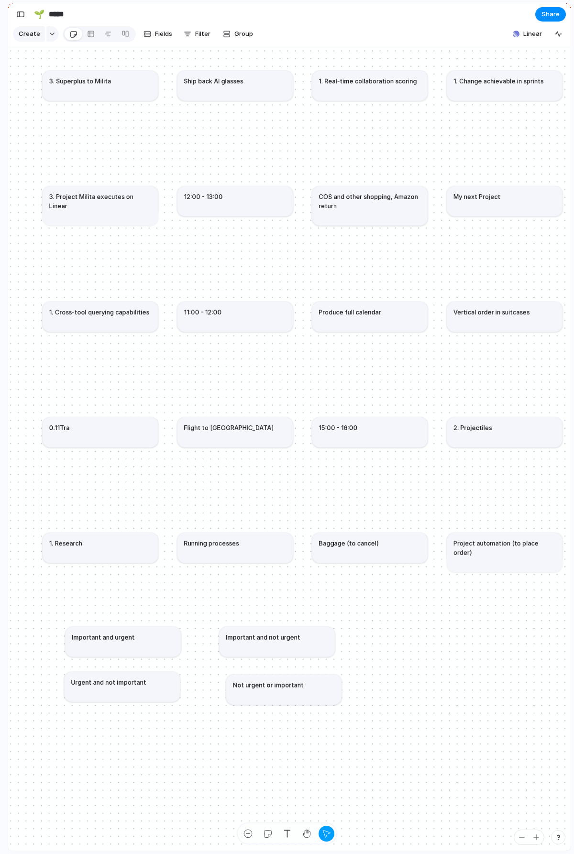
drag, startPoint x: 277, startPoint y: 695, endPoint x: 289, endPoint y: 697, distance: 11.6
click at [289, 697] on article "Not urgent or important" at bounding box center [284, 690] width 116 height 30
drag, startPoint x: 255, startPoint y: 631, endPoint x: 261, endPoint y: 631, distance: 6.2
click at [261, 631] on article "Important and not urgent" at bounding box center [284, 642] width 116 height 30
drag, startPoint x: 159, startPoint y: 694, endPoint x: 157, endPoint y: 685, distance: 8.8
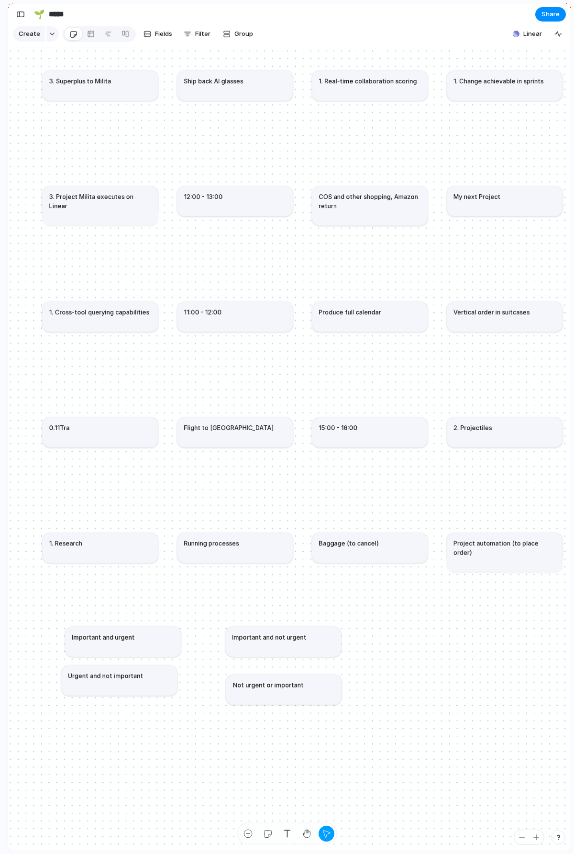
click at [157, 685] on article "Urgent and not important" at bounding box center [120, 681] width 116 height 30
click at [127, 652] on article "Important and urgent" at bounding box center [124, 642] width 116 height 30
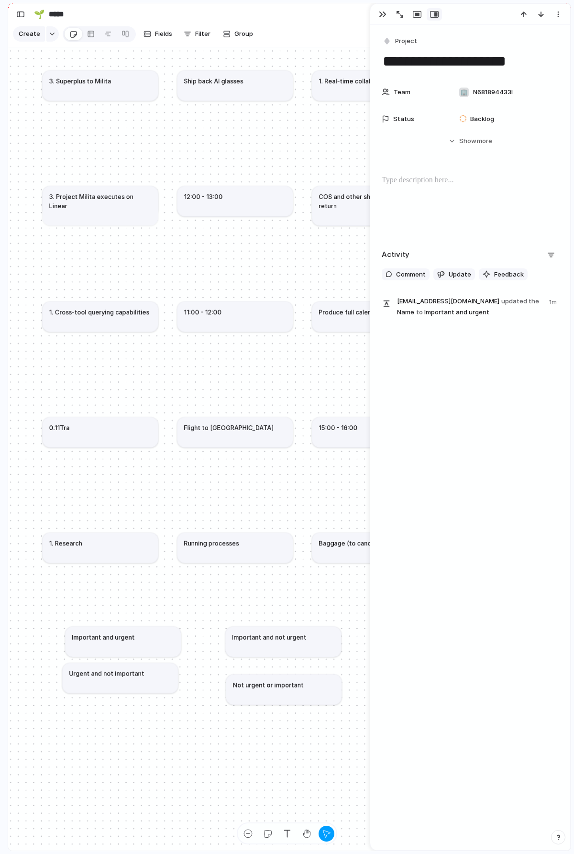
click at [459, 51] on textarea "**********" at bounding box center [470, 61] width 177 height 20
click at [264, 640] on h1 "Important and not urgent" at bounding box center [269, 637] width 74 height 9
drag, startPoint x: 262, startPoint y: 650, endPoint x: 101, endPoint y: 721, distance: 176.4
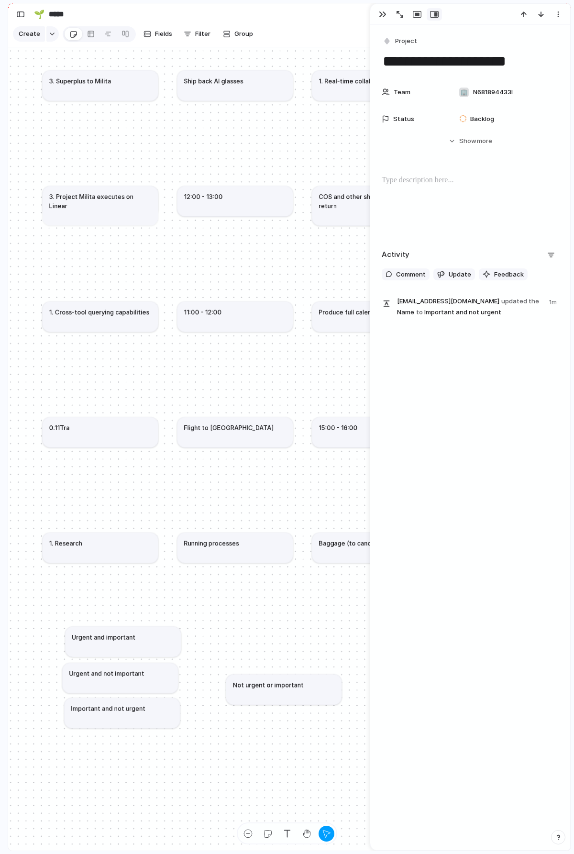
click at [101, 721] on article "Important and not urgent" at bounding box center [123, 713] width 116 height 30
click at [113, 710] on h1 "Important and not urgent" at bounding box center [108, 708] width 74 height 9
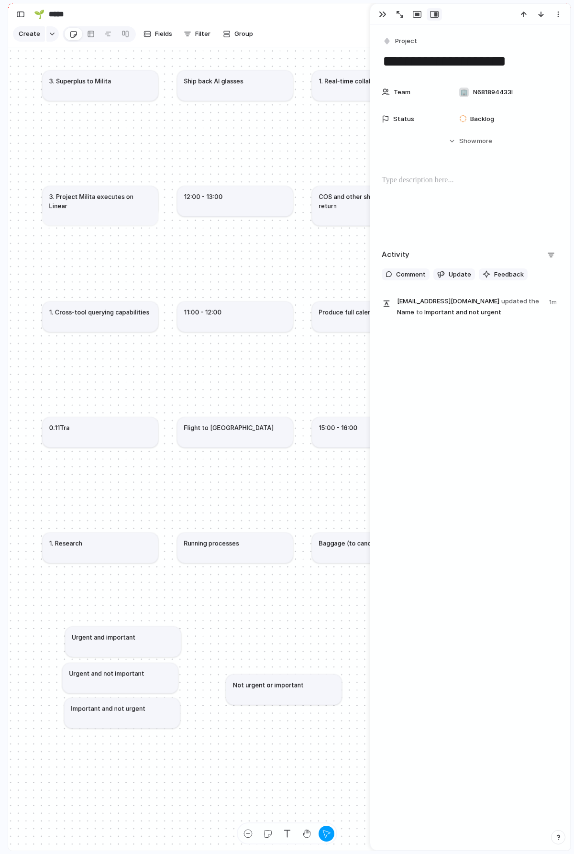
click at [478, 66] on textarea "**********" at bounding box center [470, 61] width 177 height 20
type textarea "**********"
drag, startPoint x: 287, startPoint y: 691, endPoint x: 123, endPoint y: 753, distance: 175.9
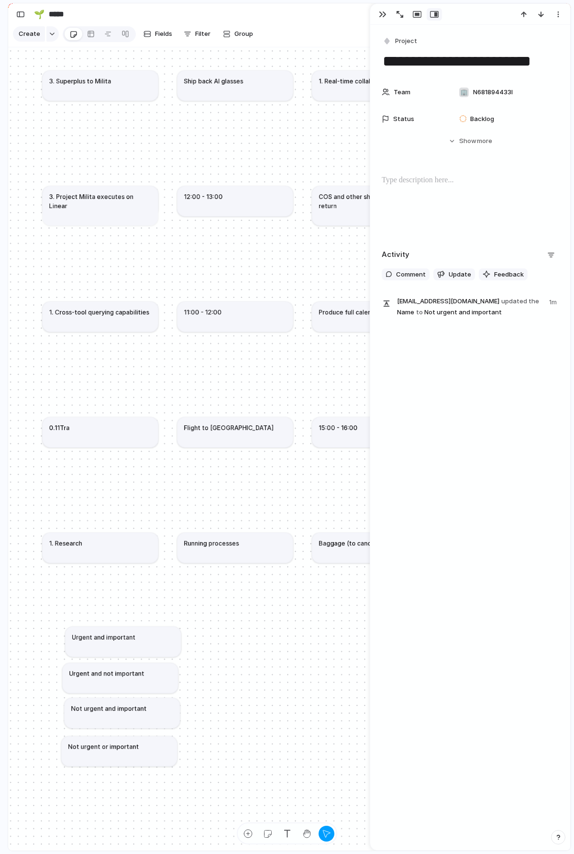
click at [123, 753] on article "Not urgent or important" at bounding box center [120, 752] width 116 height 30
click at [383, 12] on div "button" at bounding box center [383, 15] width 8 height 8
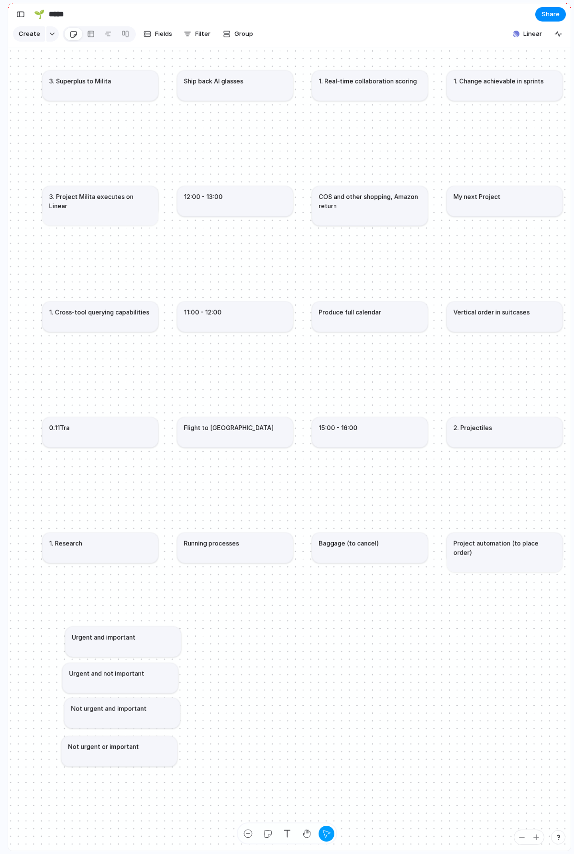
click at [144, 643] on article "Urgent and important" at bounding box center [124, 642] width 116 height 30
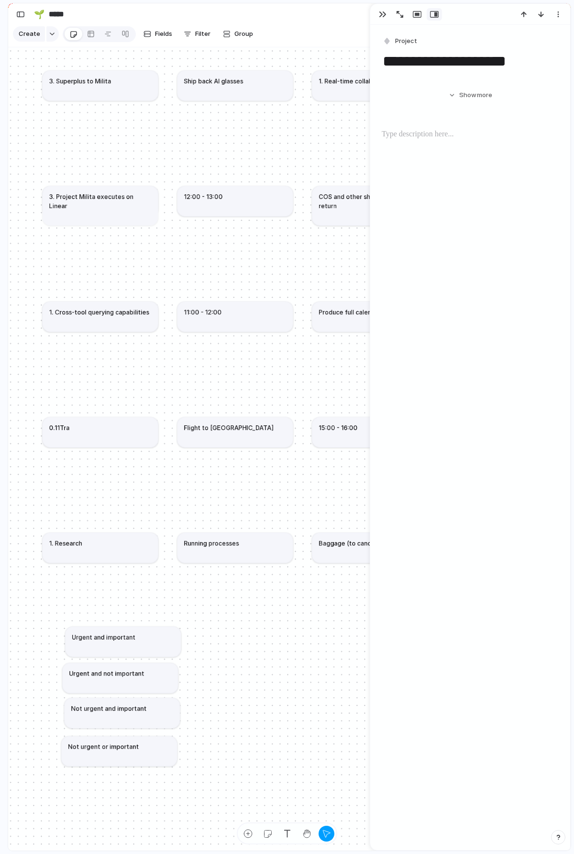
click at [144, 643] on article "Urgent and important" at bounding box center [124, 642] width 116 height 30
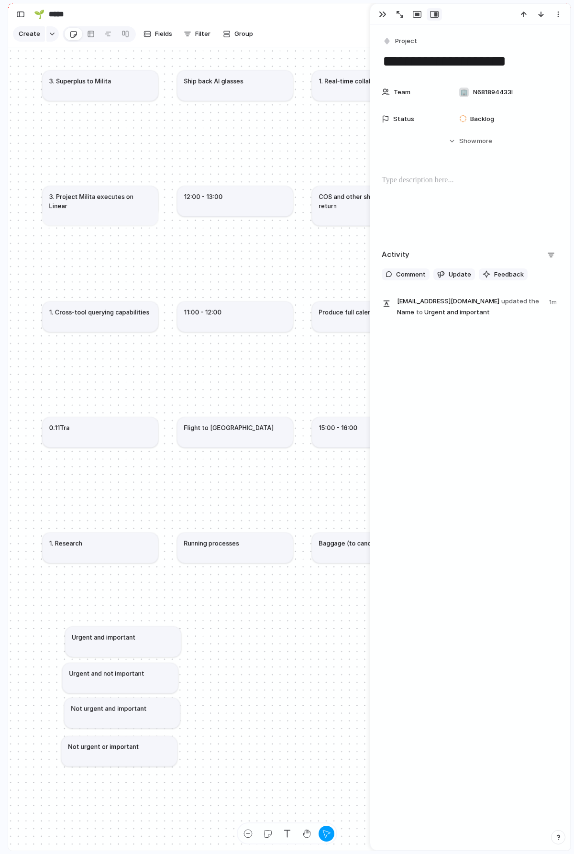
click at [449, 187] on div at bounding box center [470, 205] width 177 height 61
click at [426, 194] on div at bounding box center [470, 205] width 177 height 61
click at [439, 176] on li at bounding box center [479, 183] width 160 height 17
click at [440, 182] on li at bounding box center [479, 183] width 160 height 17
